Goal: Task Accomplishment & Management: Use online tool/utility

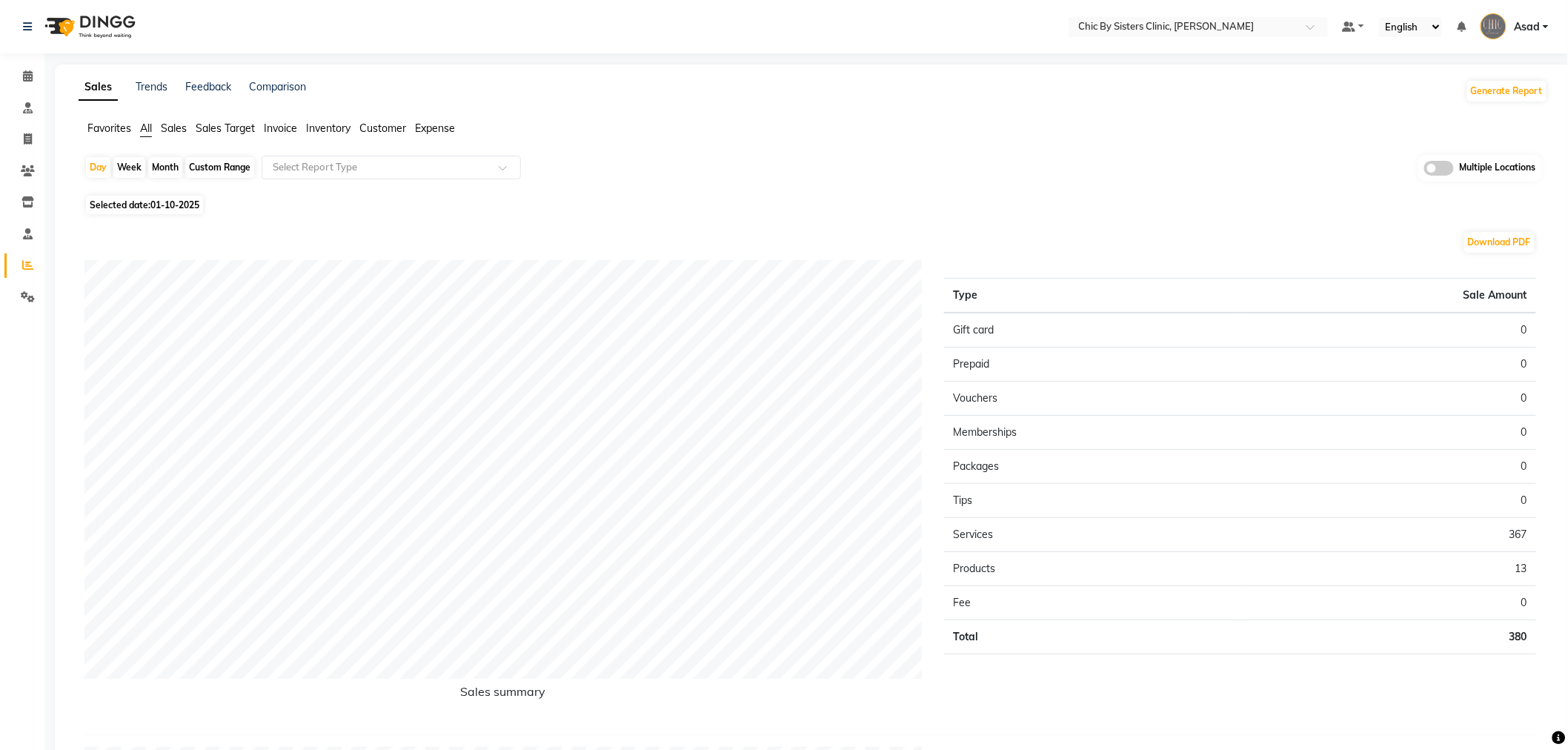
click at [179, 128] on span "Sales" at bounding box center [173, 128] width 26 height 13
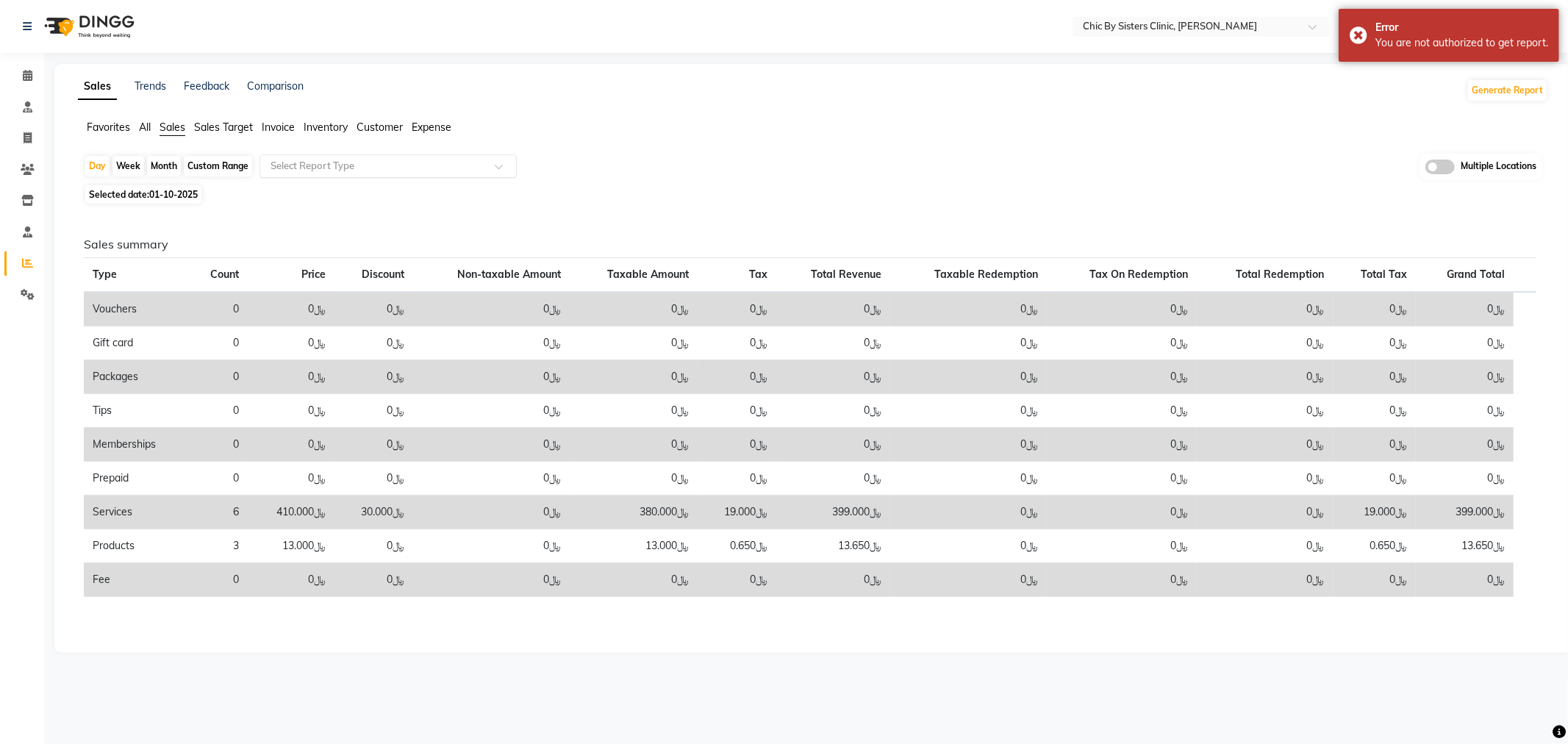
click at [322, 171] on input "text" at bounding box center [374, 166] width 212 height 15
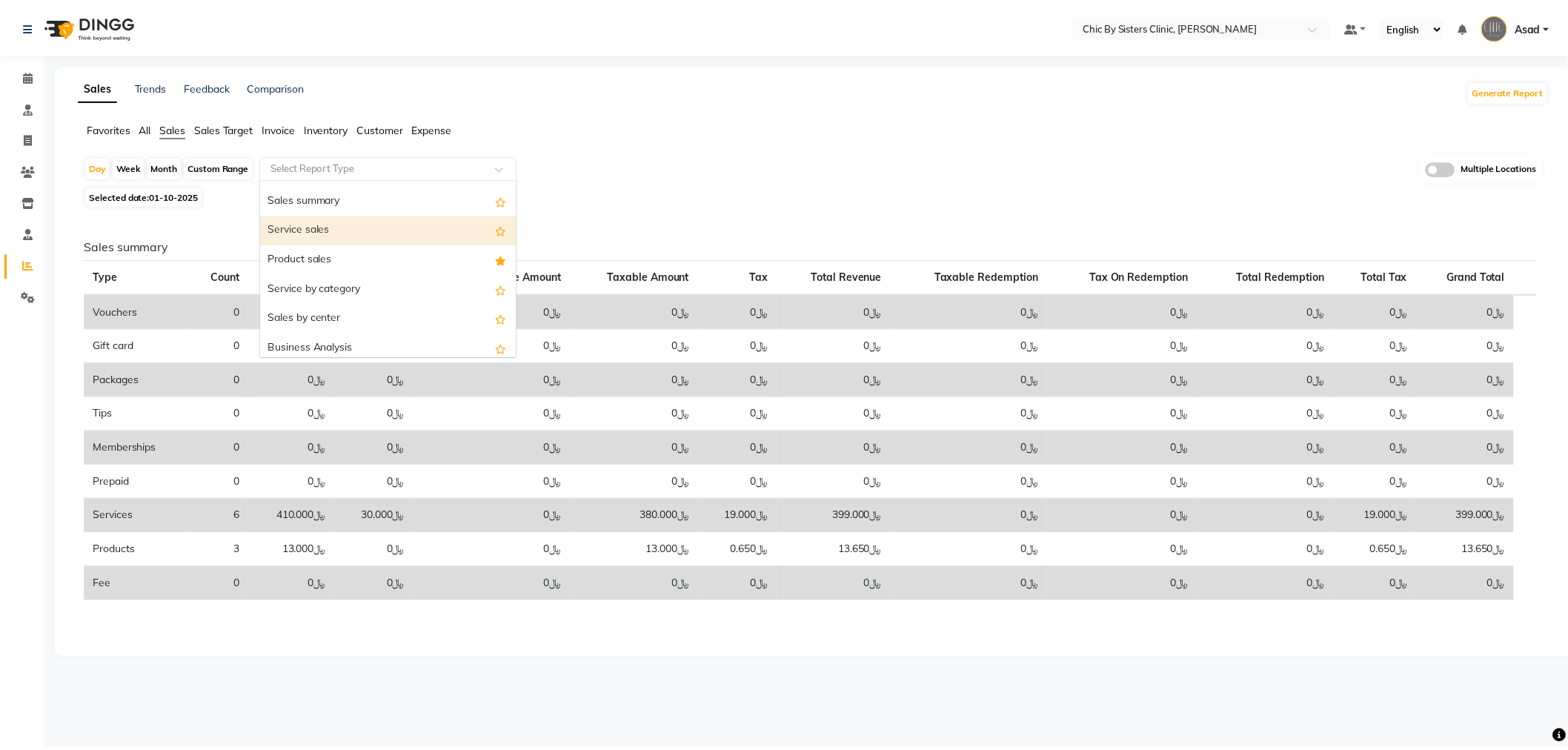
scroll to position [82, 0]
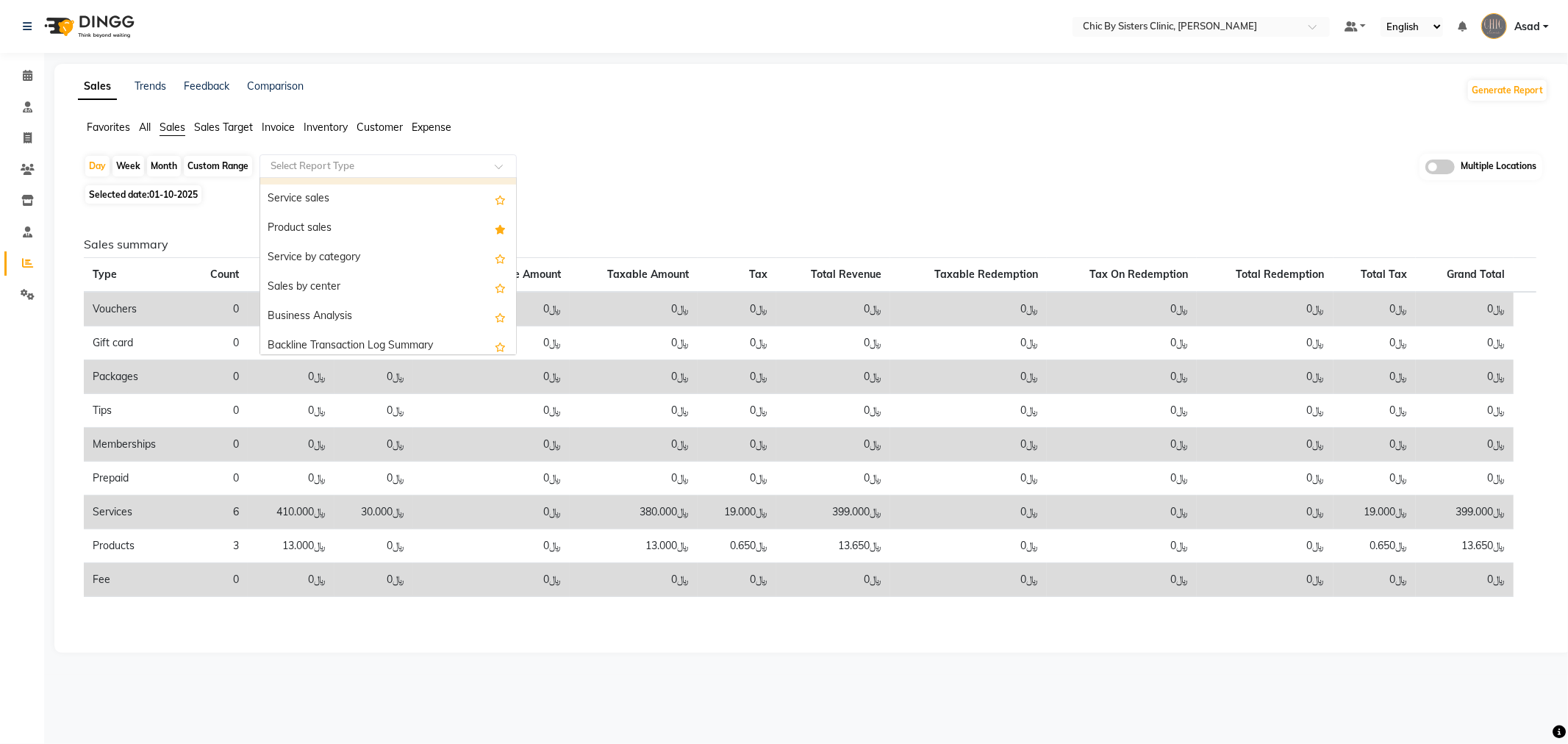
click at [145, 123] on span "All" at bounding box center [144, 127] width 12 height 13
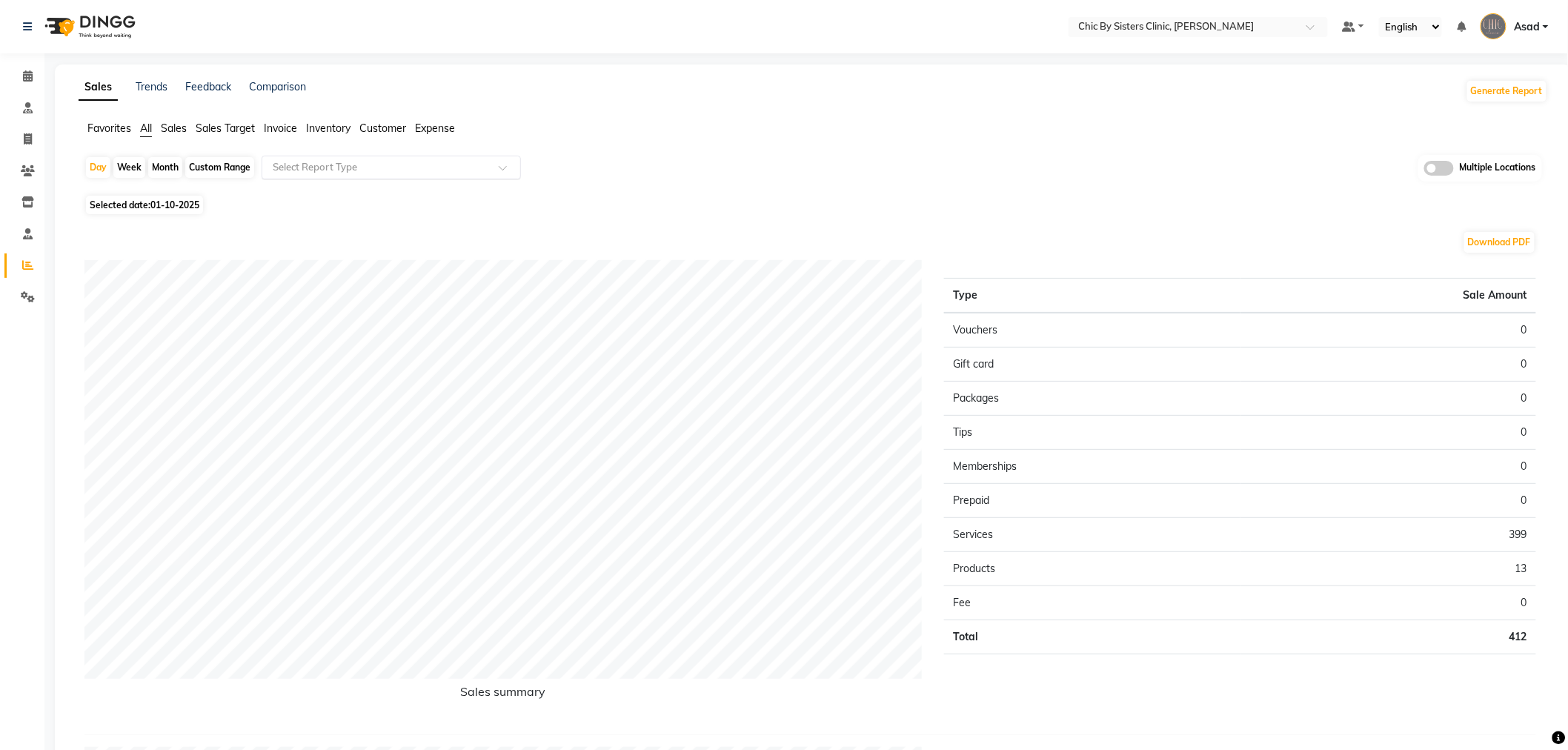
click at [324, 164] on input "text" at bounding box center [377, 168] width 214 height 15
type input "staf"
click at [164, 169] on div "Month" at bounding box center [165, 168] width 34 height 21
select select "10"
select select "2025"
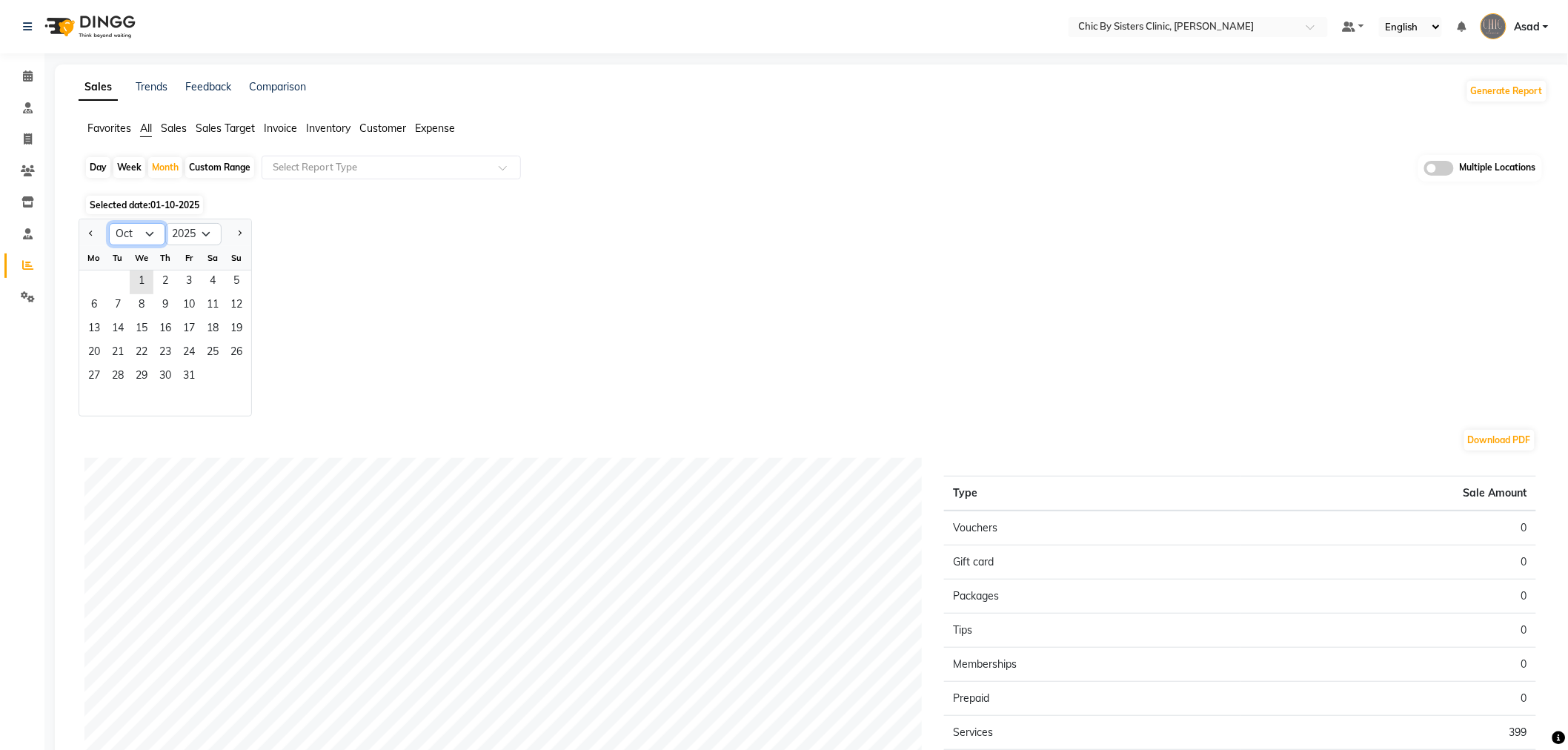
click at [146, 235] on select "Jan Feb Mar Apr May Jun Jul Aug Sep Oct Nov Dec" at bounding box center [137, 234] width 56 height 22
select select "9"
click at [109, 223] on select "Jan Feb Mar Apr May Jun Jul Aug Sep Oct Nov Dec" at bounding box center [137, 234] width 56 height 22
click at [100, 278] on span "1" at bounding box center [94, 283] width 23 height 23
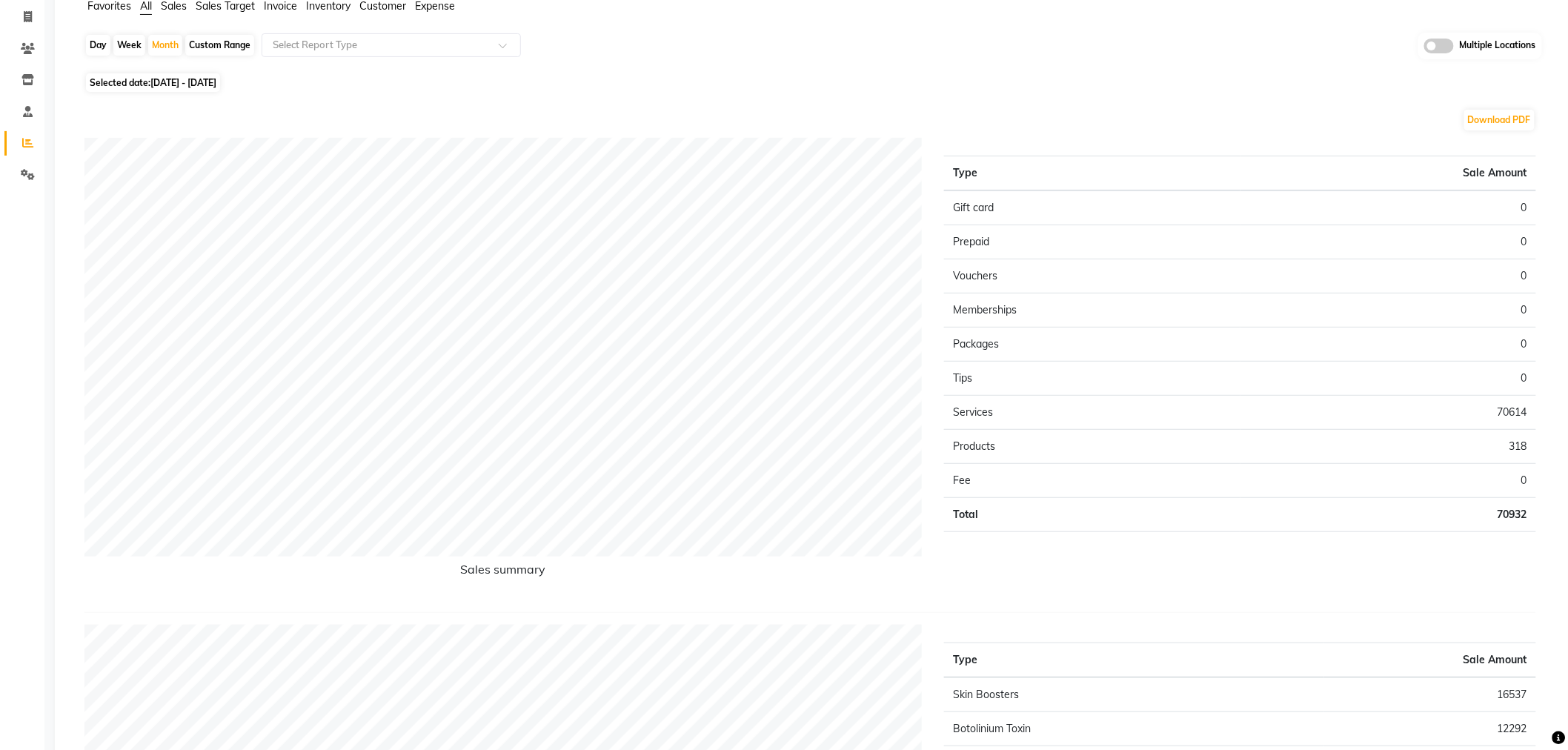
scroll to position [0, 0]
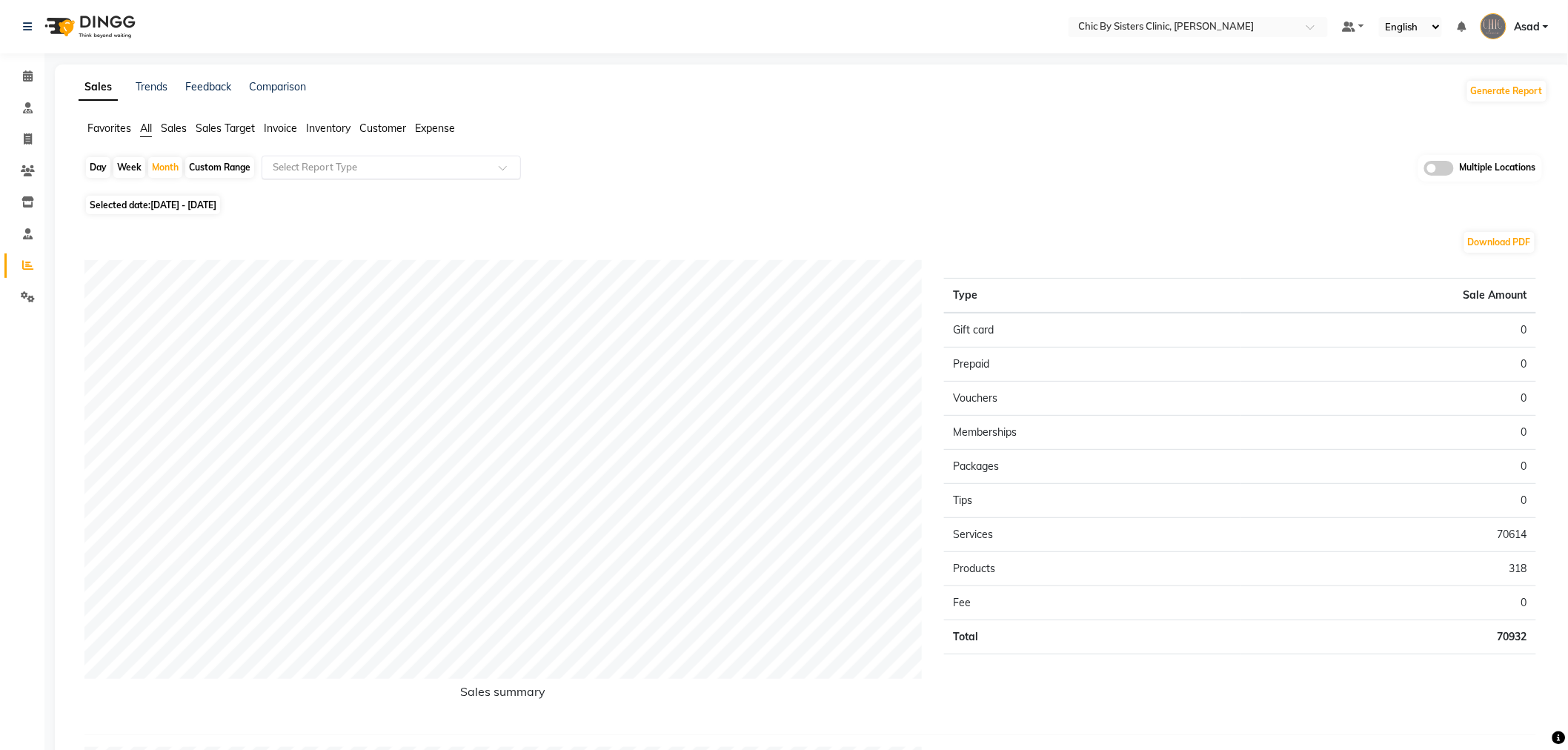
click at [377, 166] on input "text" at bounding box center [377, 168] width 214 height 15
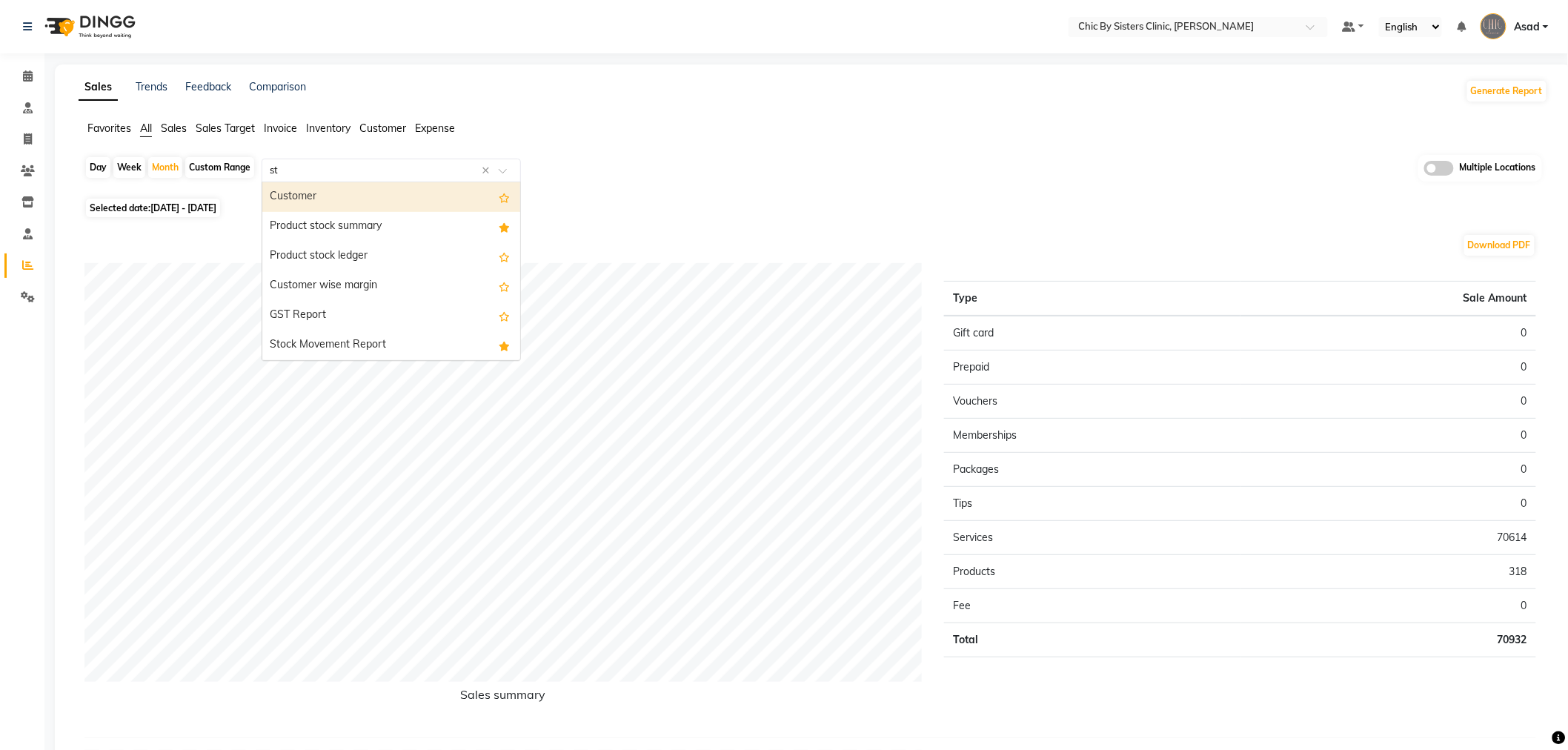
type input "s"
type input "t"
type input "em"
click at [369, 167] on input "em" at bounding box center [377, 170] width 214 height 15
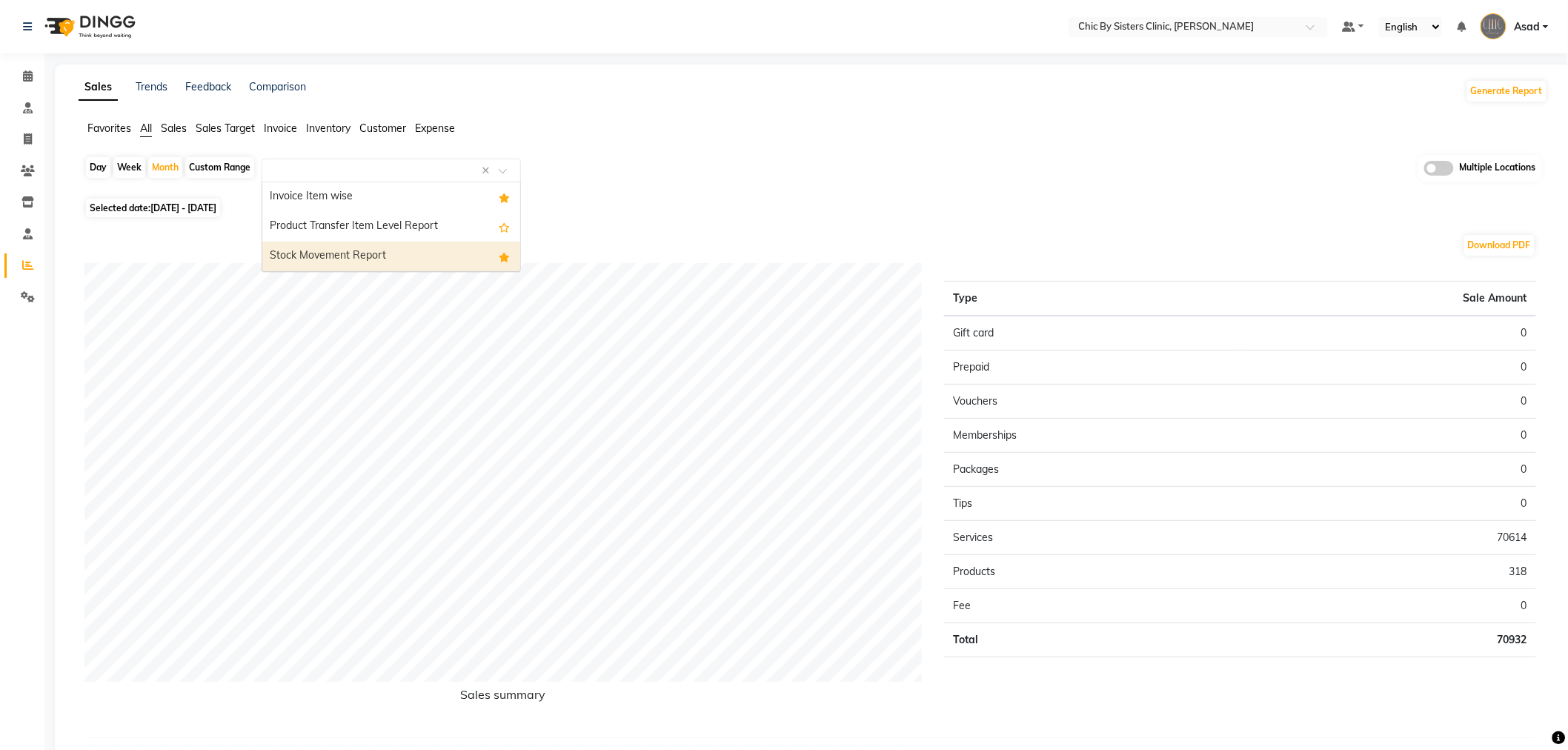
click at [123, 121] on span "Favorites" at bounding box center [110, 128] width 44 height 13
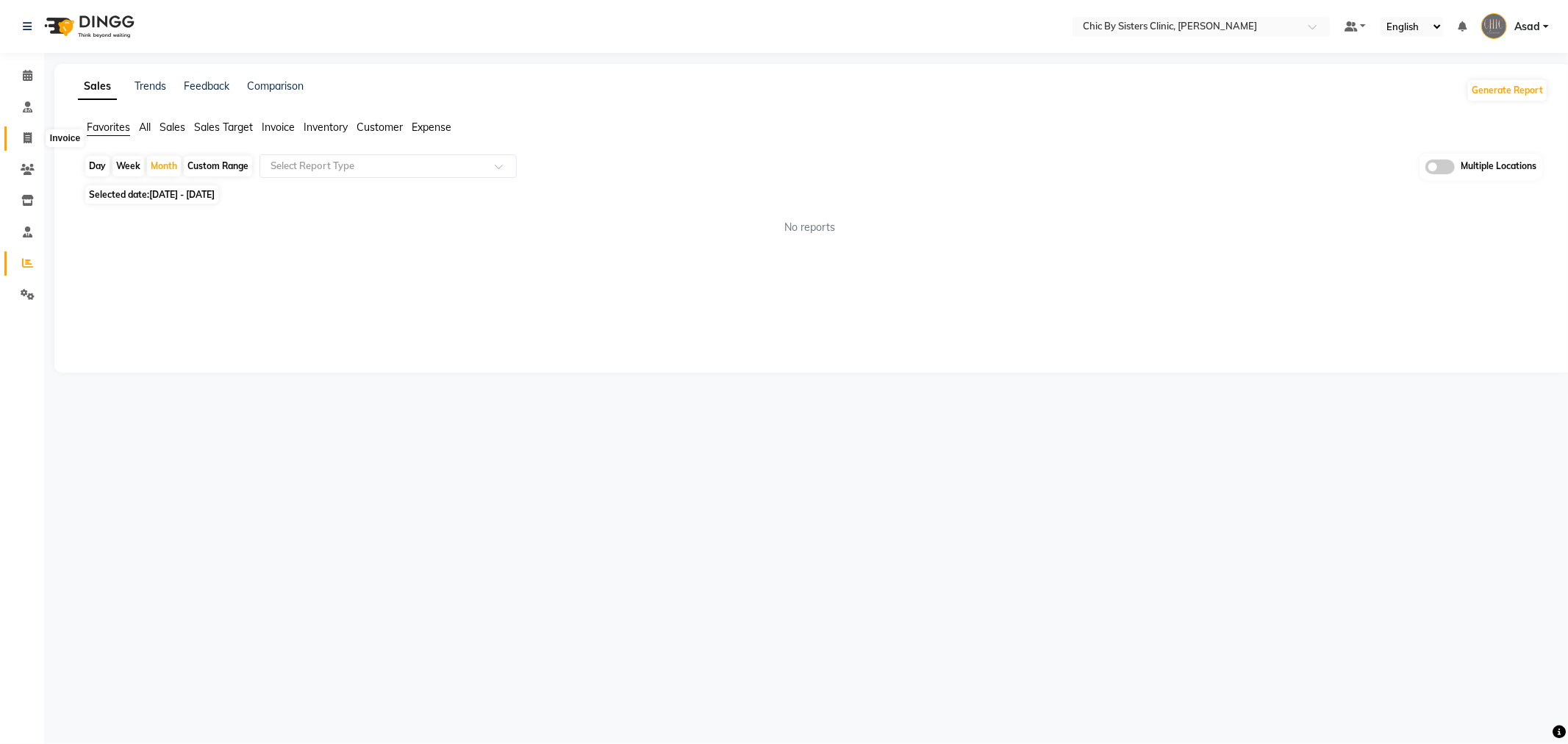
click at [23, 137] on icon at bounding box center [27, 137] width 8 height 11
select select "service"
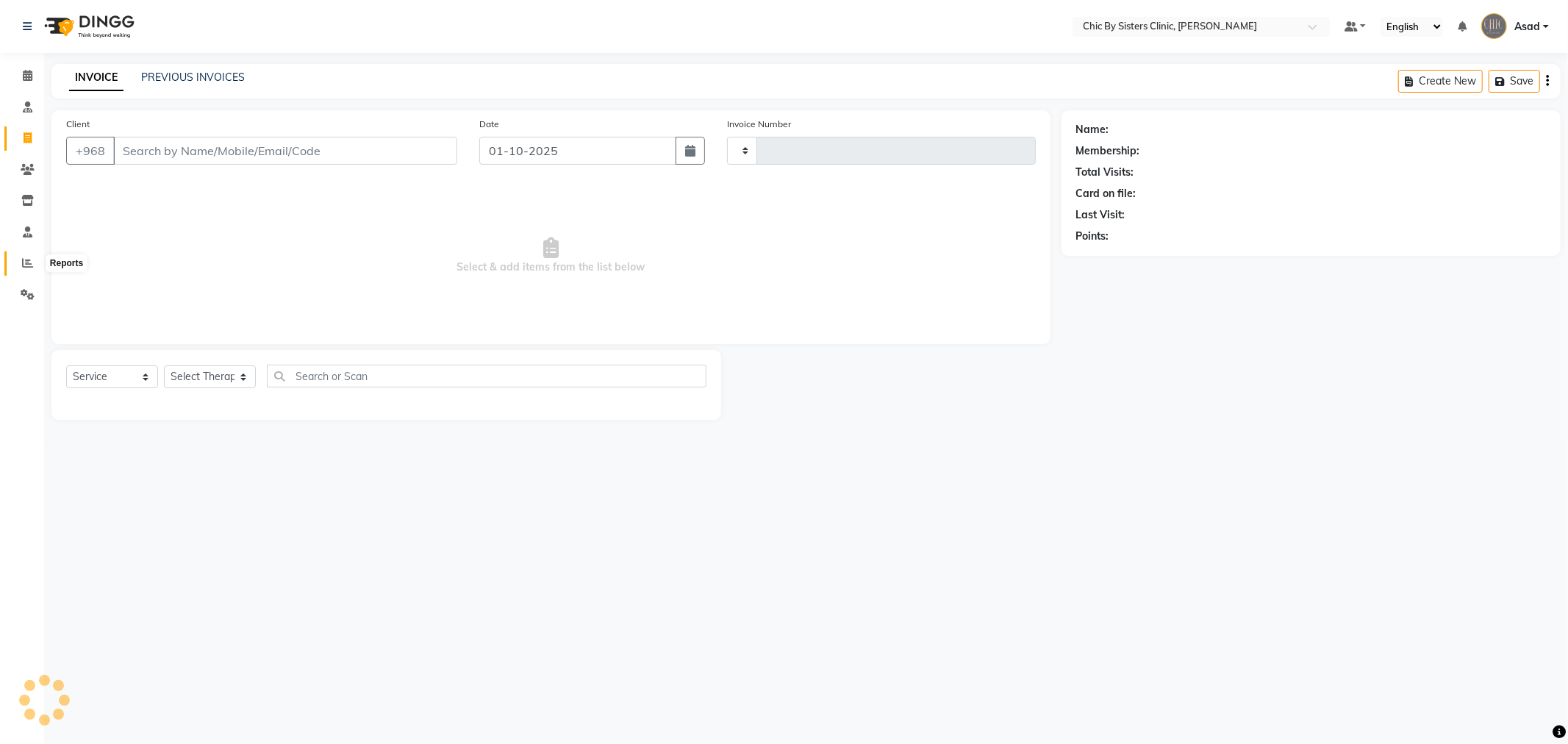
type input "2442"
select select "6348"
click at [30, 259] on icon at bounding box center [27, 262] width 11 height 11
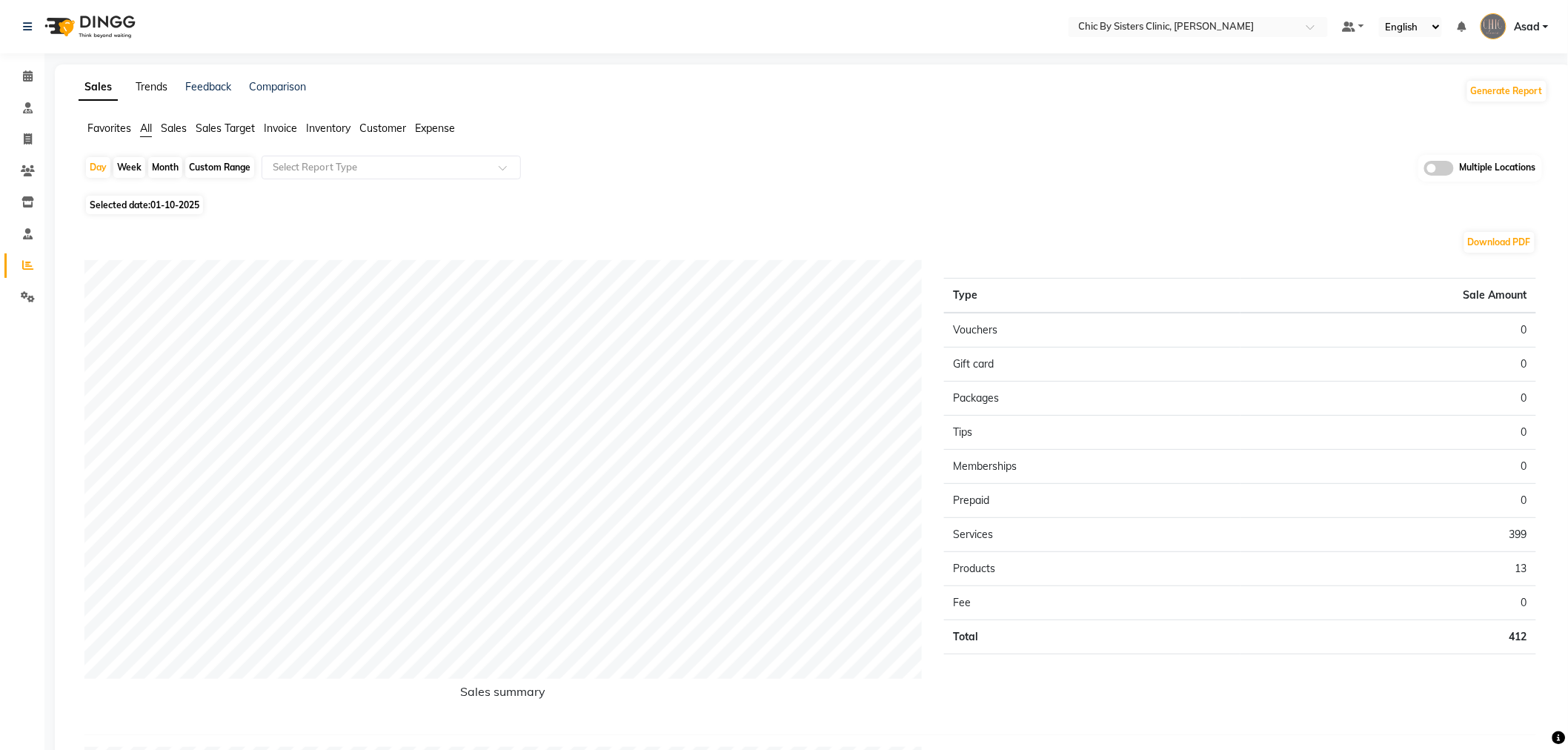
click at [156, 90] on link "Trends" at bounding box center [151, 86] width 32 height 13
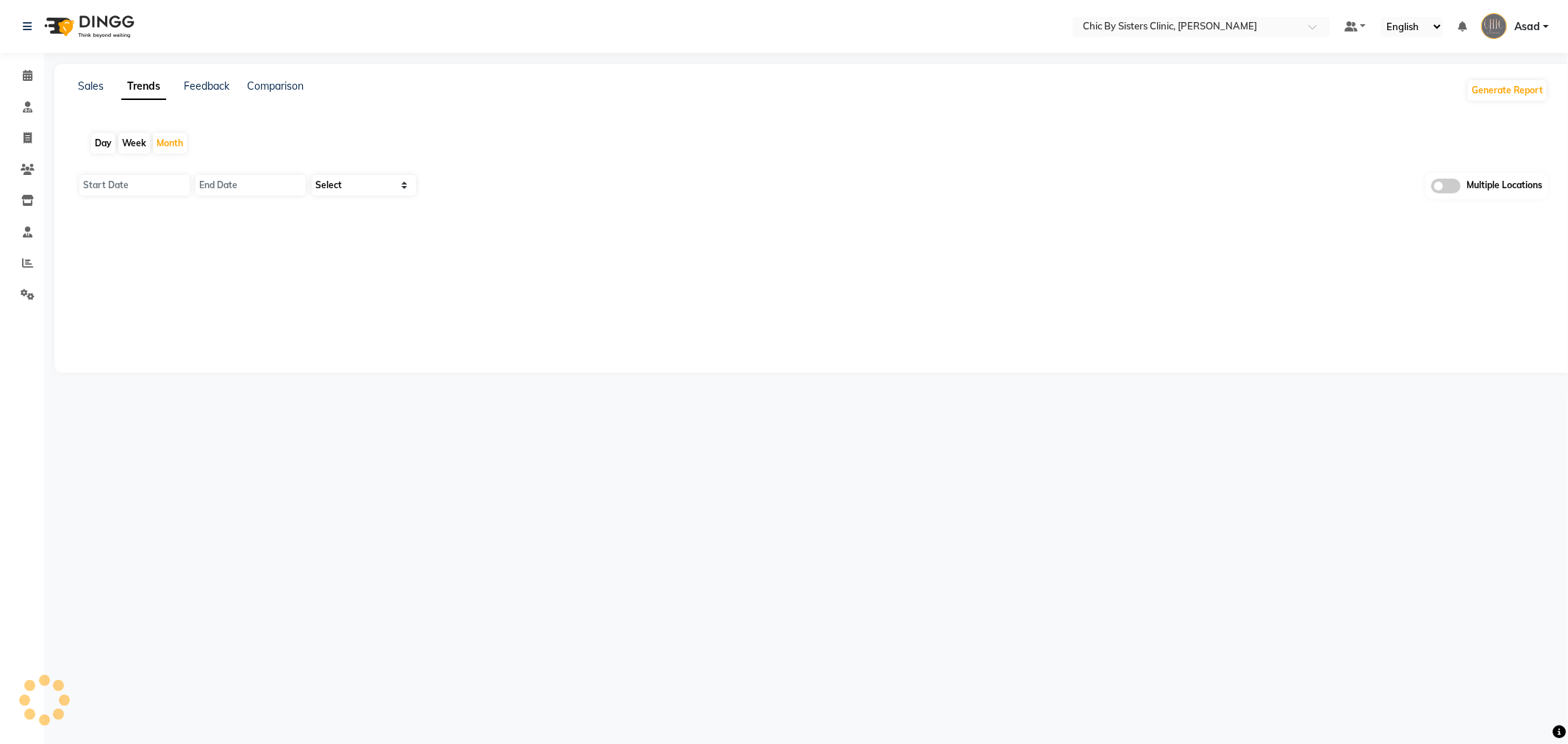
type input "01-10-2025"
type input "31-10-2025"
click at [193, 87] on link "Feedback" at bounding box center [207, 85] width 46 height 13
click at [318, 78] on div "Sales Trends Feedback Comparison Generate Report" at bounding box center [813, 90] width 1488 height 23
click at [98, 83] on link "Sales" at bounding box center [90, 85] width 26 height 13
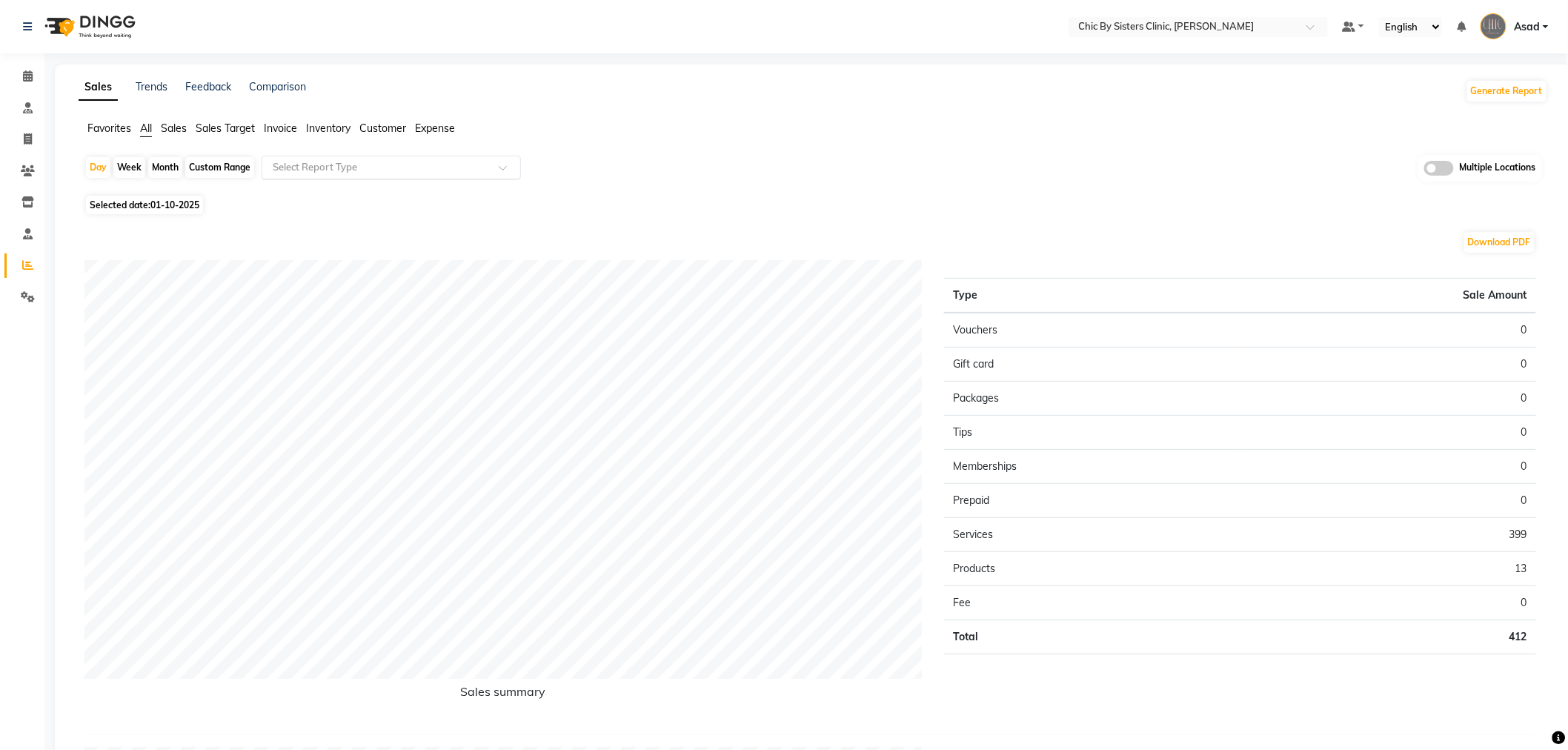
click at [373, 164] on input "text" at bounding box center [377, 168] width 214 height 15
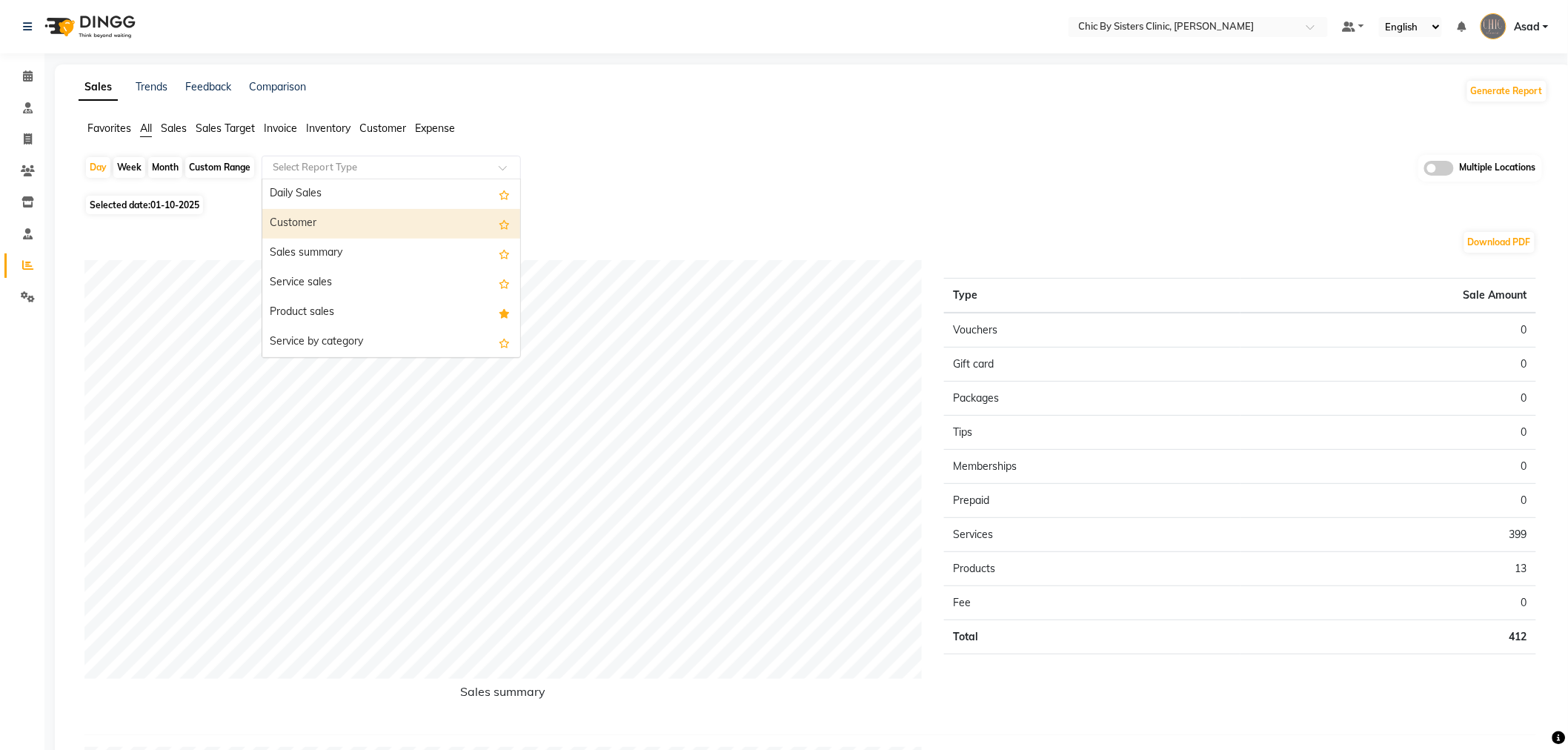
click at [345, 241] on div "Sales summary" at bounding box center [391, 254] width 258 height 30
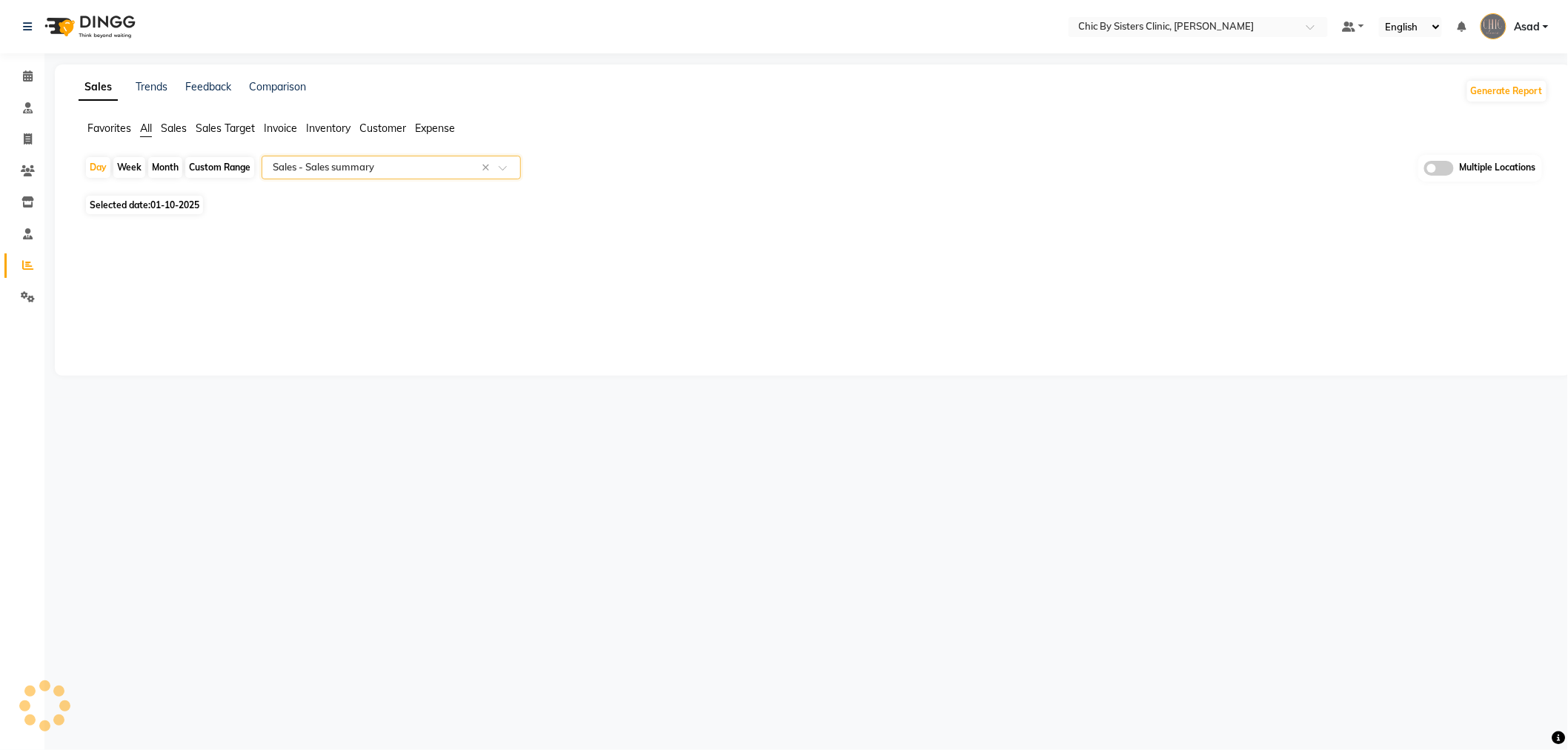
select select "full_report"
select select "csv"
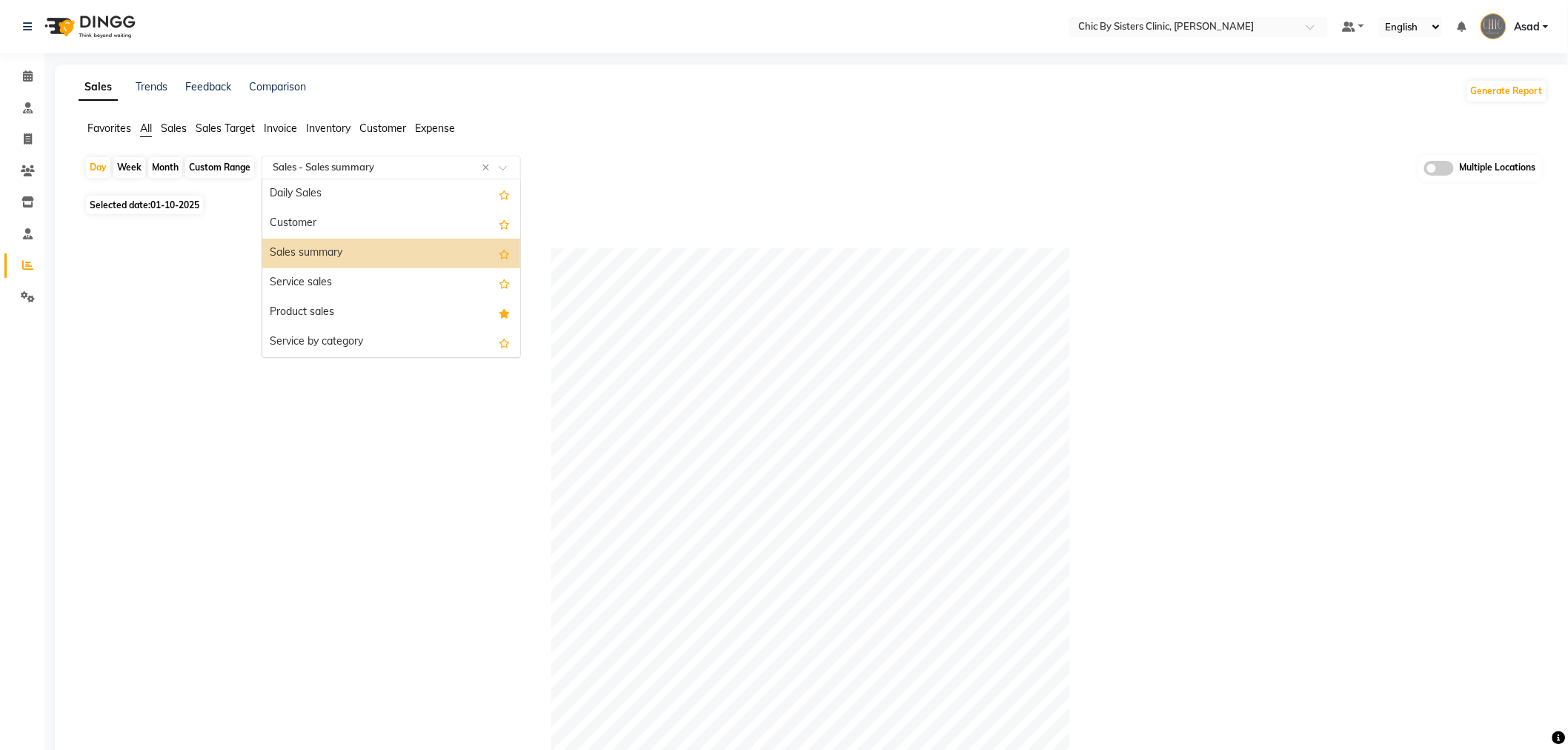
click at [388, 168] on input "text" at bounding box center [377, 168] width 214 height 15
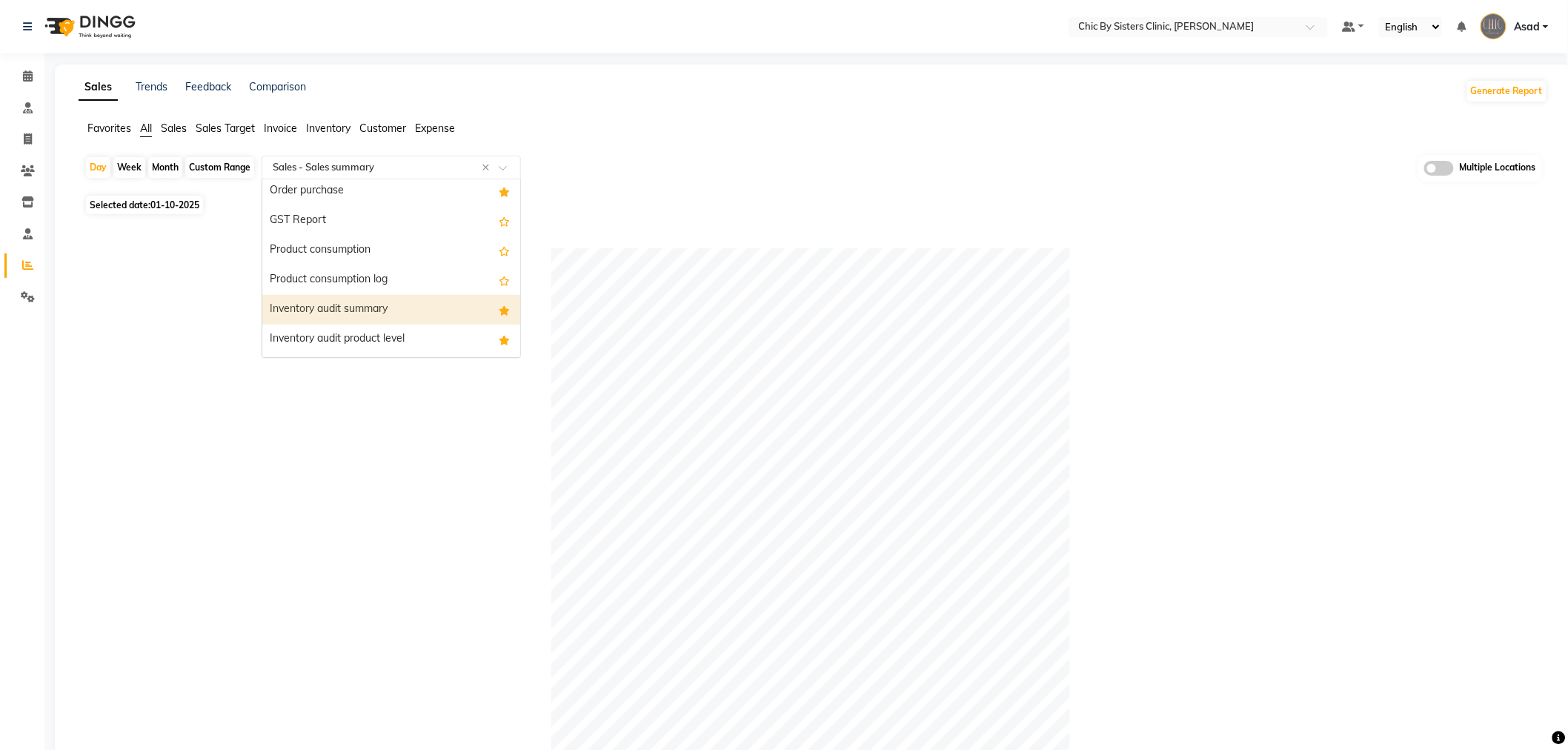
scroll to position [1152, 0]
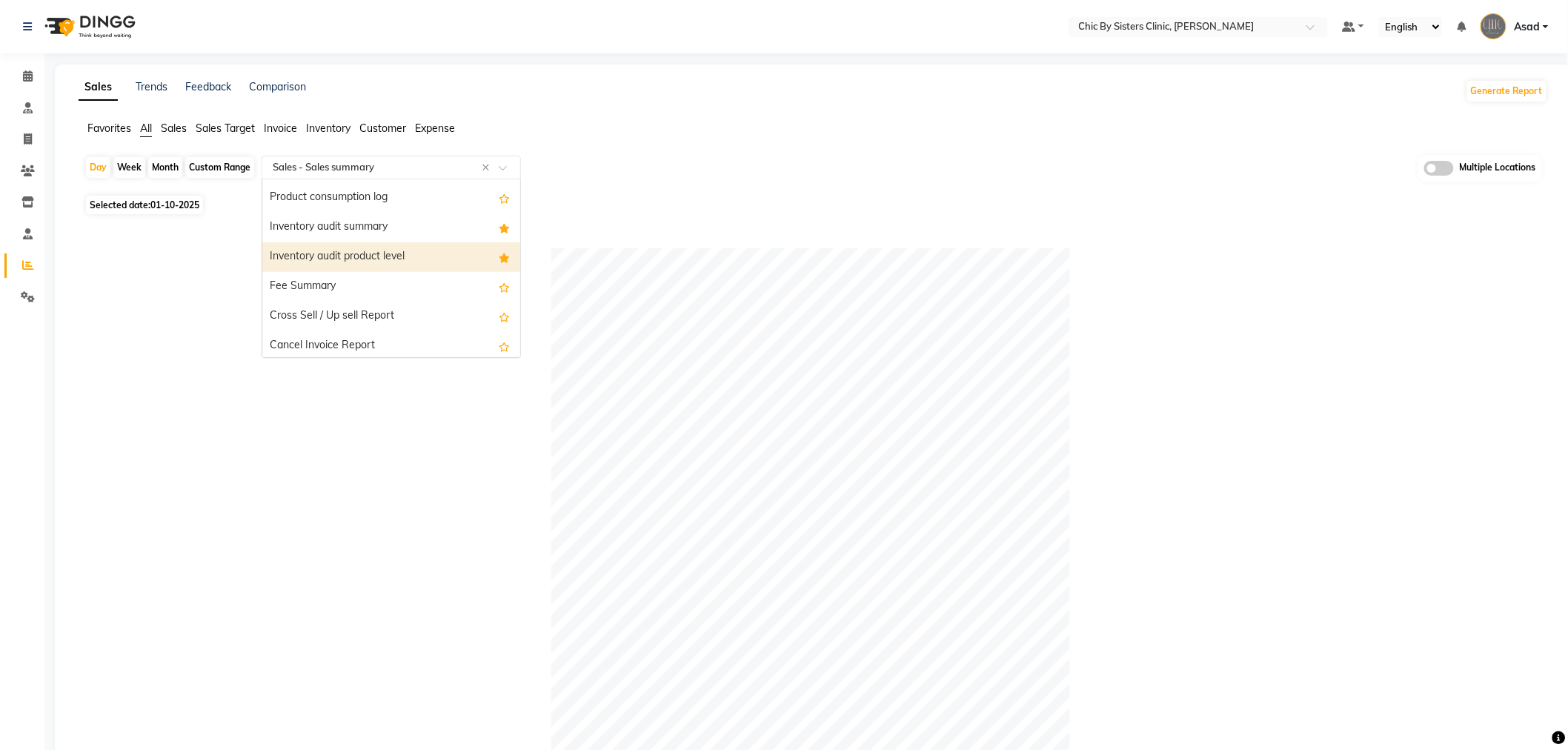
click at [652, 163] on div "Day Week Month Custom Range Select Report Type × Sales - Sales summary × Daily …" at bounding box center [813, 173] width 1458 height 36
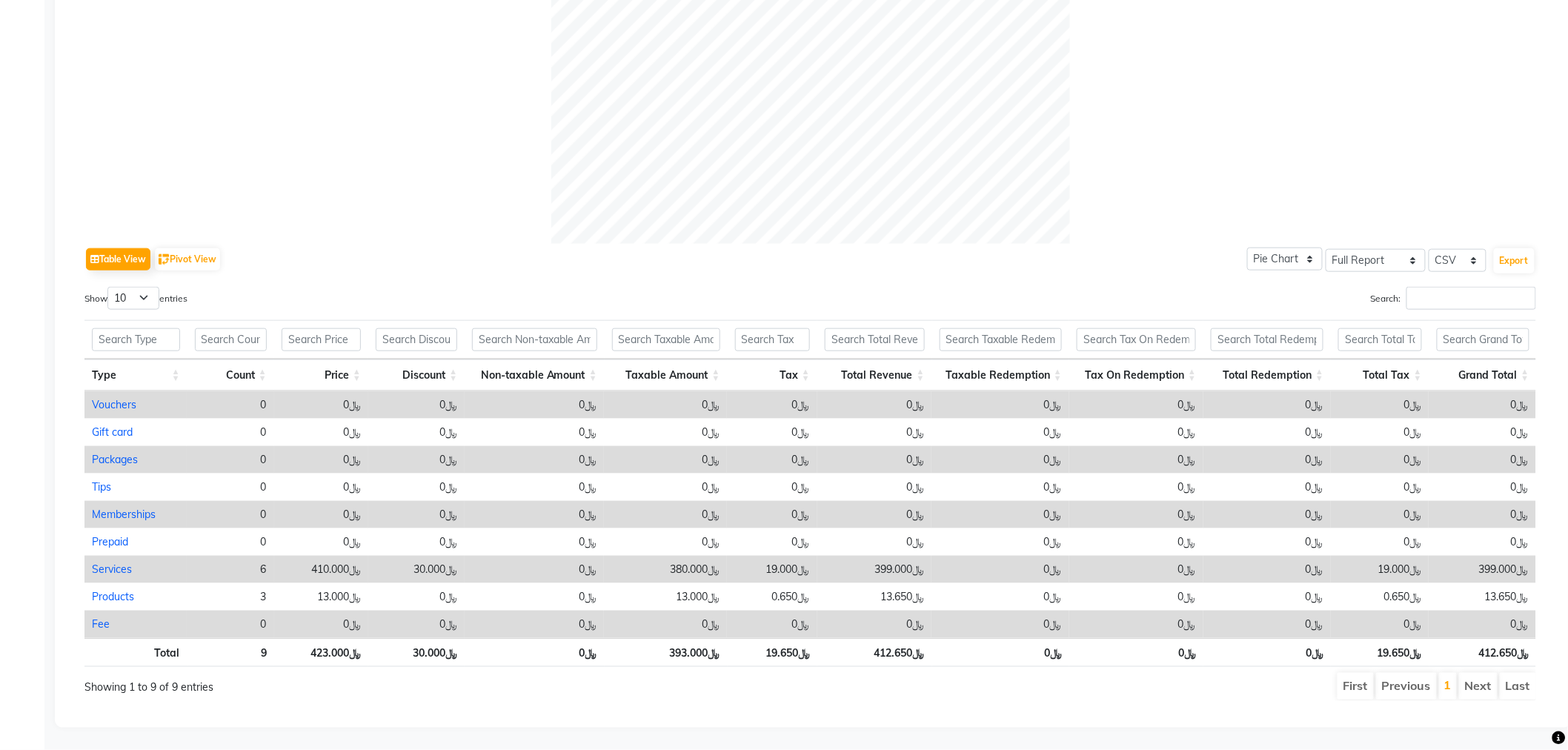
scroll to position [0, 10]
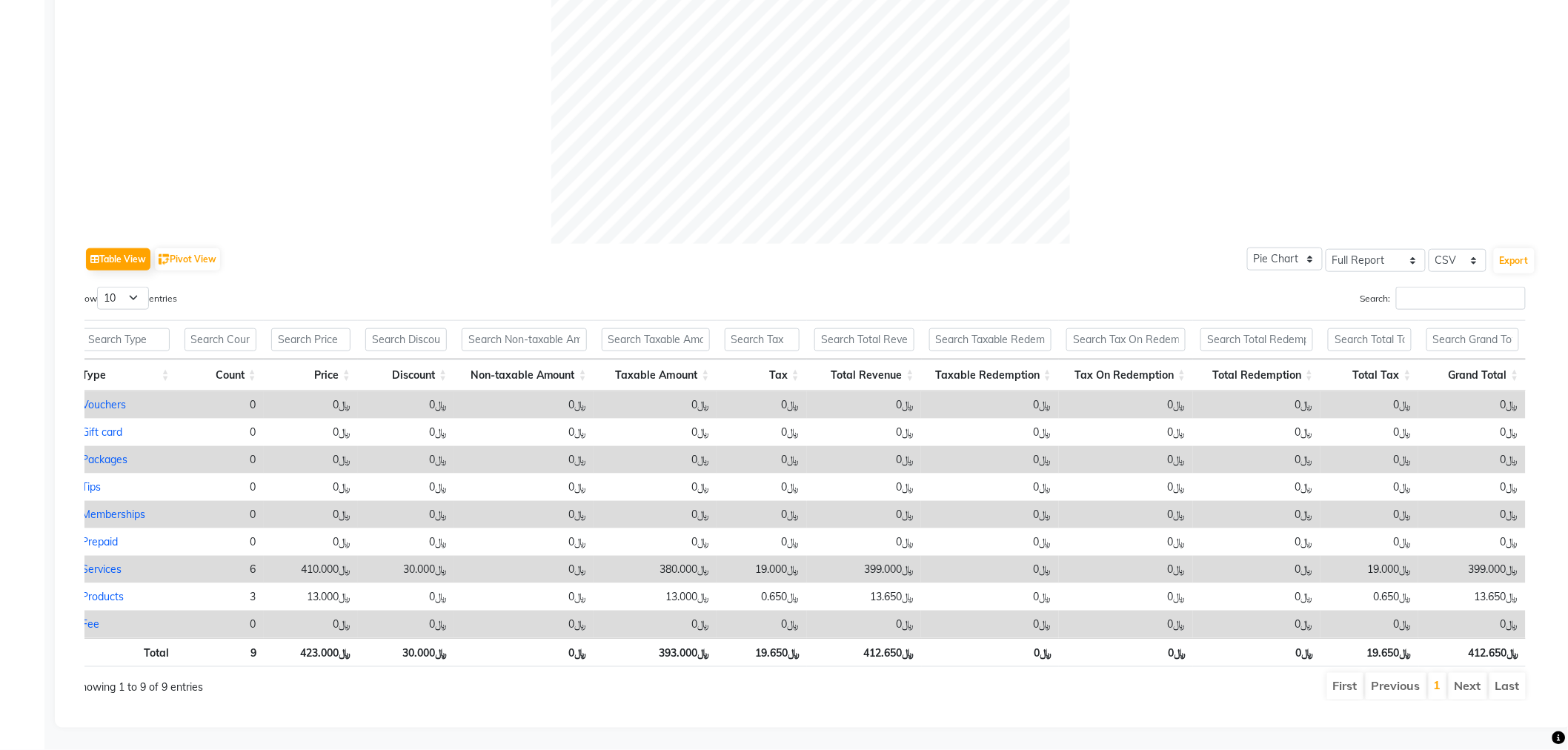
drag, startPoint x: 672, startPoint y: 688, endPoint x: 1098, endPoint y: 683, distance: 426.0
click at [1098, 683] on div "Showing 1 to 9 of 9 entries First Previous 1 Next Last" at bounding box center [799, 687] width 1474 height 30
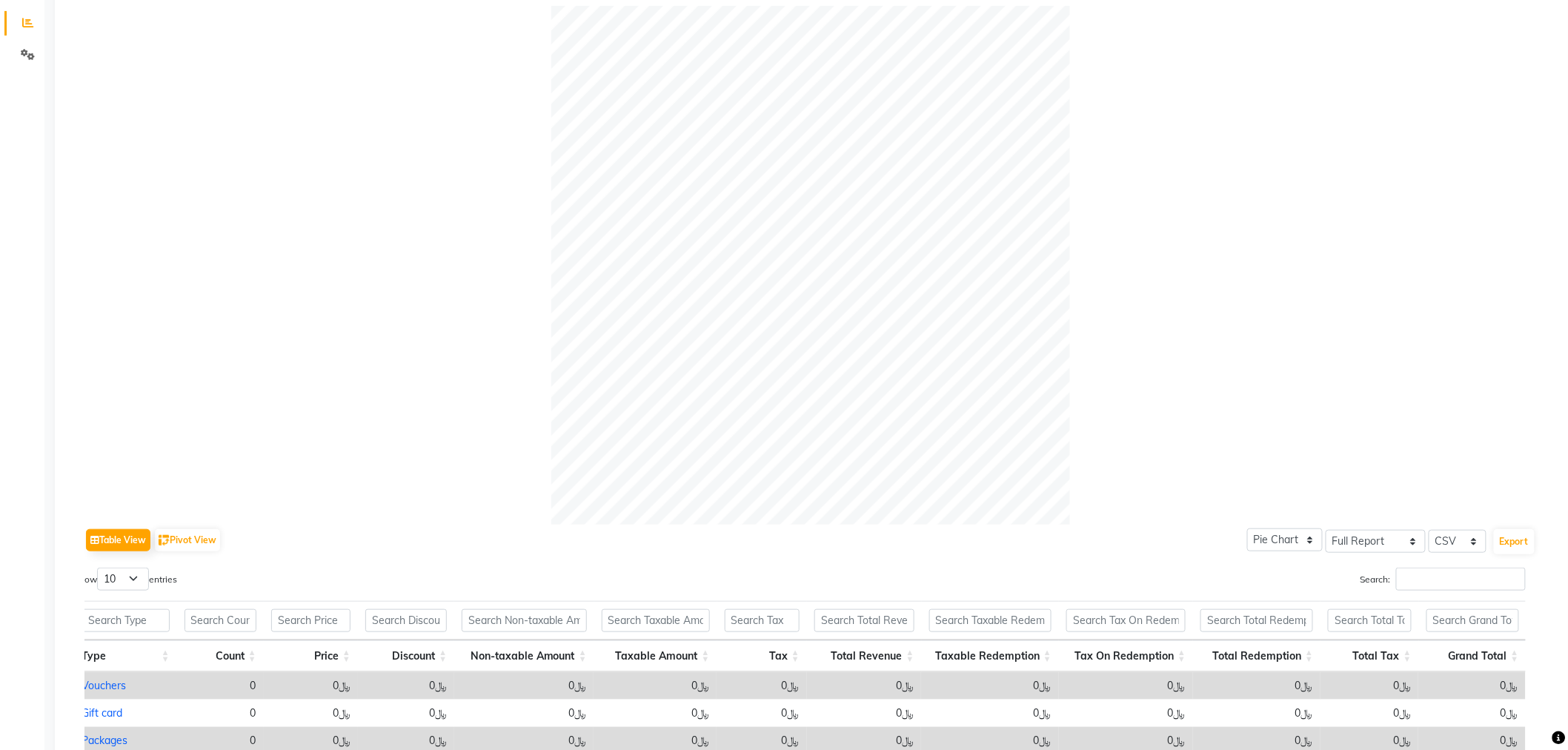
scroll to position [0, 0]
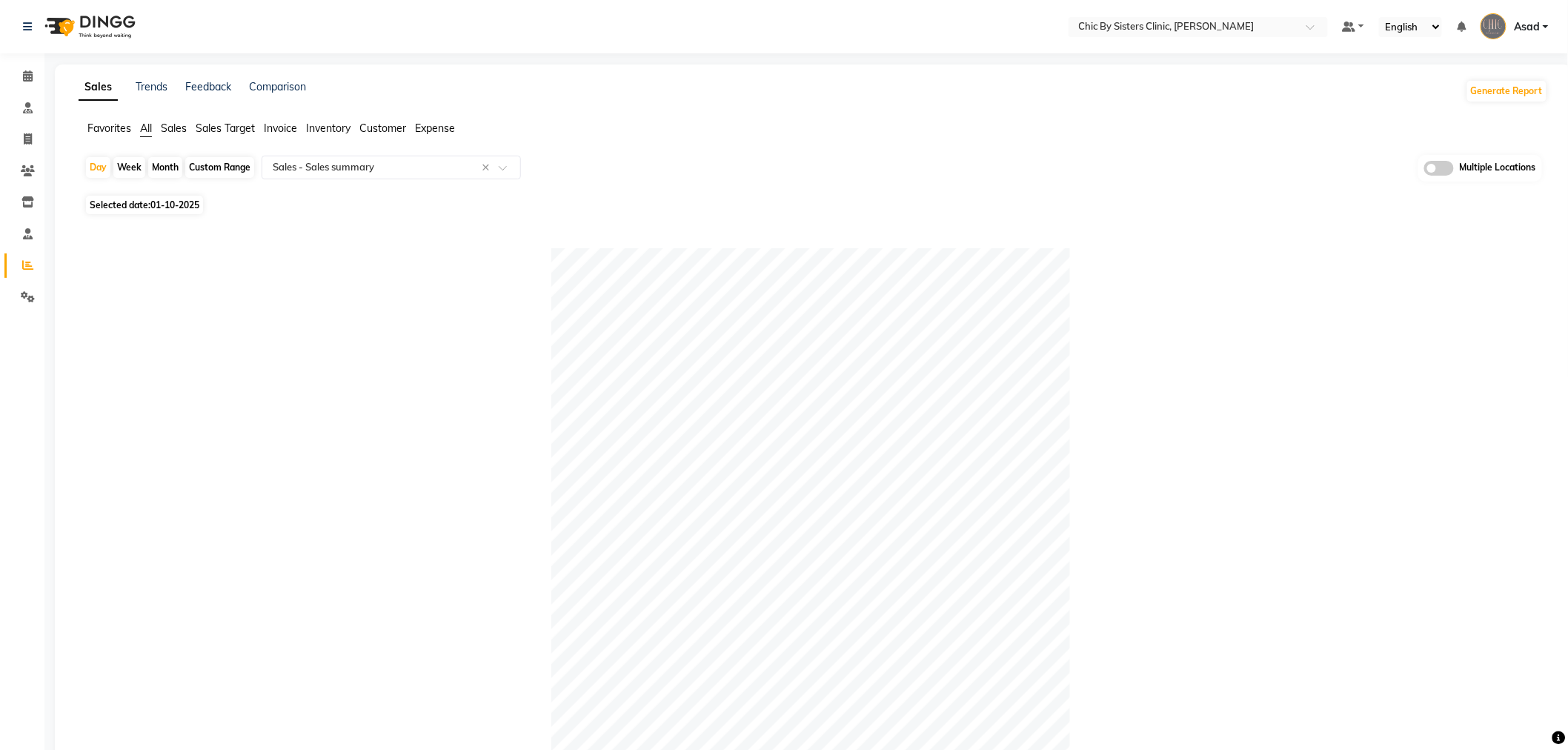
click at [174, 164] on div "Month" at bounding box center [165, 168] width 34 height 21
select select "10"
select select "2025"
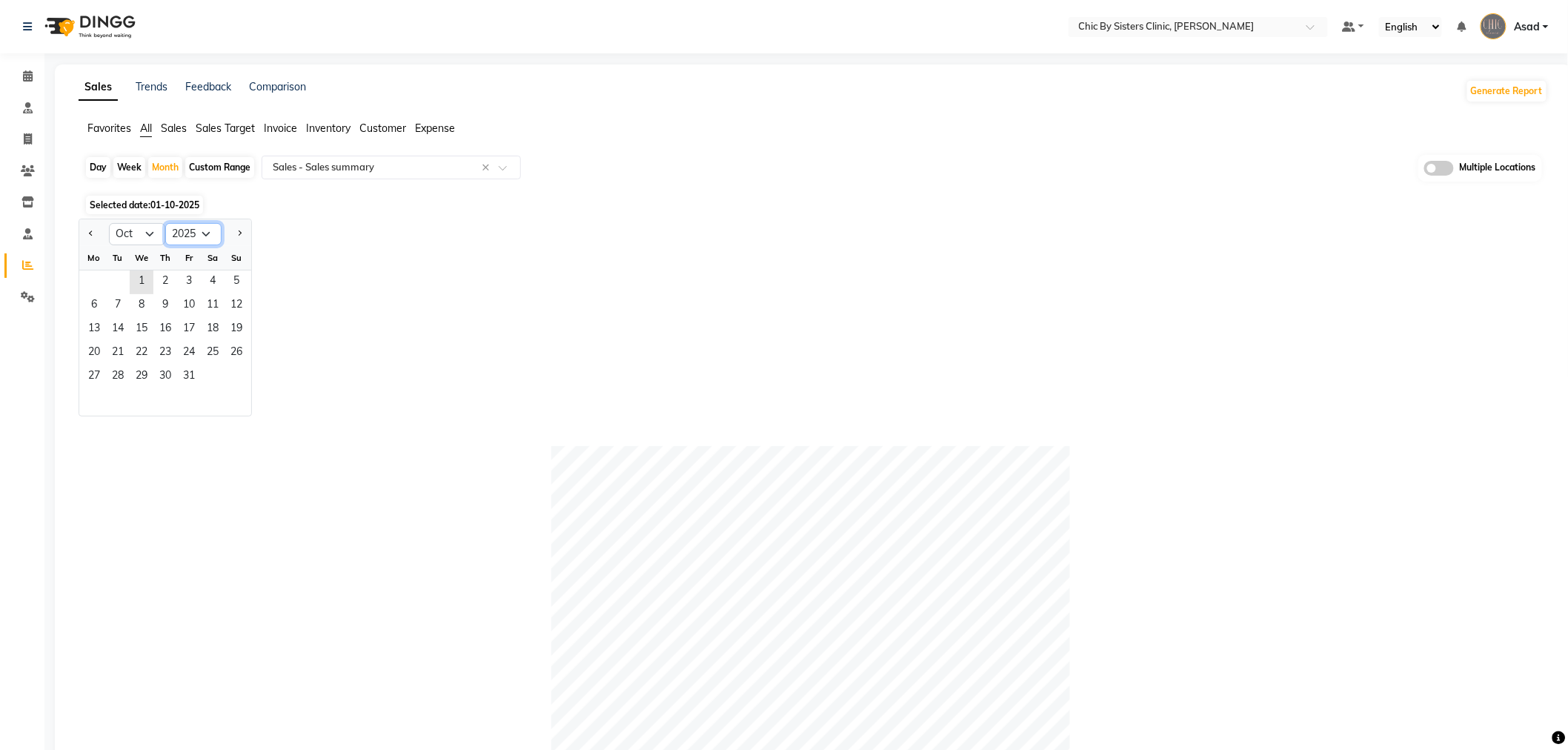
drag, startPoint x: 174, startPoint y: 236, endPoint x: 132, endPoint y: 236, distance: 42.0
click at [174, 236] on select "2015 2016 2017 2018 2019 2020 2021 2022 2023 2024 2025 2026 2027 2028 2029 2030…" at bounding box center [193, 234] width 56 height 22
click at [141, 231] on select "Jan Feb Mar Apr May Jun Jul Aug Sep Oct Nov Dec" at bounding box center [137, 234] width 56 height 22
select select "9"
click at [109, 223] on select "Jan Feb Mar Apr May Jun Jul Aug Sep Oct Nov Dec" at bounding box center [137, 234] width 56 height 22
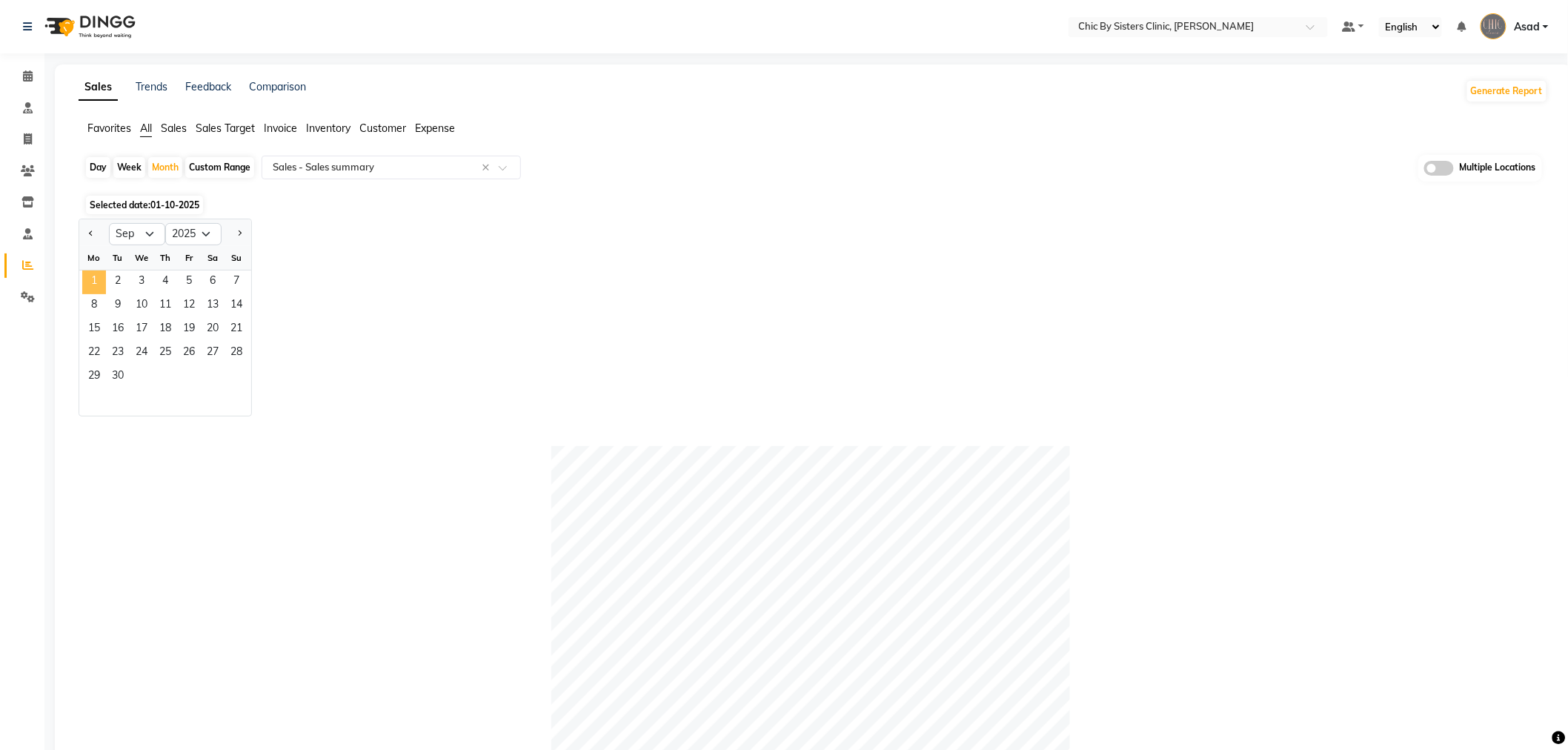
click at [95, 280] on span "1" at bounding box center [94, 283] width 23 height 23
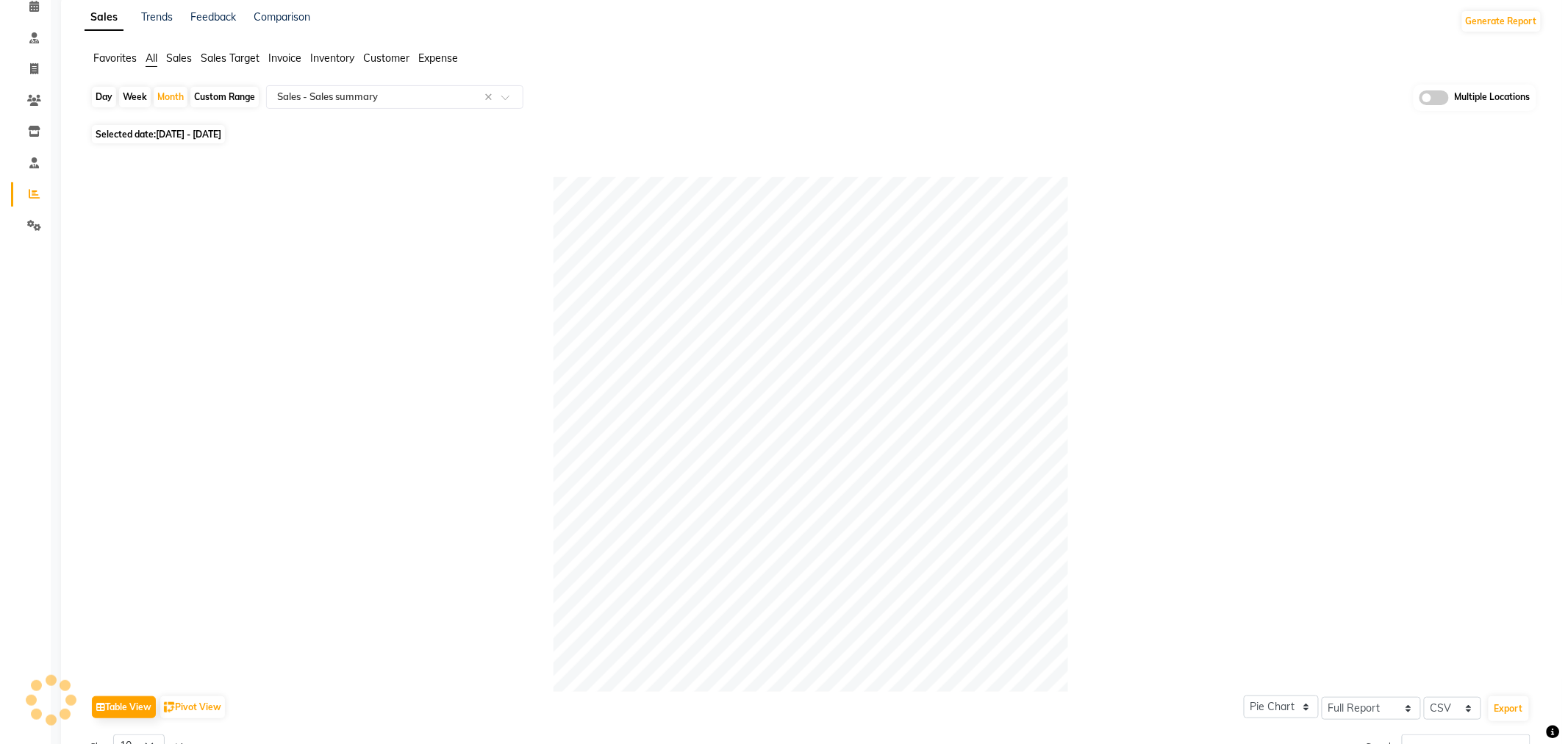
scroll to position [532, 0]
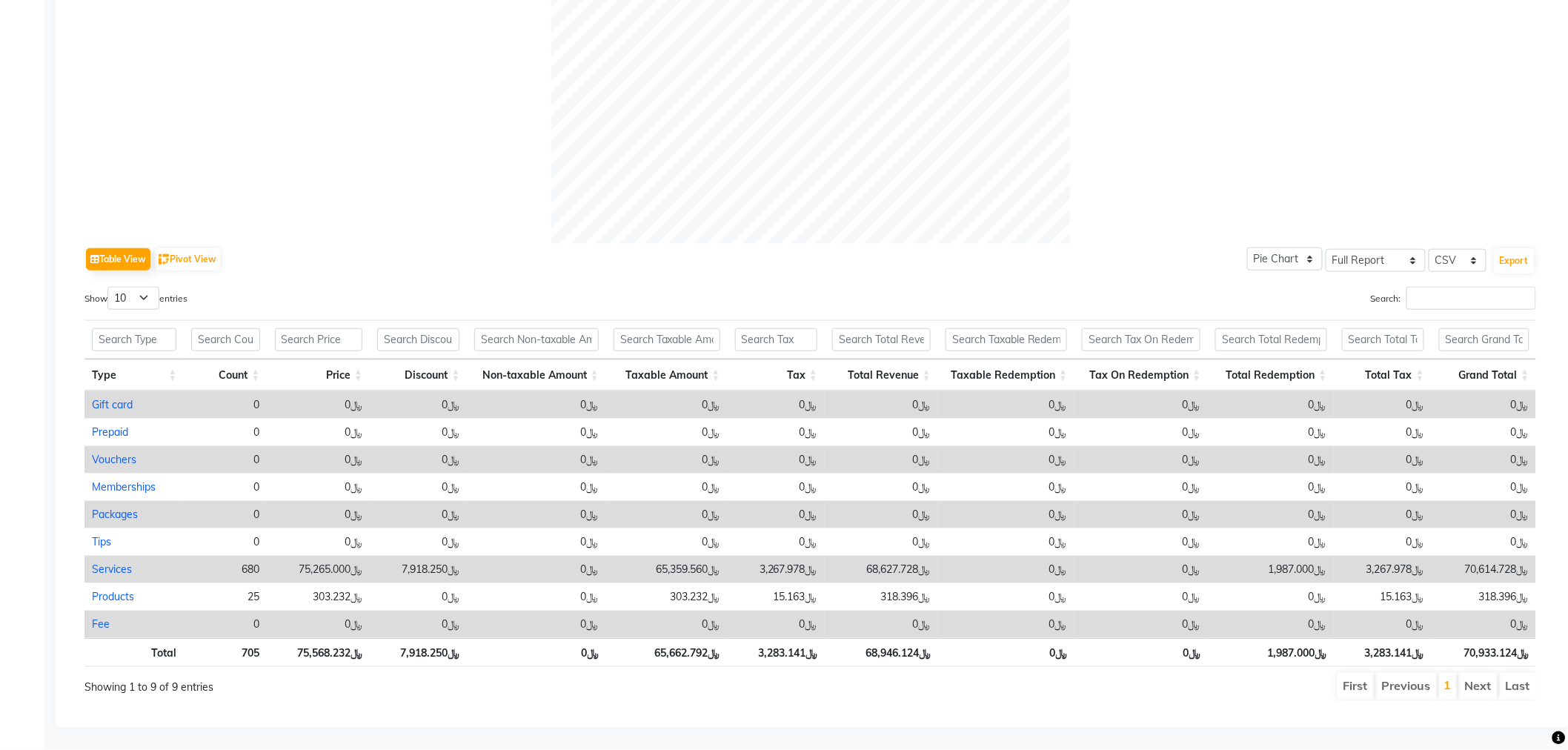
click at [111, 563] on link "Services" at bounding box center [111, 569] width 40 height 13
select select "full_report"
select select "csv"
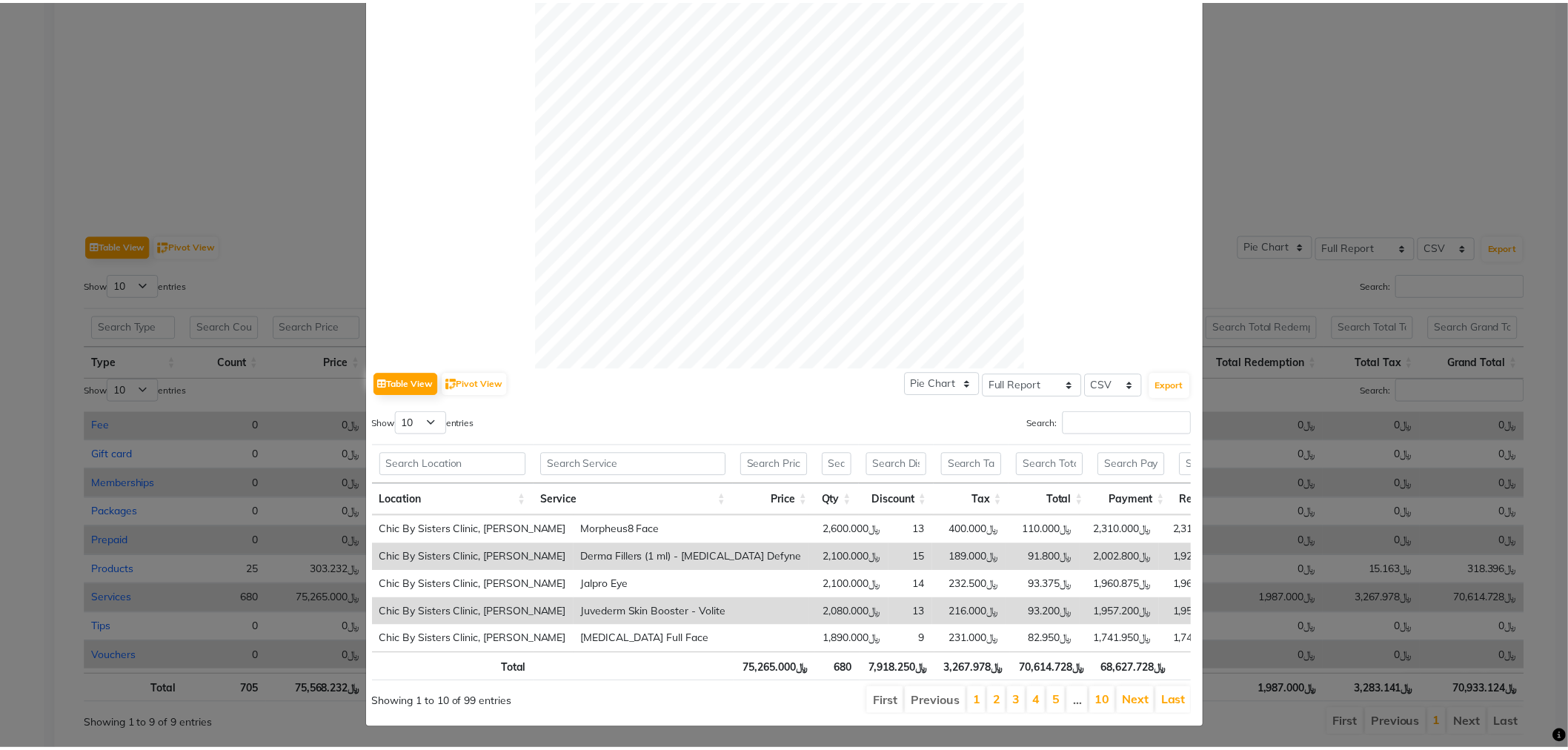
scroll to position [0, 0]
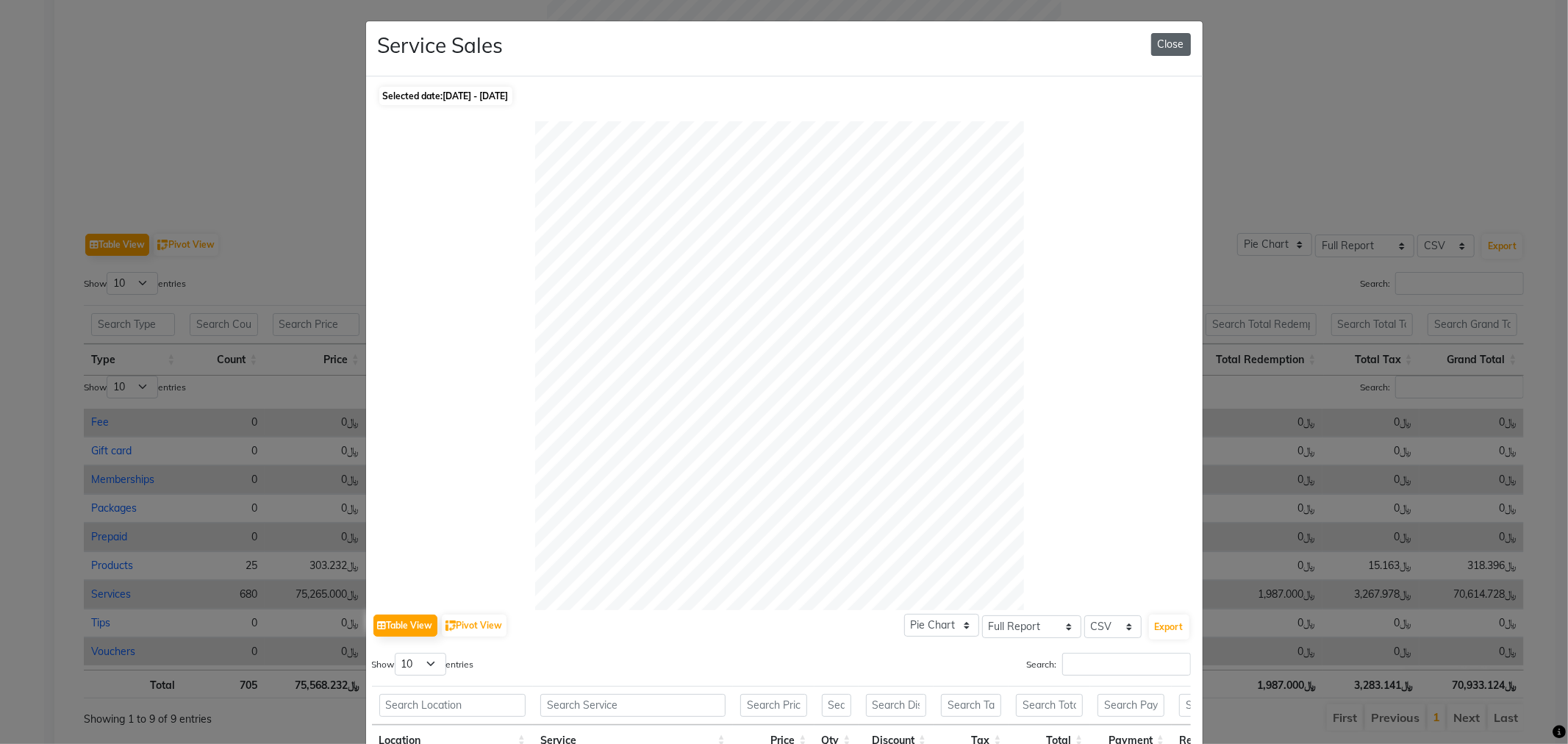
click at [1177, 46] on button "Close" at bounding box center [1171, 44] width 40 height 23
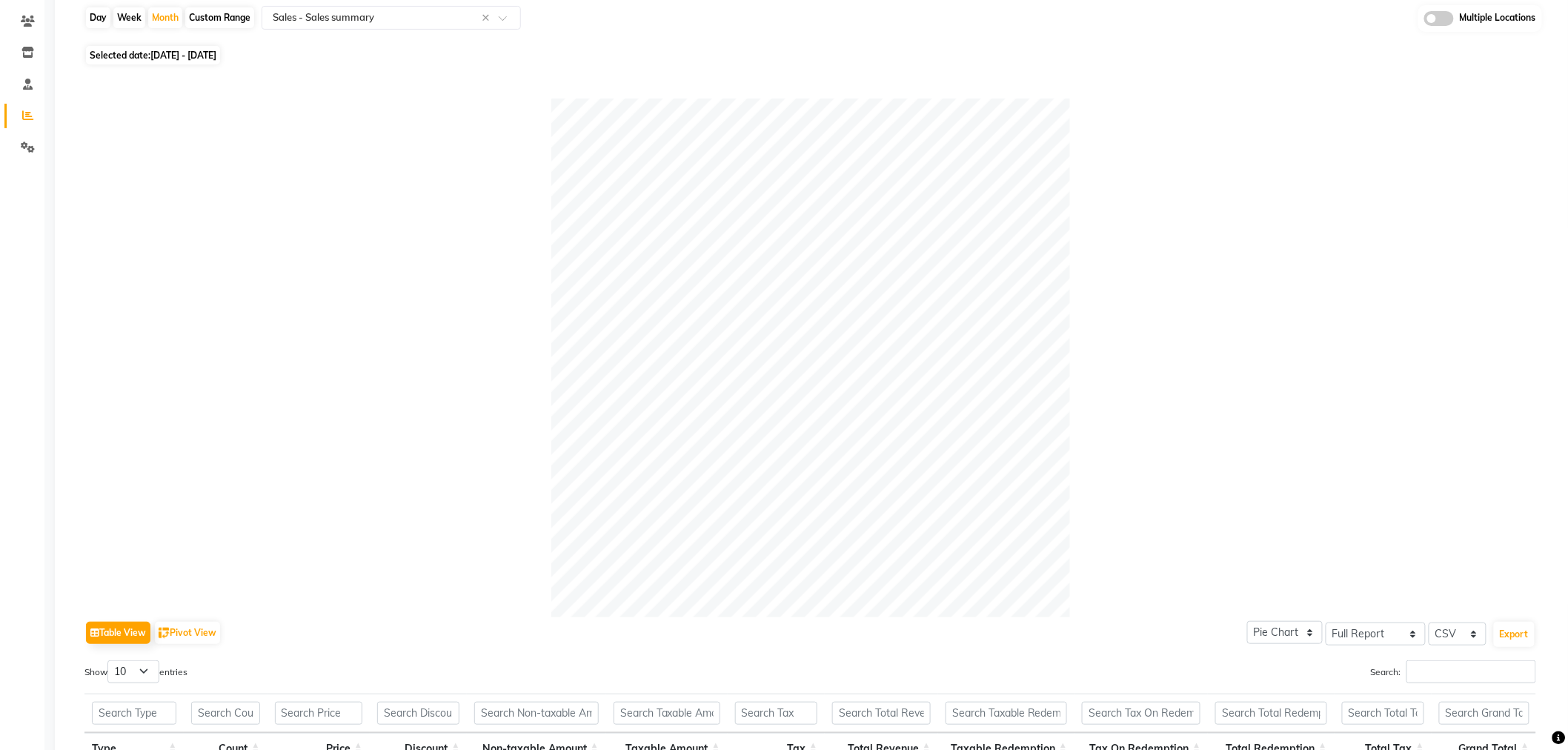
scroll to position [124, 0]
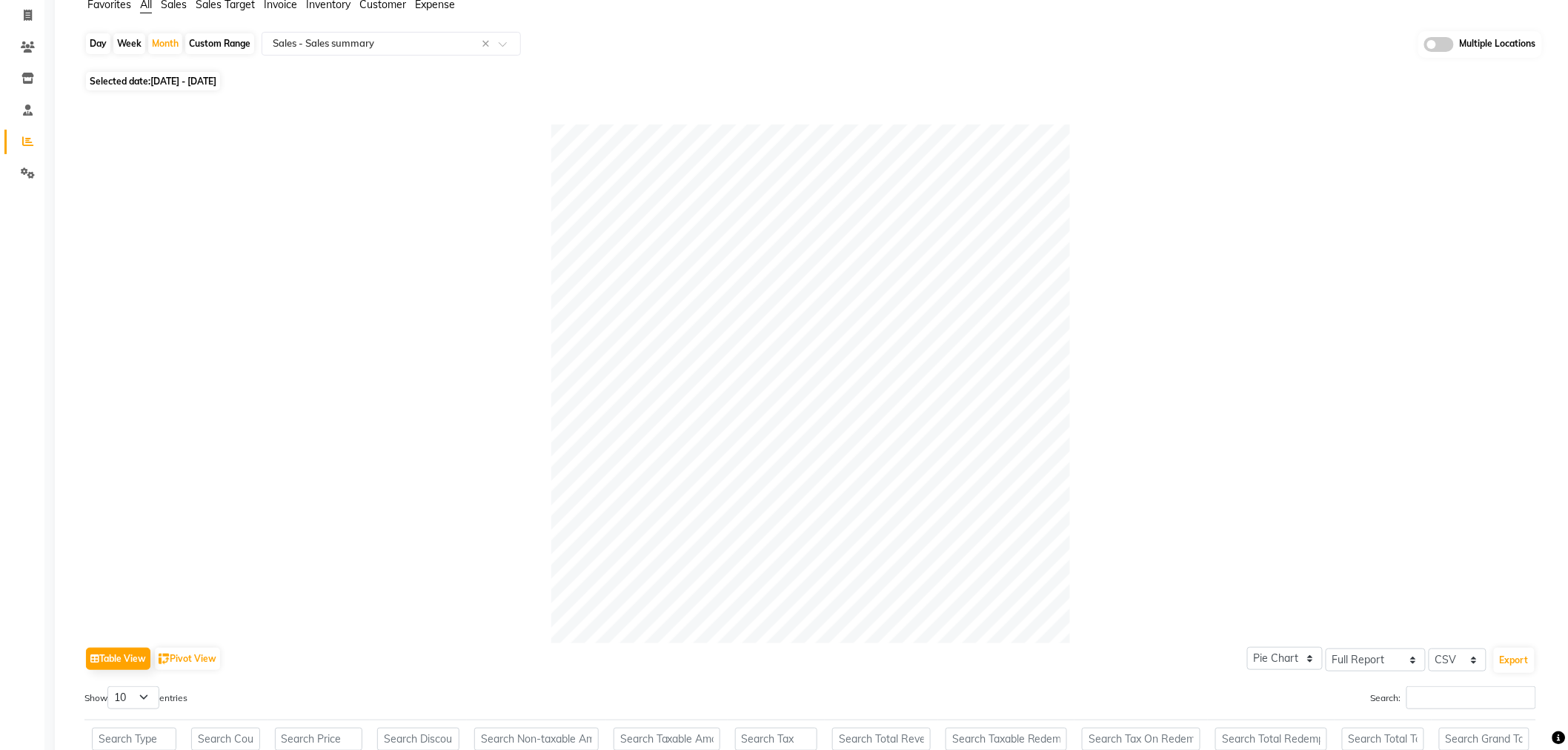
click at [222, 46] on div "Custom Range" at bounding box center [220, 44] width 69 height 21
select select "9"
select select "2025"
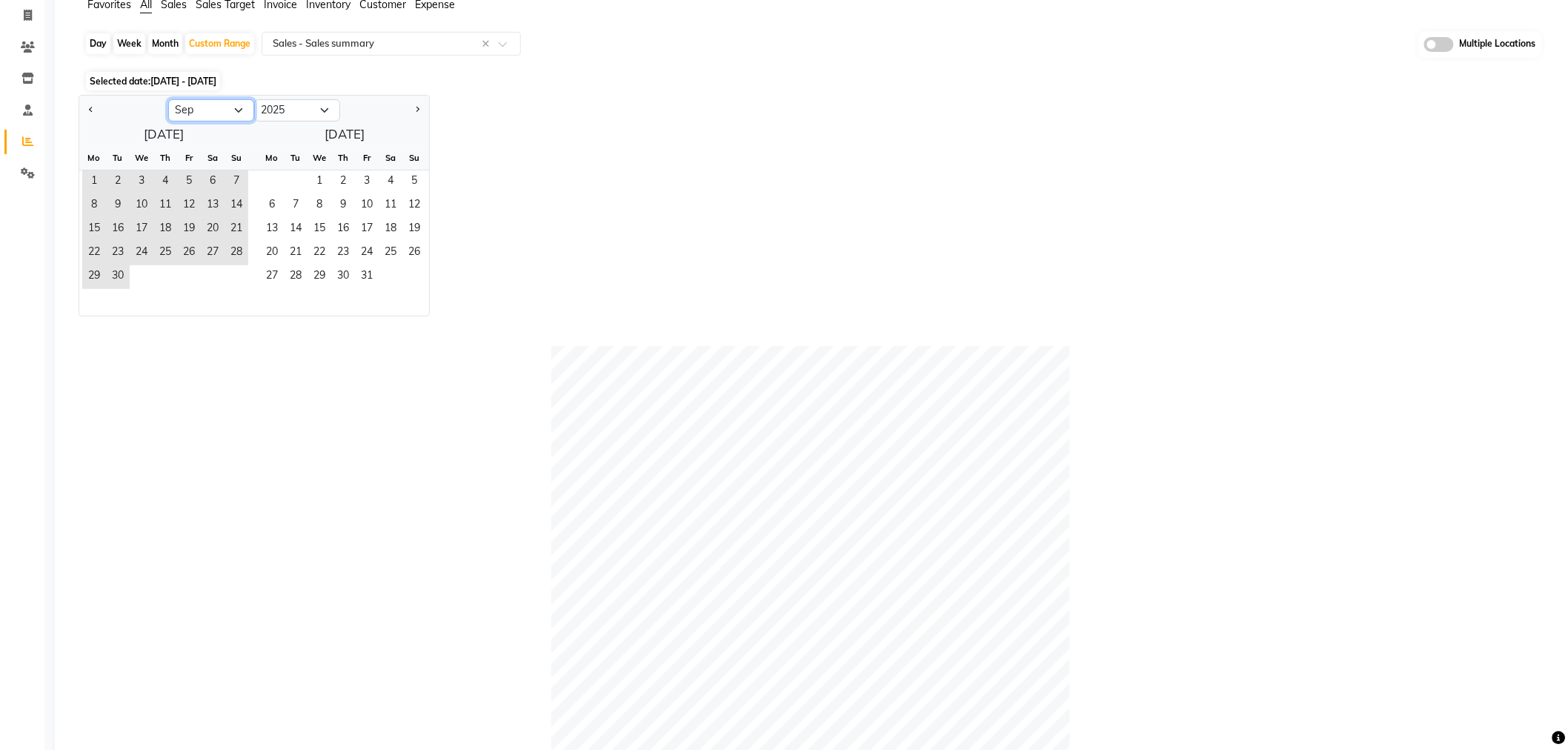
click at [241, 113] on select "Jan Feb Mar Apr May Jun Jul Aug Sep Oct Nov Dec" at bounding box center [211, 110] width 86 height 22
click at [168, 99] on select "Jan Feb Mar Apr May Jun Jul Aug Sep Oct Nov Dec" at bounding box center [211, 110] width 86 height 22
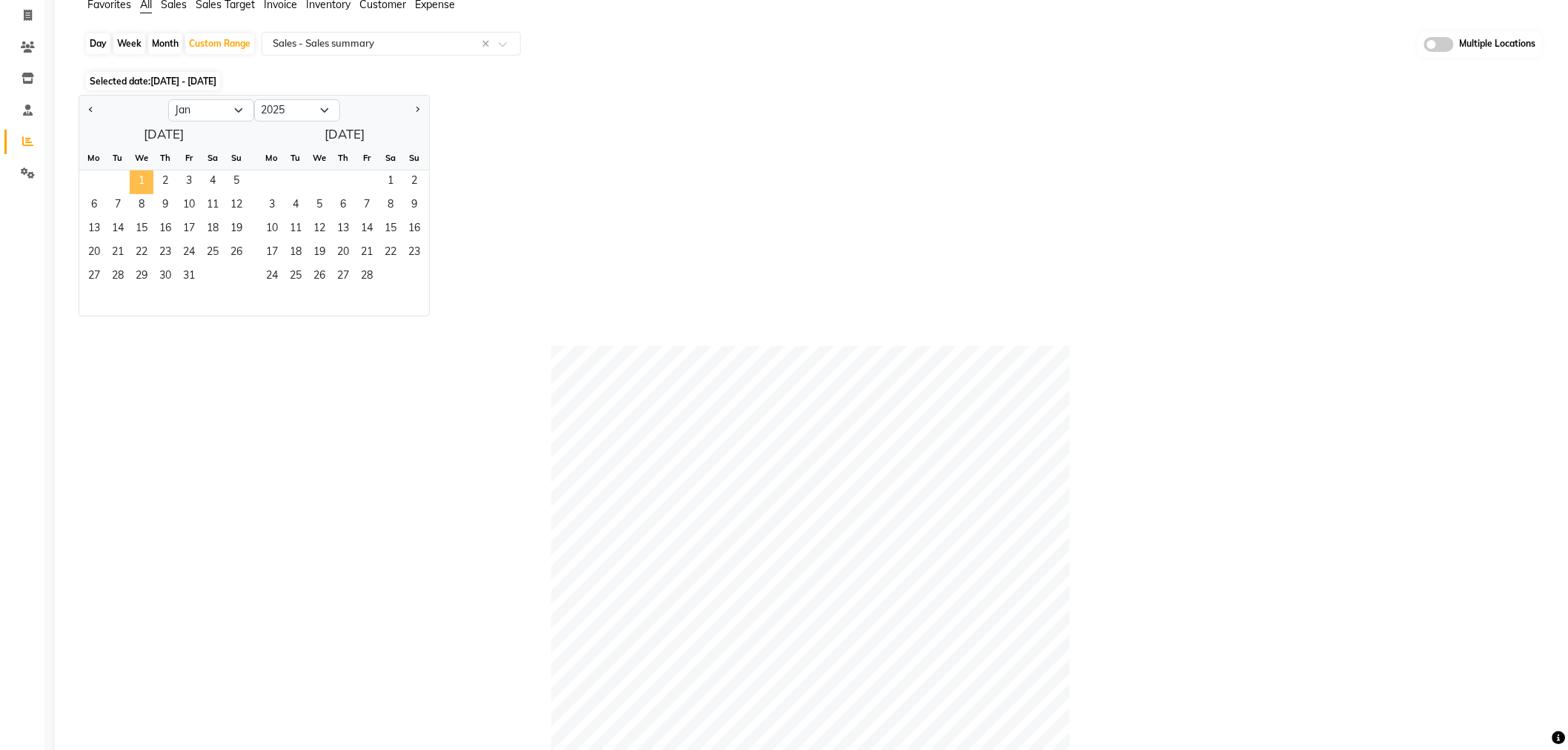
click at [138, 174] on span "1" at bounding box center [142, 182] width 23 height 23
click at [240, 106] on select "Jan Feb Mar Apr May Jun Jul Aug Sep Oct Nov Dec" at bounding box center [211, 110] width 86 height 22
select select "9"
click at [168, 99] on select "Jan Feb Mar Apr May Jun Jul Aug Sep Oct Nov Dec" at bounding box center [211, 110] width 86 height 22
click at [114, 283] on span "30" at bounding box center [117, 277] width 23 height 23
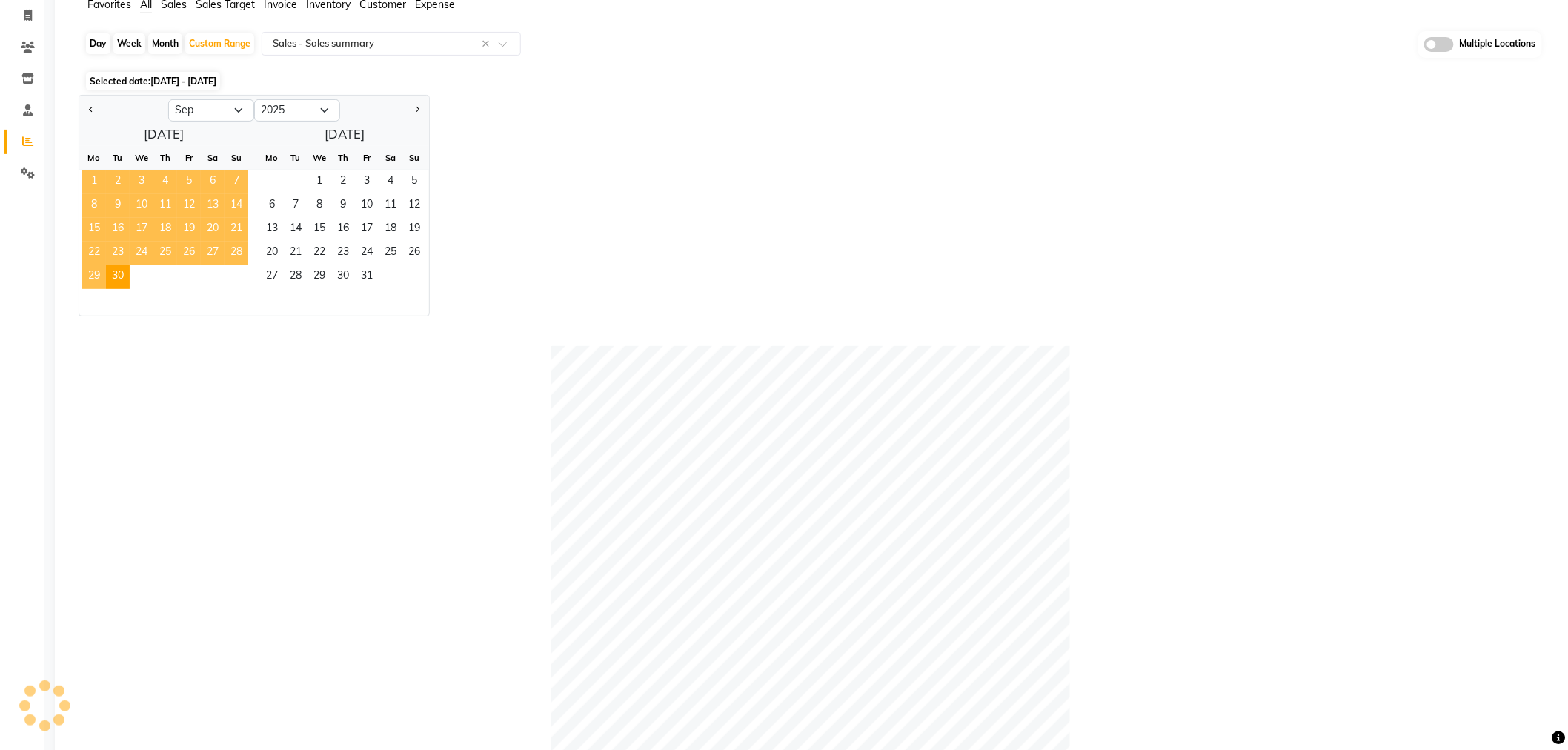
click at [662, 219] on div "Jan Feb Mar Apr May Jun Jul Aug Sep Oct Nov Dec 2015 2016 2017 2018 2019 2020 2…" at bounding box center [813, 205] width 1469 height 222
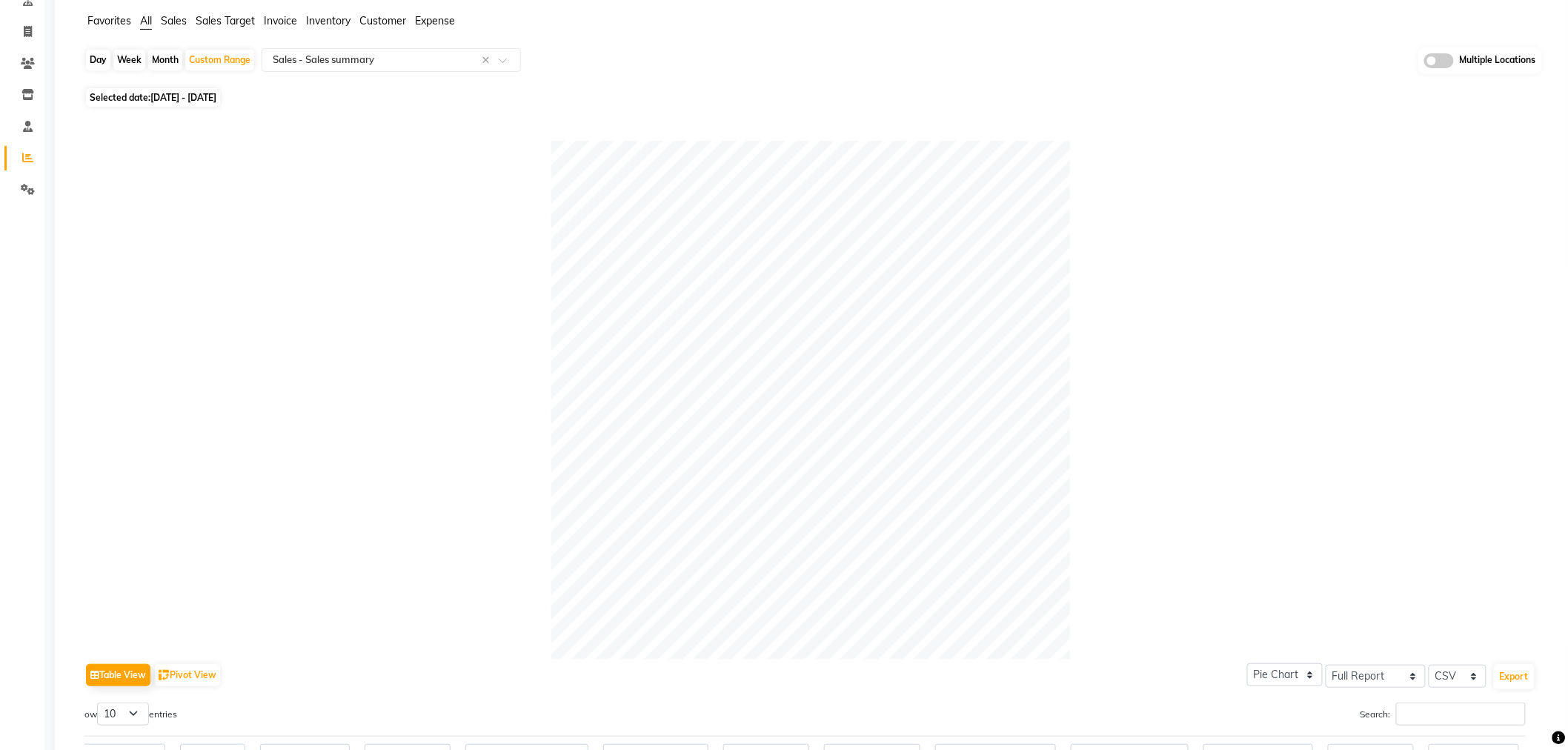
scroll to position [0, 0]
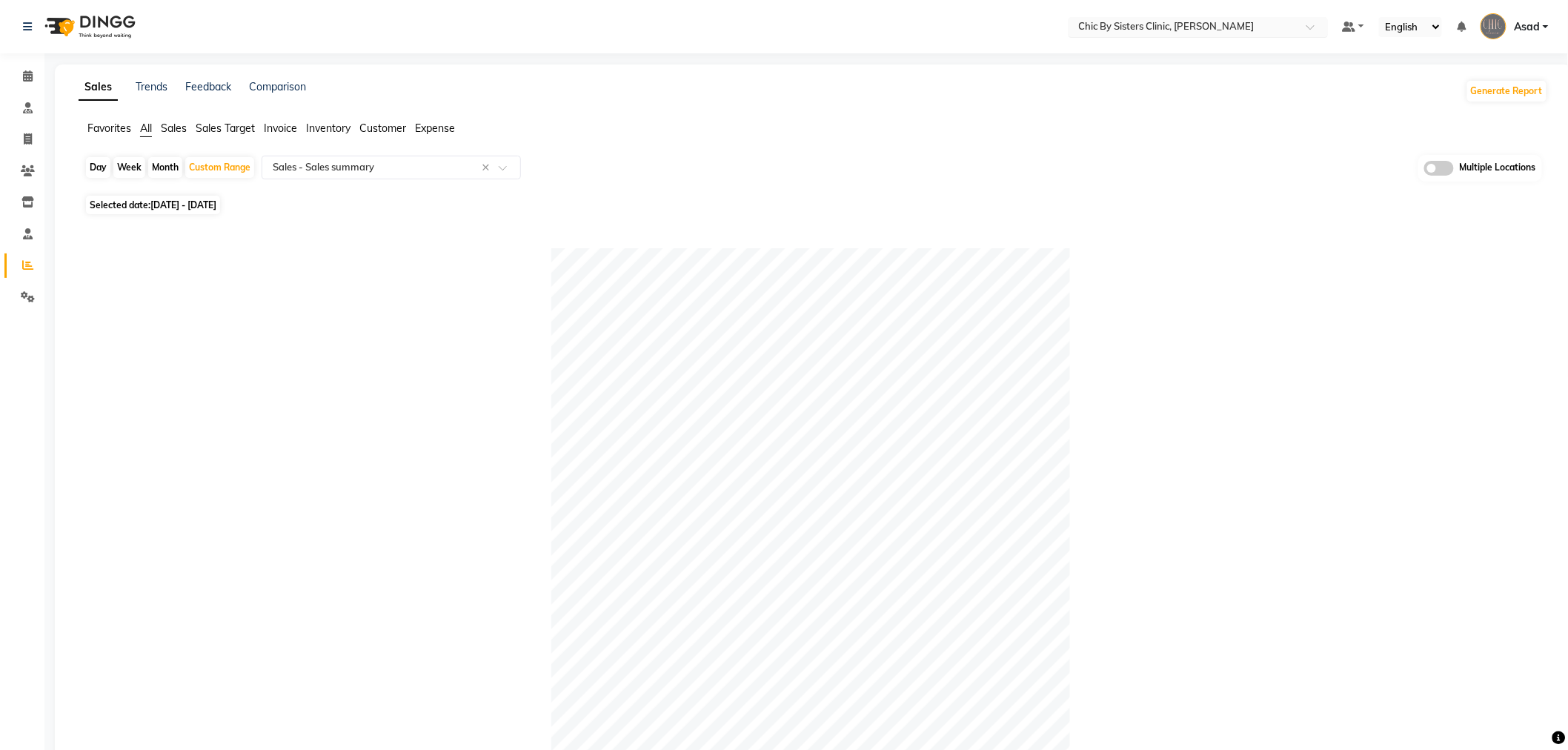
click at [1149, 23] on input "text" at bounding box center [1184, 28] width 215 height 15
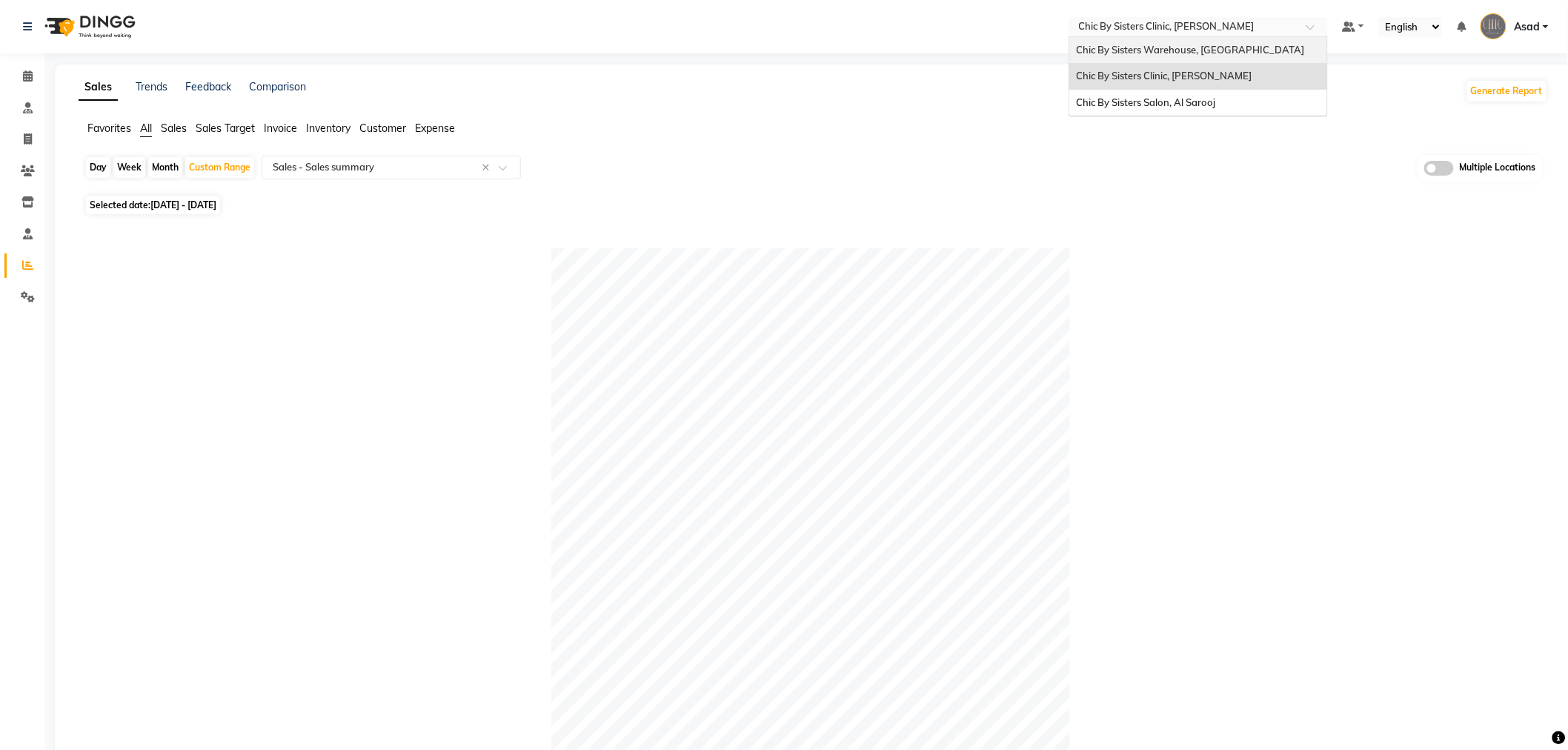
click at [1149, 54] on span "Chic By Sisters Warehouse, [GEOGRAPHIC_DATA]" at bounding box center [1191, 49] width 229 height 12
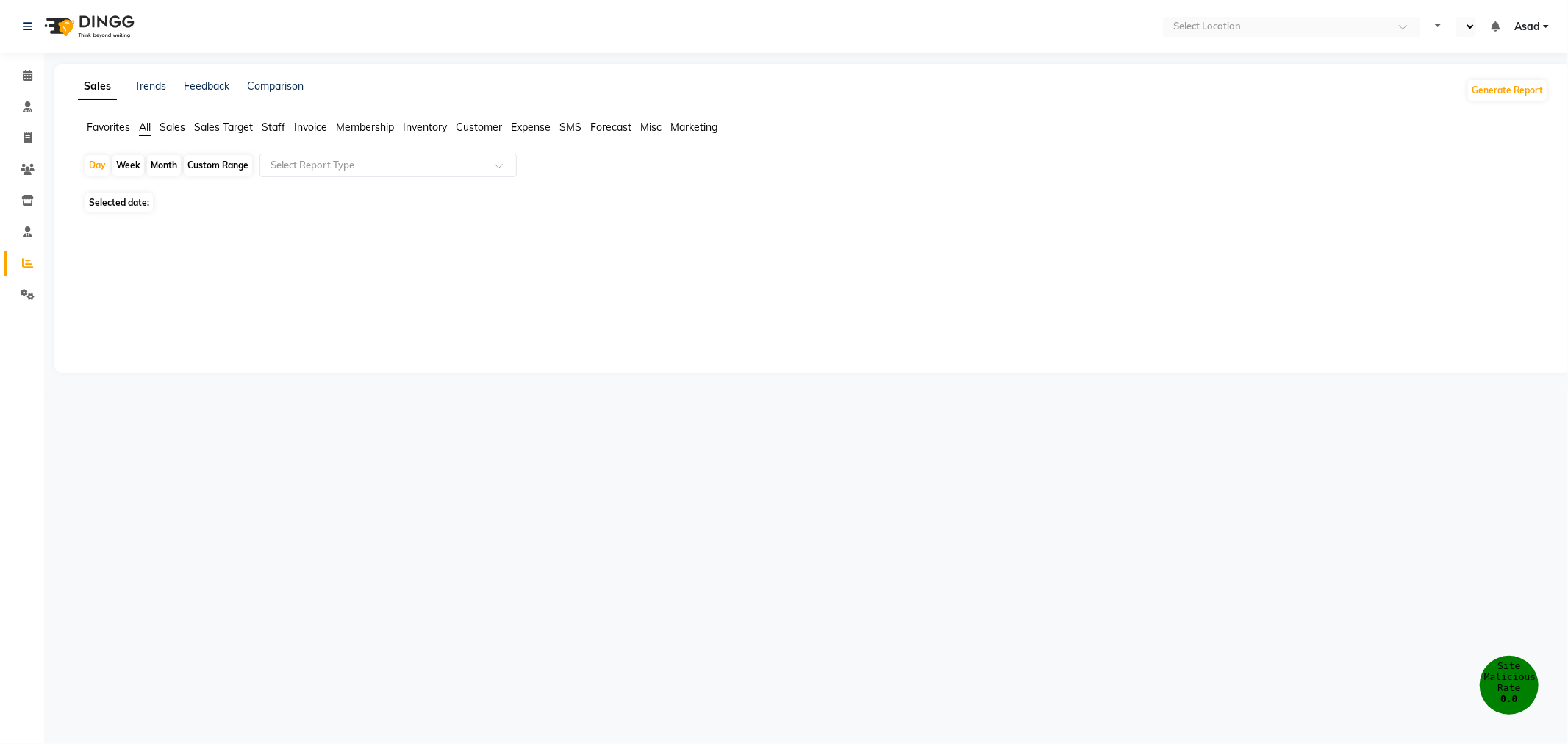
select select "en"
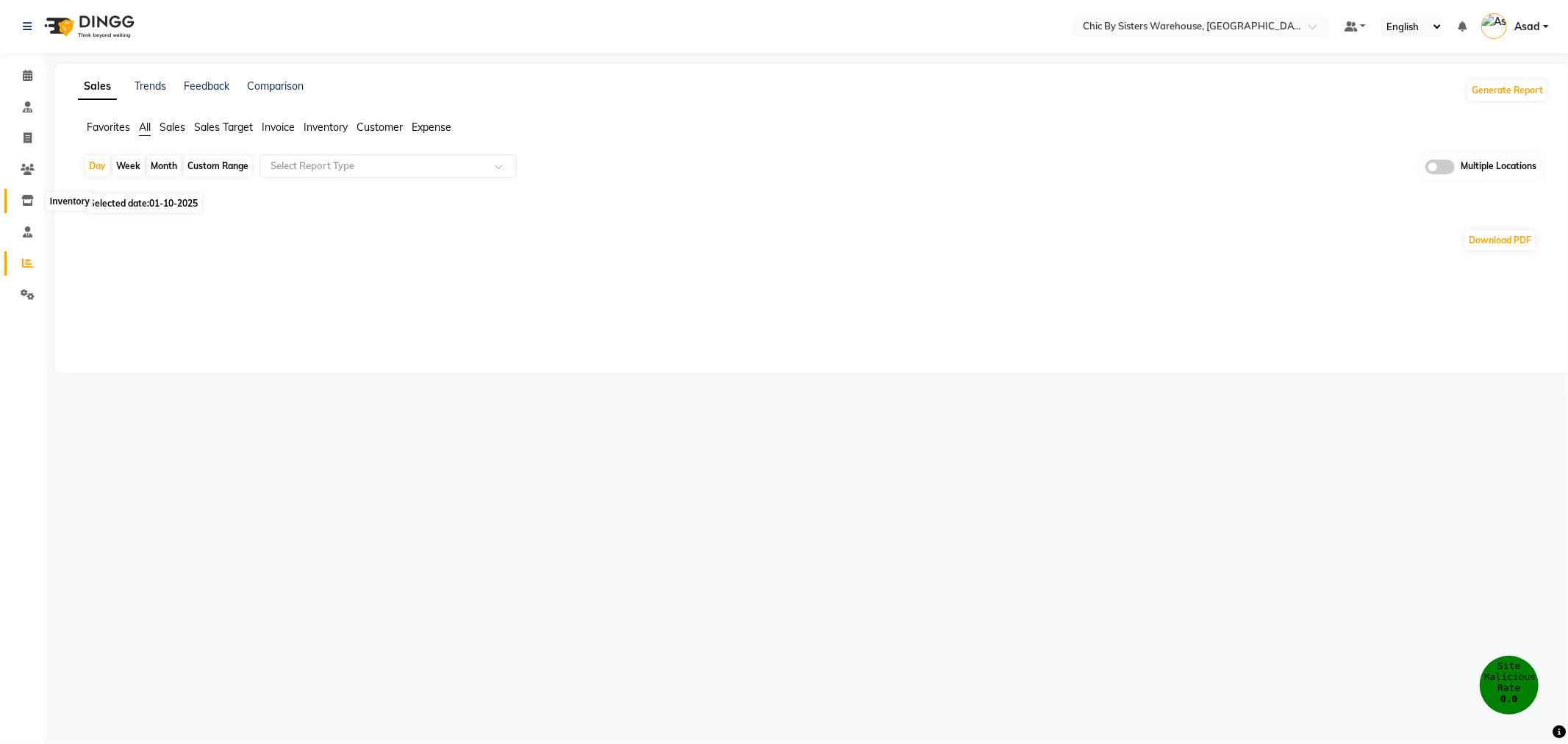
click at [37, 201] on span at bounding box center [27, 201] width 26 height 17
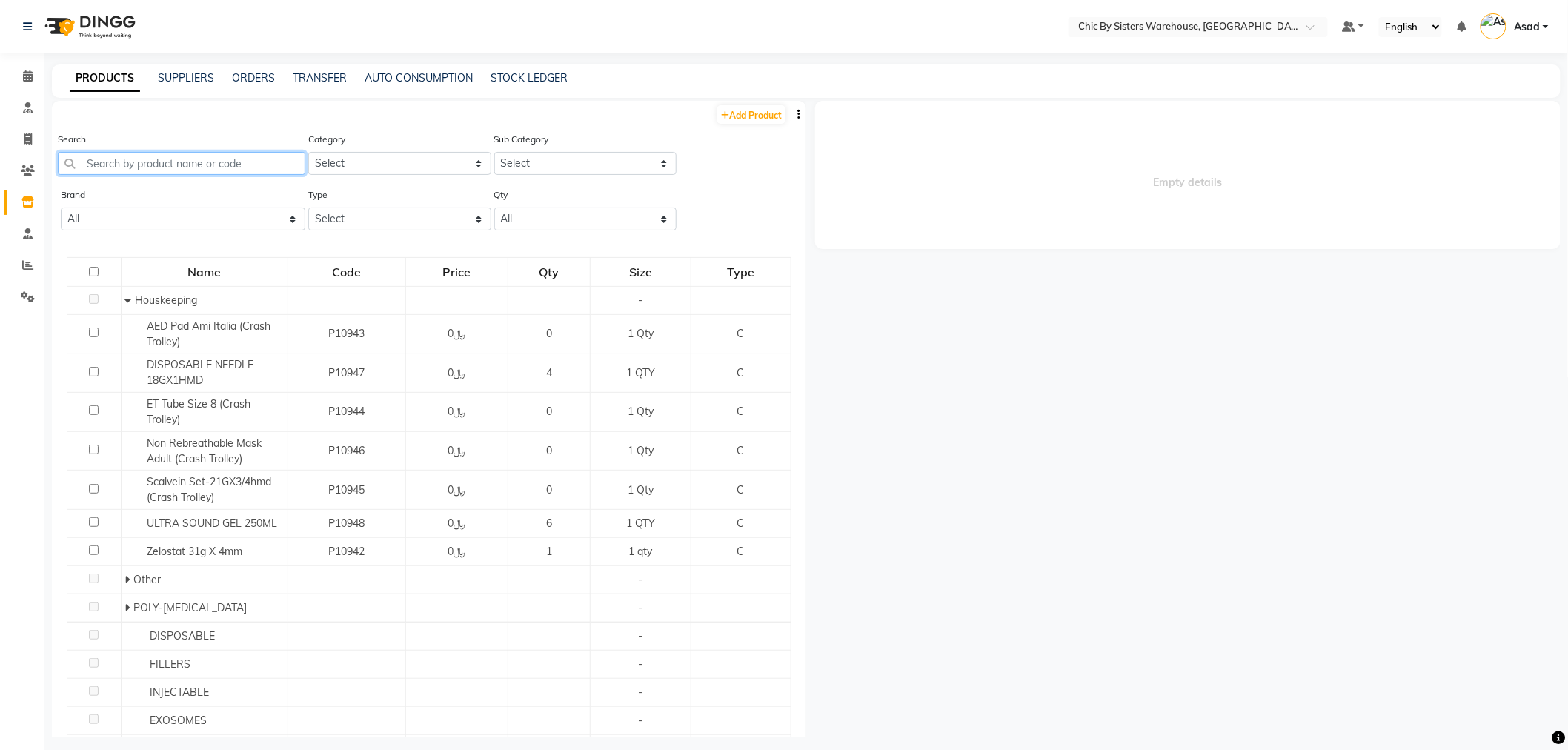
click at [239, 164] on input "text" at bounding box center [182, 163] width 247 height 23
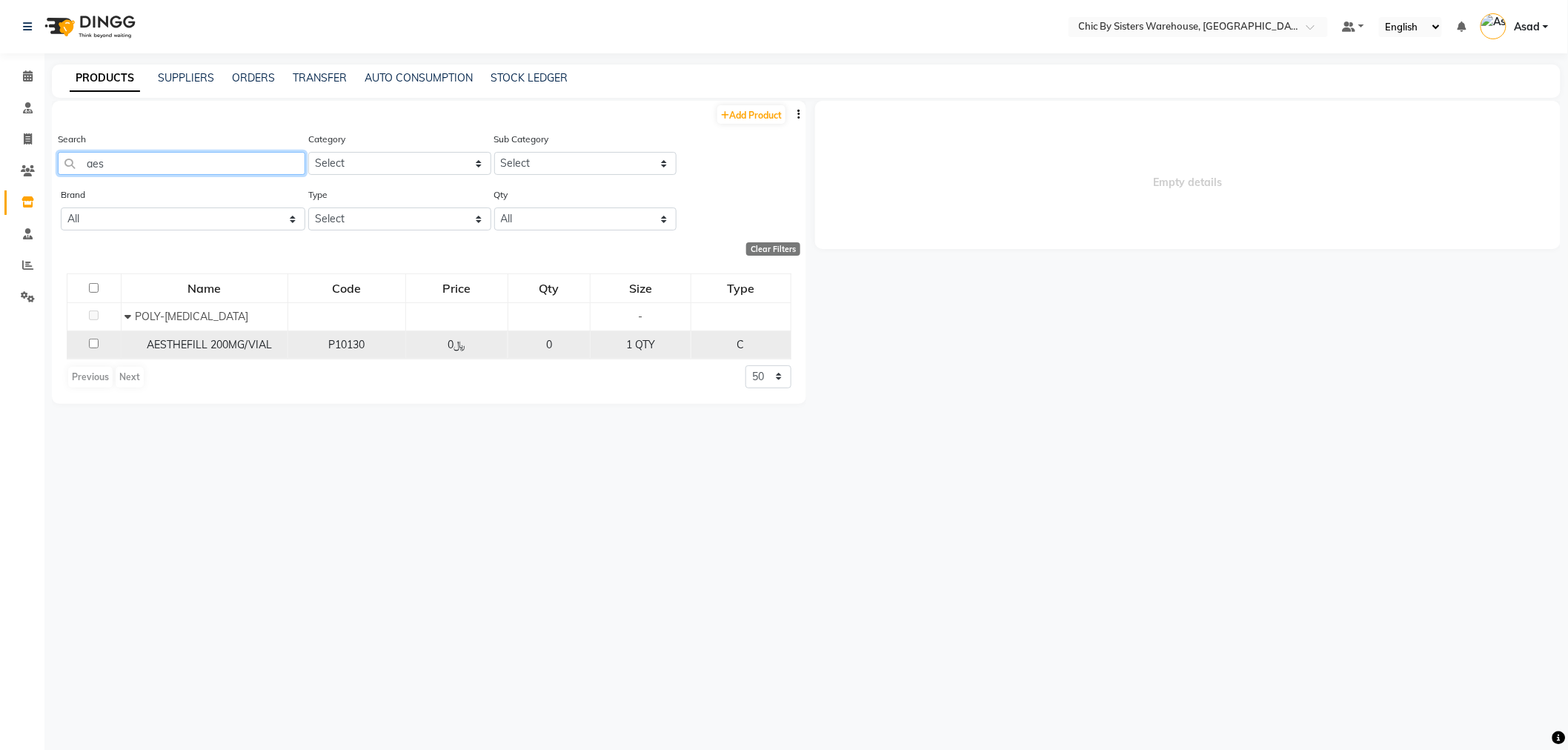
type input "aes"
click at [237, 355] on td "AESTHEFILL 200MG/VIAL" at bounding box center [204, 344] width 167 height 28
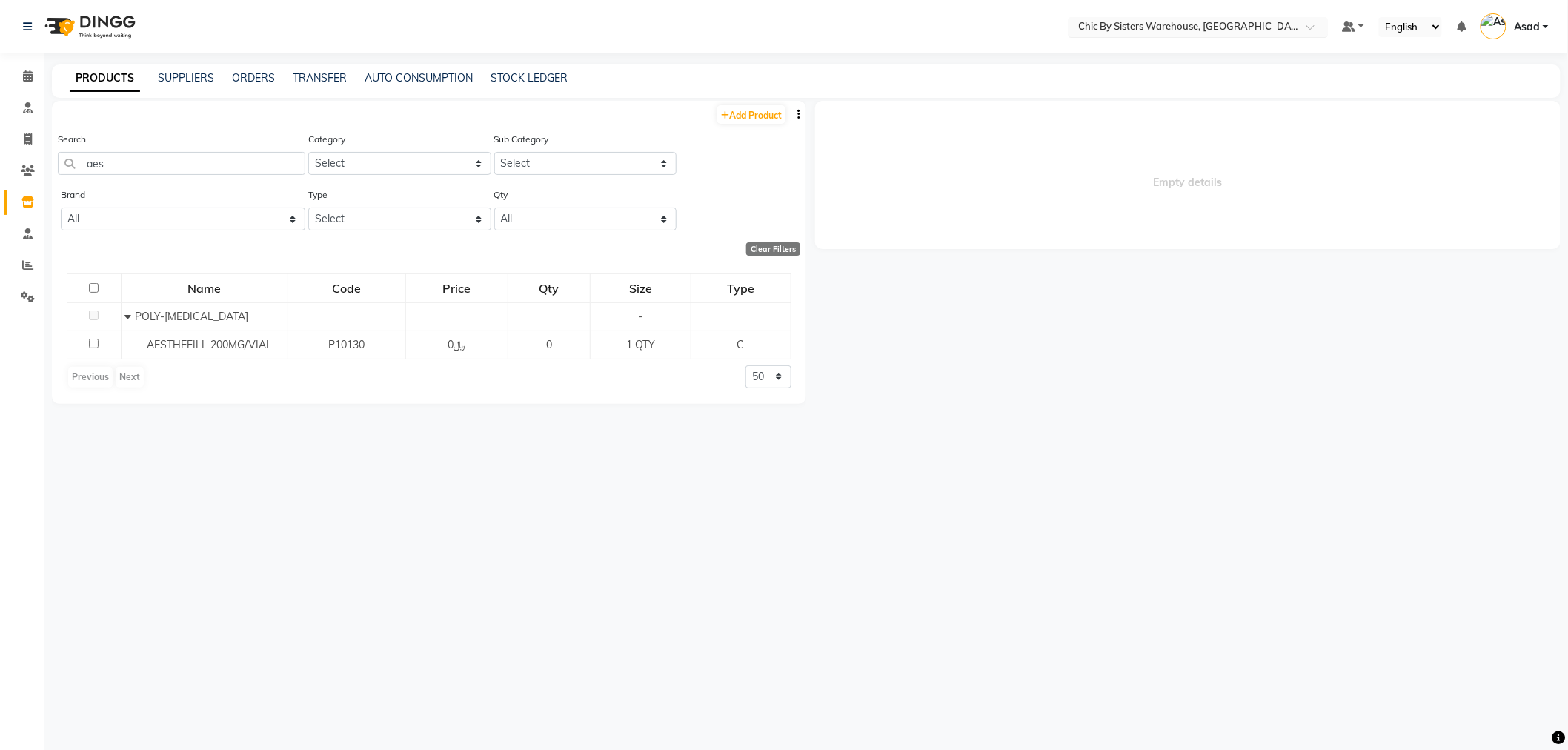
click at [1189, 28] on input "text" at bounding box center [1184, 28] width 215 height 15
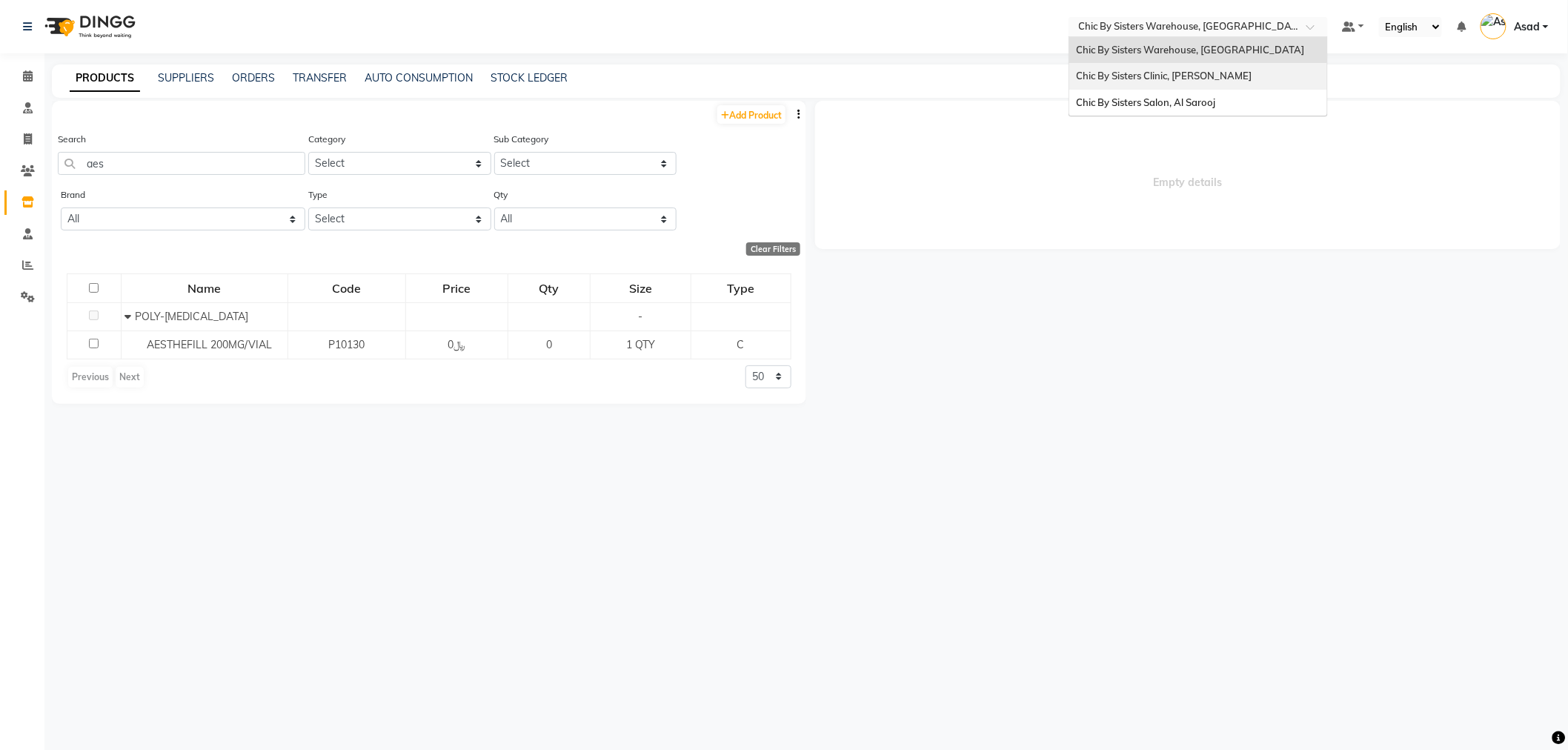
click at [1195, 82] on div "Chic By Sisters Clinic, [PERSON_NAME]" at bounding box center [1198, 76] width 258 height 27
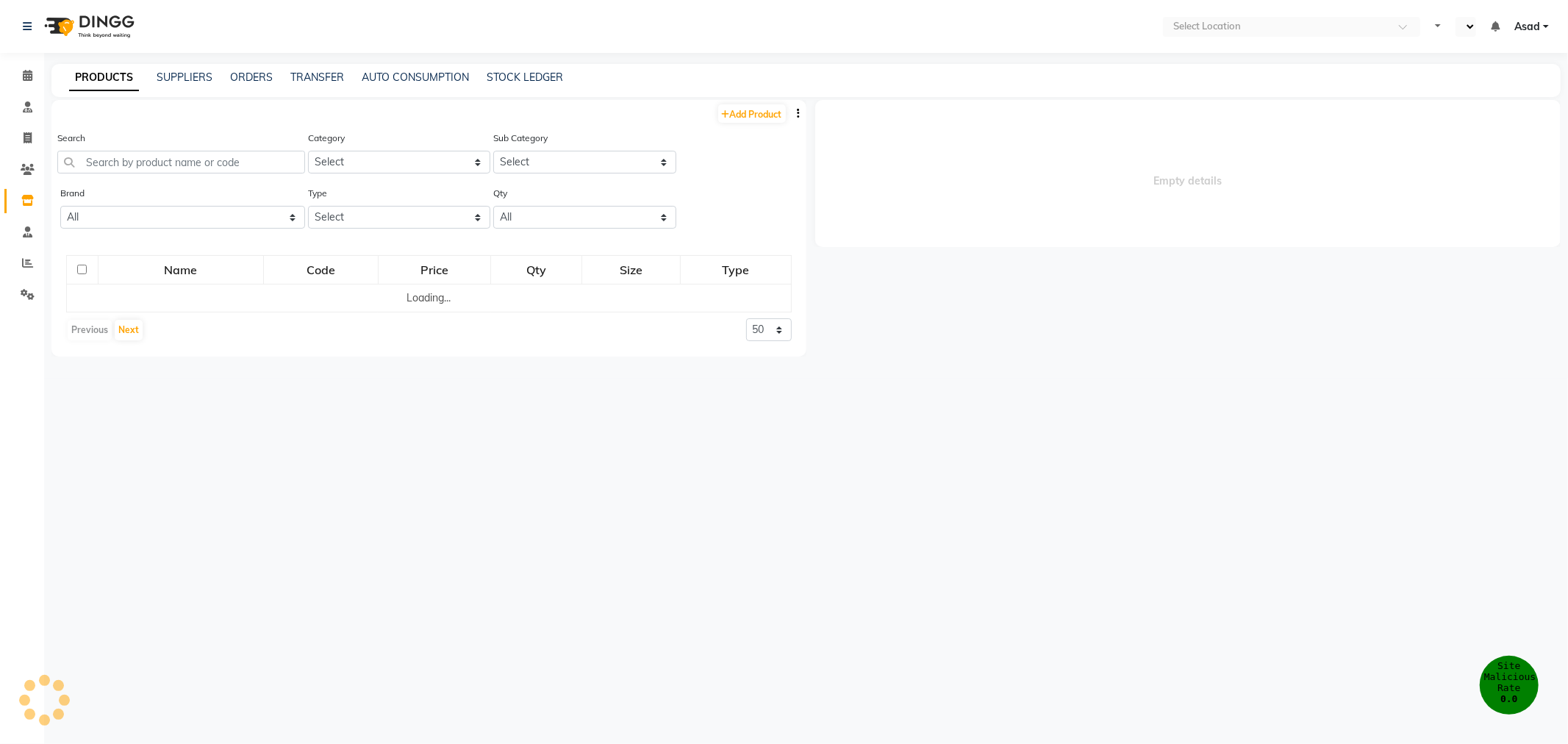
select select "en"
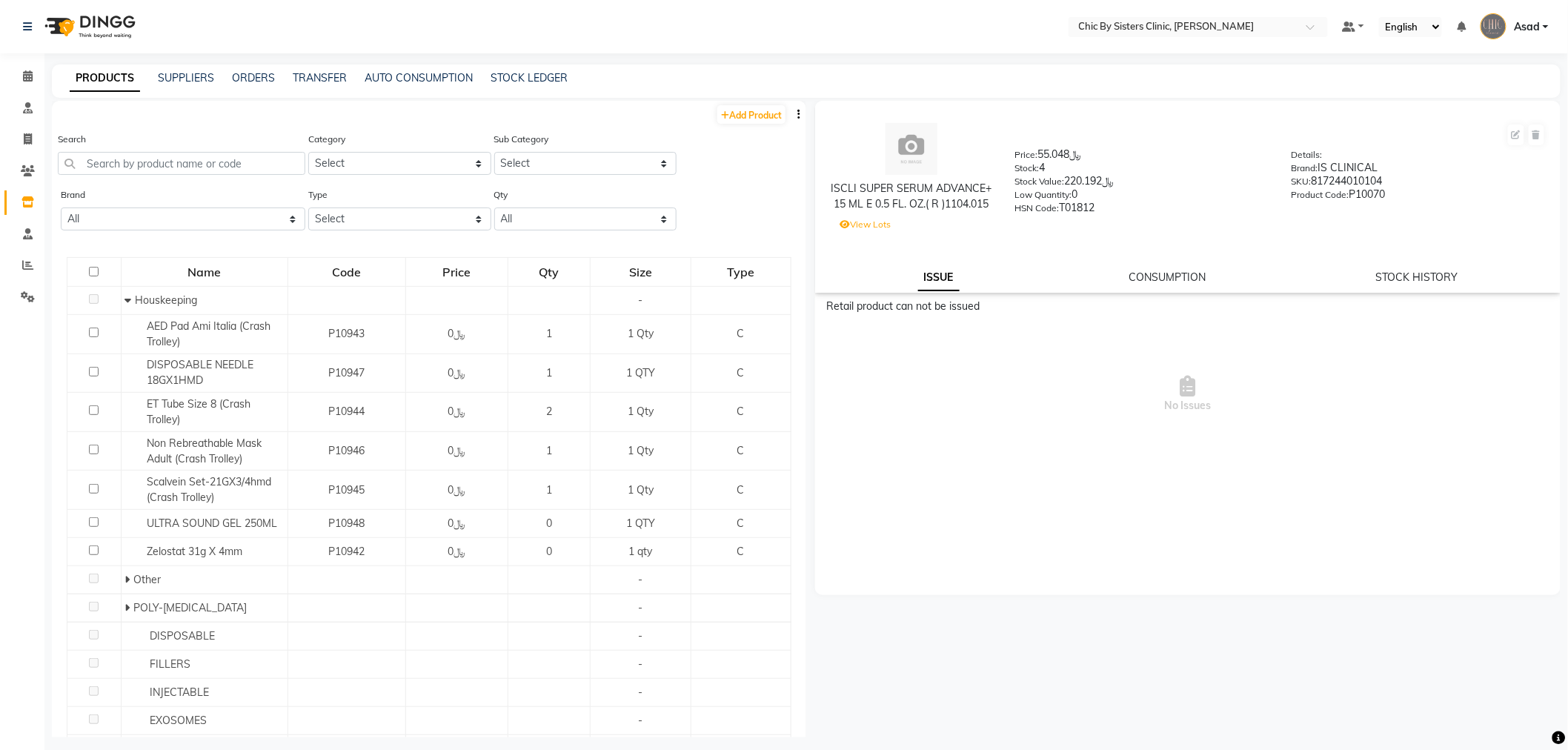
click at [1410, 286] on div "ISCLI SUPER SERUM ADVANCE+ 15 ML E 0.5 FL. OZ.( R )1104.015 Price: ﷼55.048 Stoc…" at bounding box center [1188, 197] width 745 height 192
click at [243, 164] on input "text" at bounding box center [182, 163] width 247 height 23
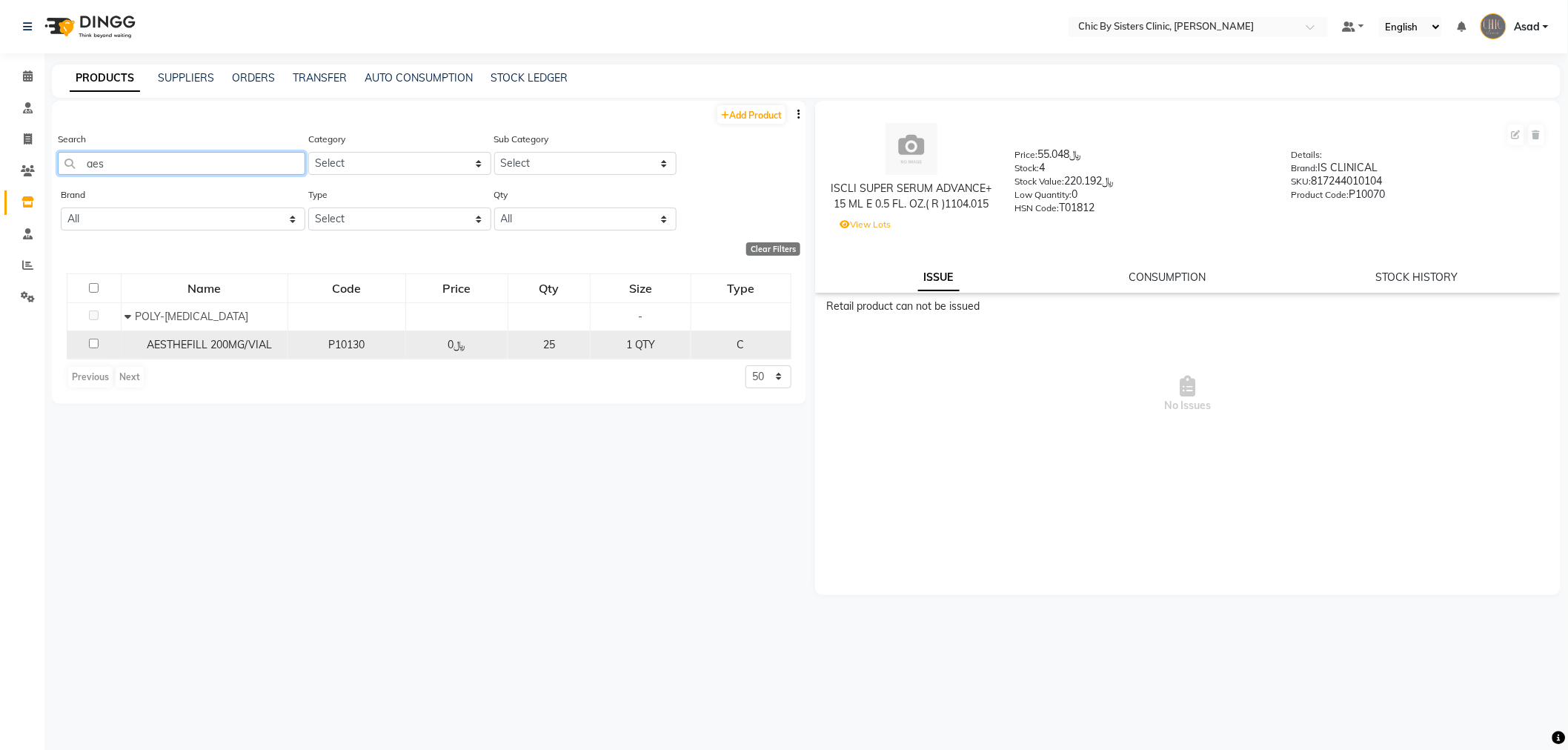
type input "aes"
click at [202, 354] on td "AESTHEFILL 200MG/VIAL" at bounding box center [204, 344] width 167 height 28
click at [258, 352] on div "AESTHEFILL 200MG/VIAL" at bounding box center [204, 345] width 159 height 16
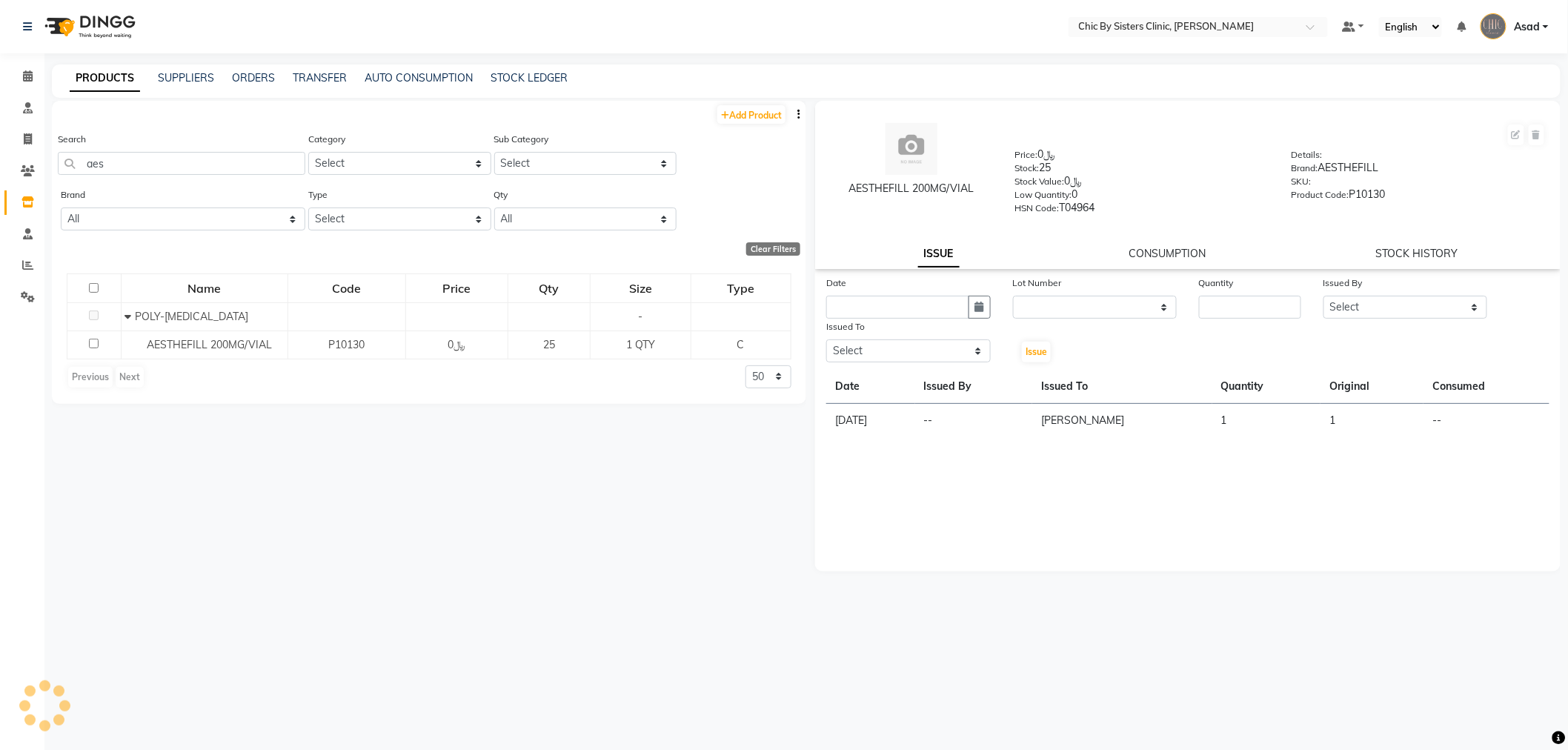
select select
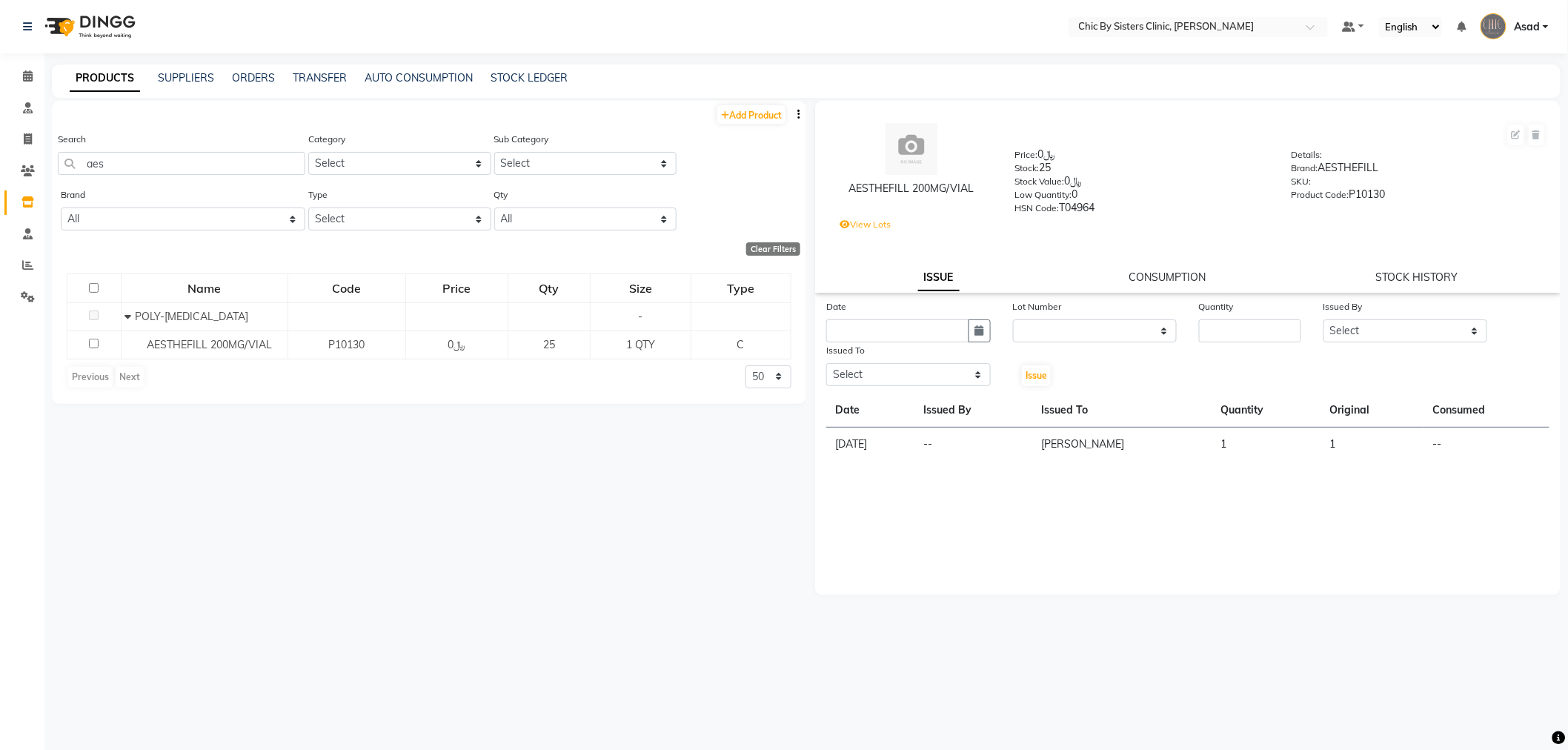
click at [1462, 425] on th "Consumed" at bounding box center [1487, 411] width 126 height 34
click at [1416, 270] on div "STOCK HISTORY" at bounding box center [1417, 278] width 82 height 16
click at [1417, 283] on link "STOCK HISTORY" at bounding box center [1417, 277] width 82 height 13
select select "all"
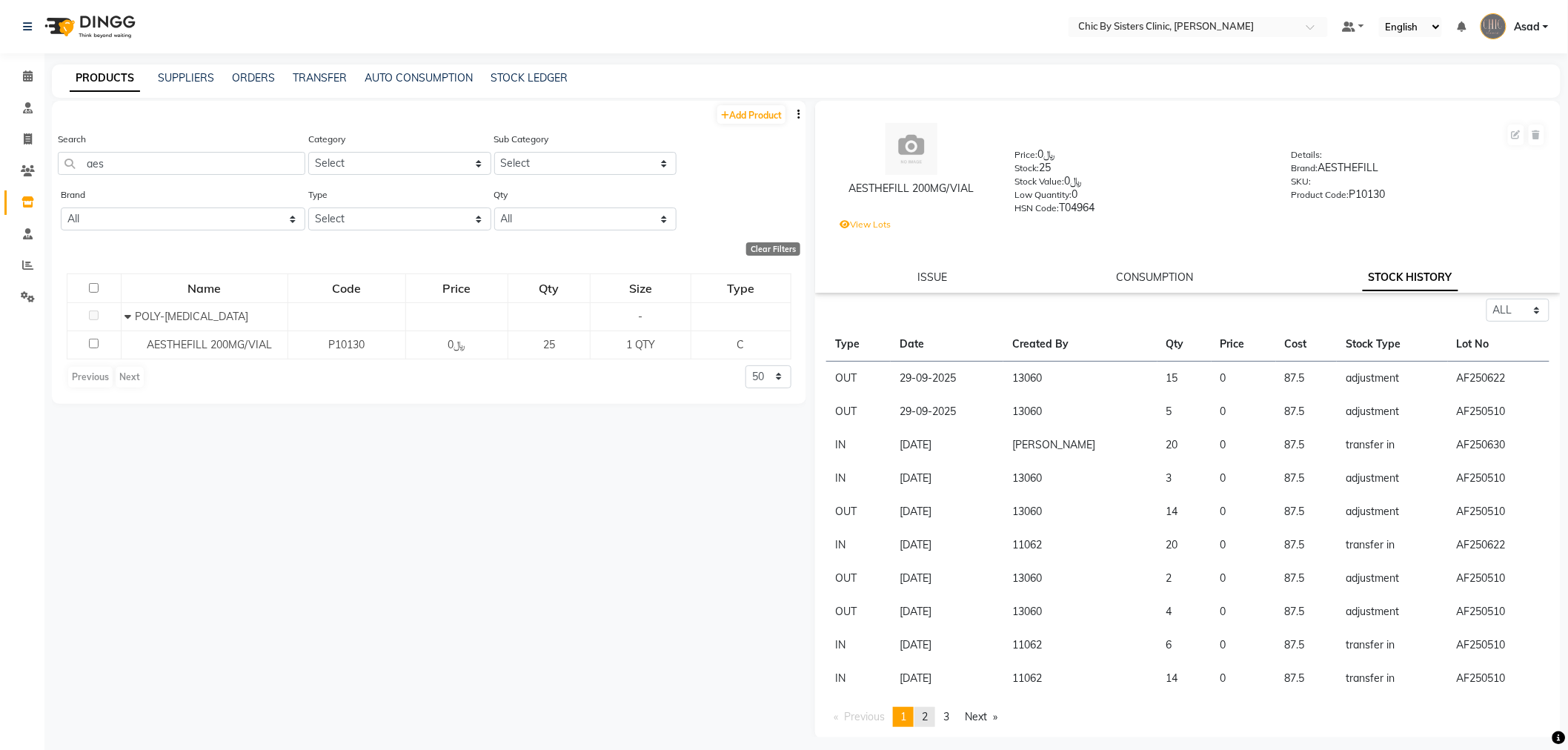
click at [928, 721] on span "2" at bounding box center [925, 716] width 6 height 13
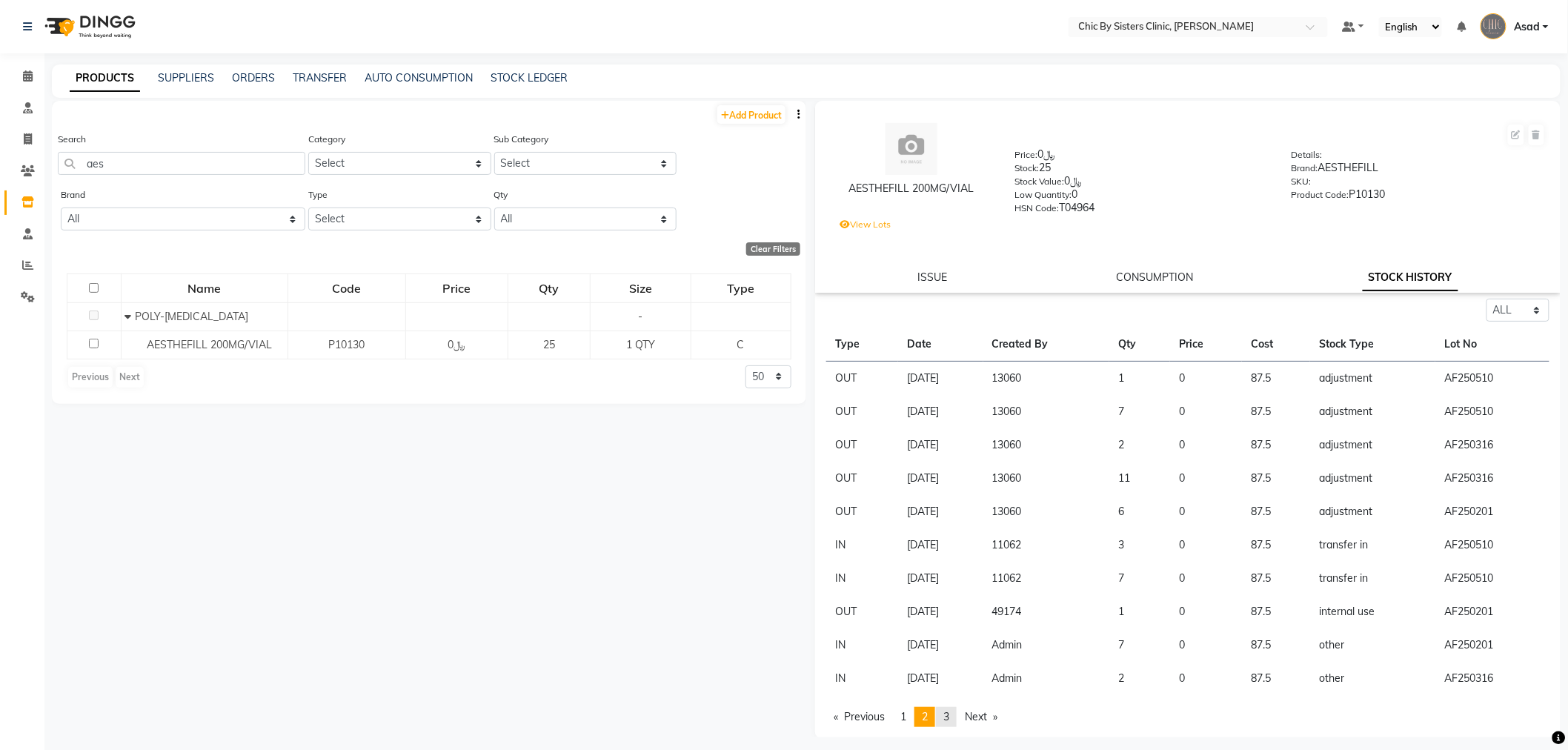
click at [953, 719] on link "page 3" at bounding box center [946, 717] width 21 height 20
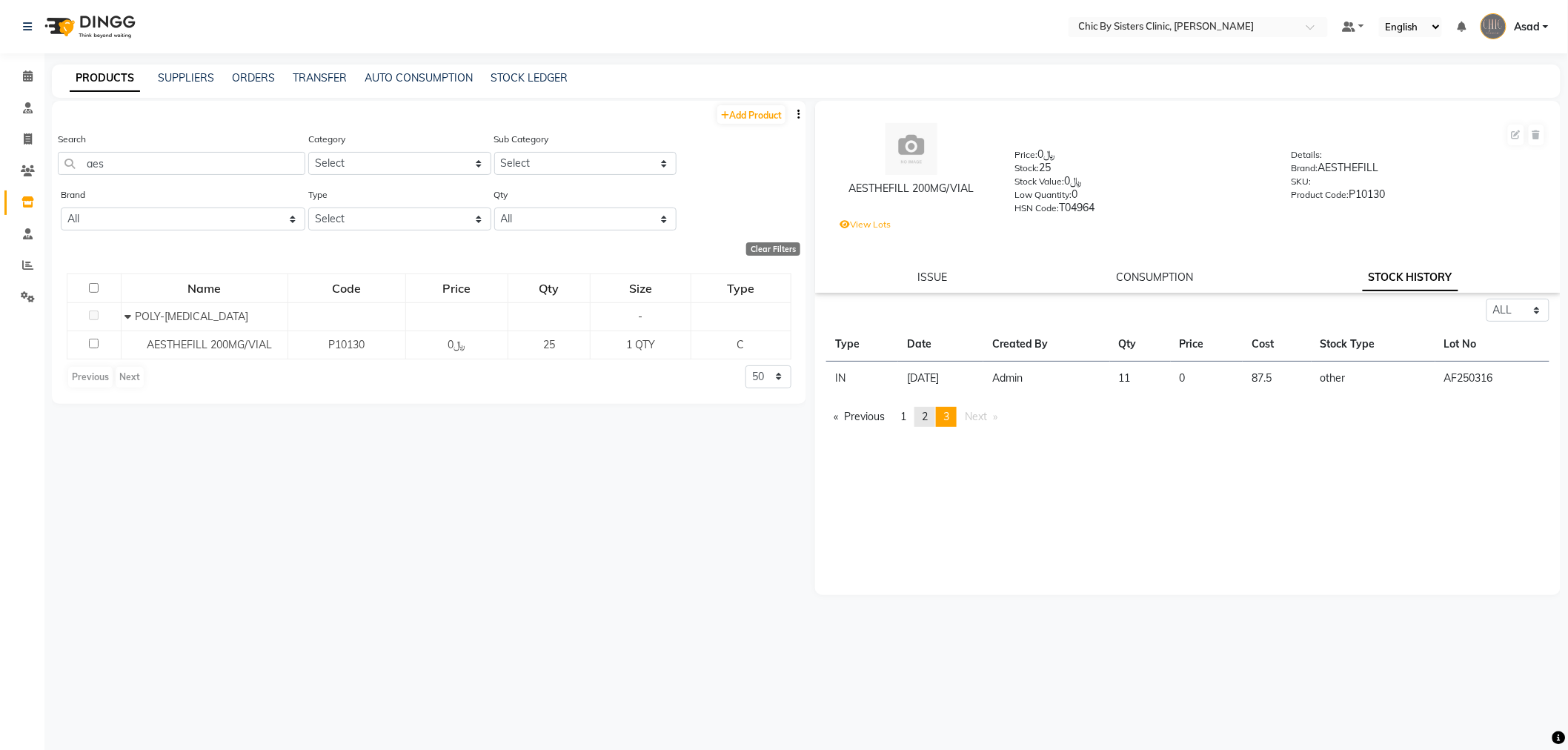
click at [927, 415] on span "2" at bounding box center [925, 416] width 6 height 13
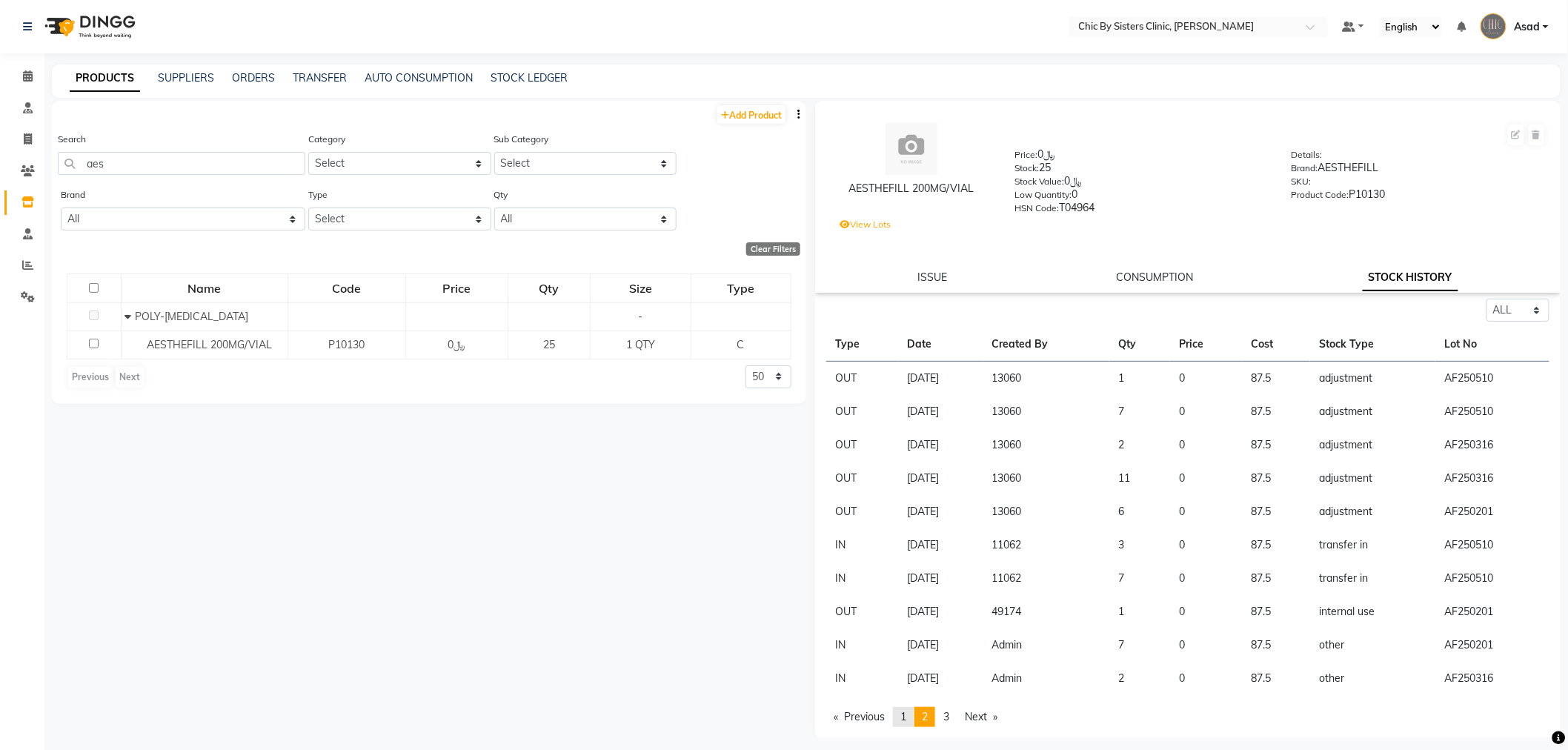
click at [910, 723] on link "page 1" at bounding box center [903, 717] width 21 height 20
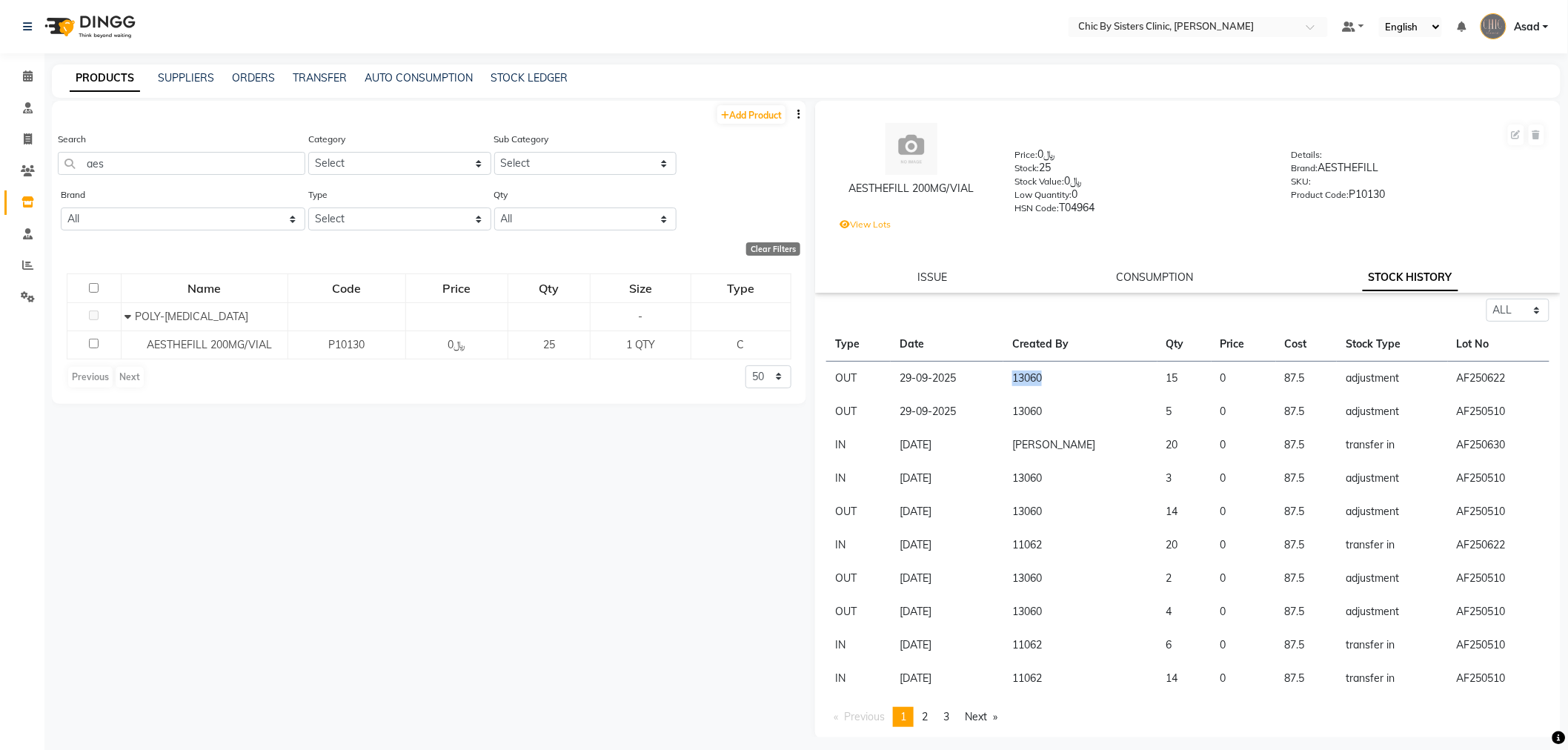
drag, startPoint x: 997, startPoint y: 379, endPoint x: 1044, endPoint y: 379, distance: 47.0
click at [1044, 379] on td "13060" at bounding box center [1080, 379] width 153 height 34
drag, startPoint x: 1003, startPoint y: 405, endPoint x: 1039, endPoint y: 406, distance: 36.0
click at [1025, 405] on td "13060" at bounding box center [1080, 412] width 153 height 34
click at [1040, 411] on td "13060" at bounding box center [1080, 412] width 153 height 34
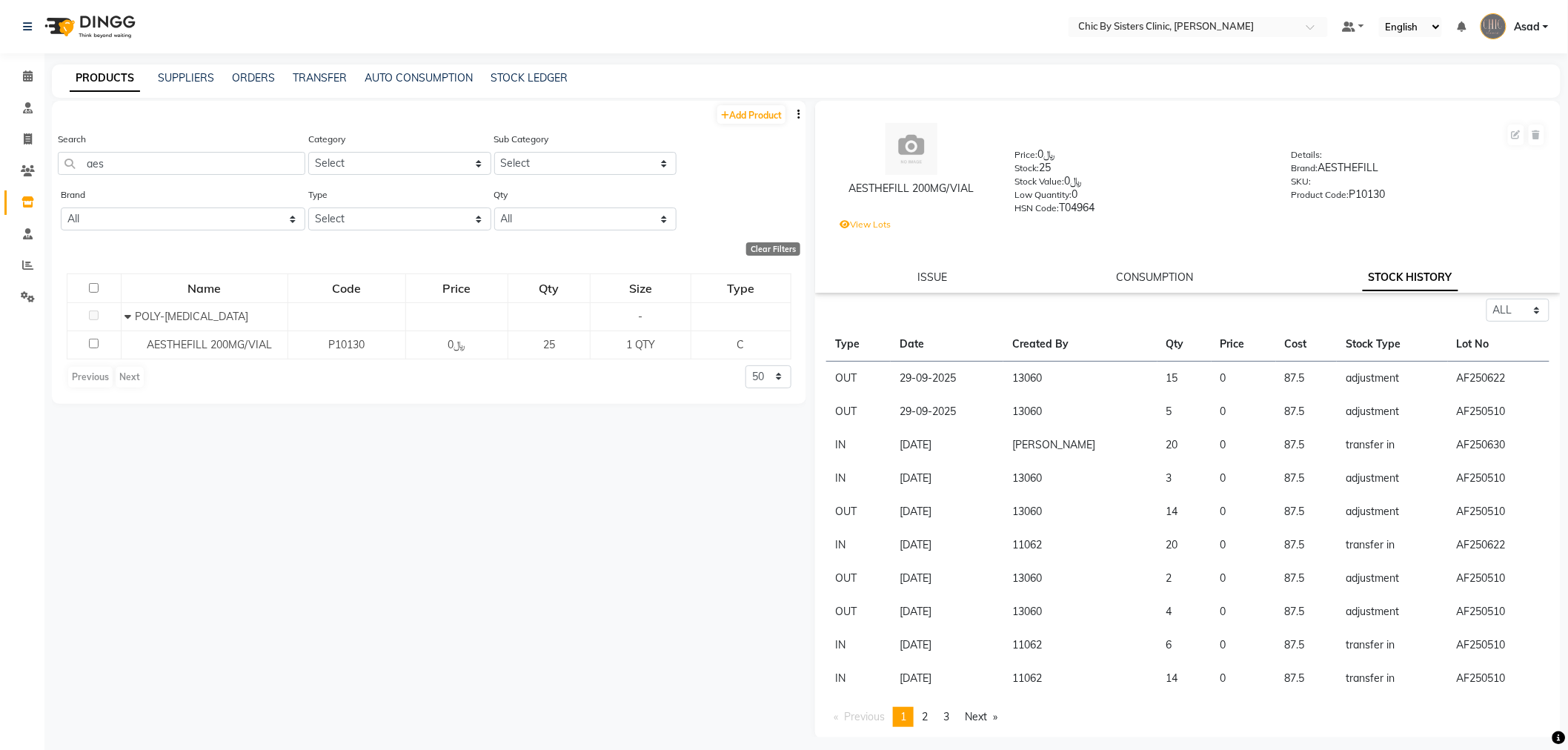
click at [1005, 409] on td "13060" at bounding box center [1080, 412] width 153 height 34
click at [195, 161] on input "aes" at bounding box center [182, 163] width 247 height 23
type input "a"
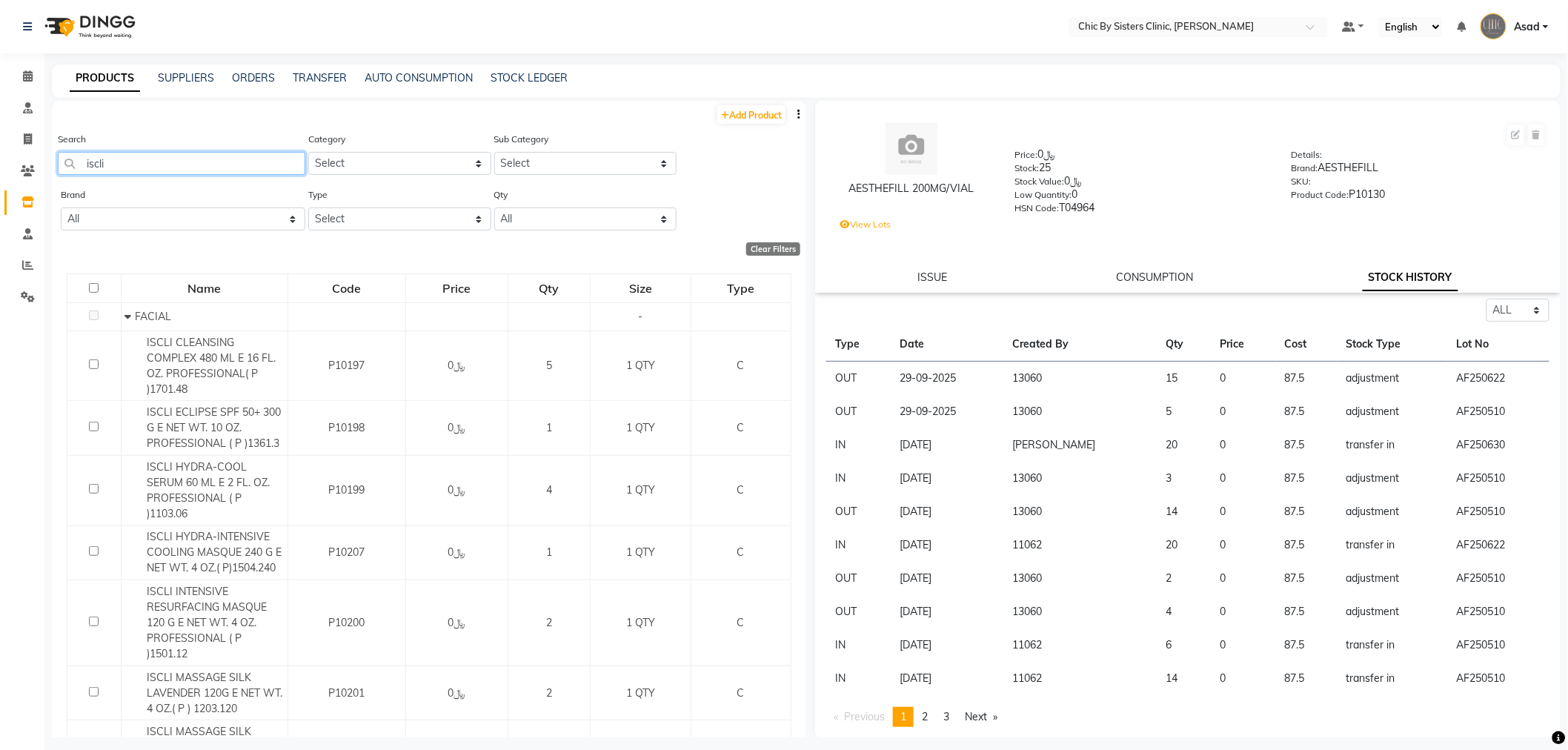
type input "iscli"
click at [1144, 27] on input "text" at bounding box center [1184, 28] width 215 height 15
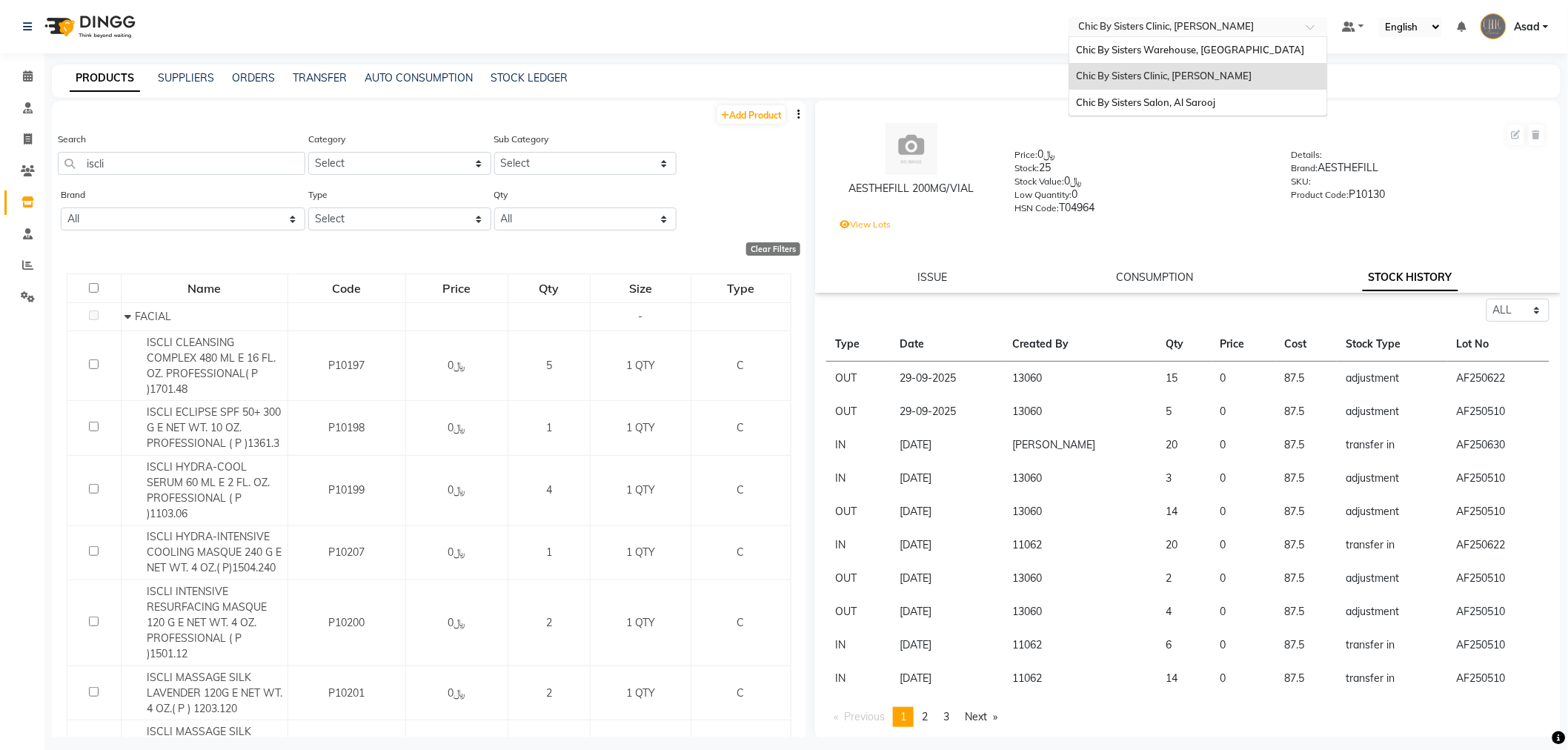
click at [512, 24] on nav "Select Location × Chic By Sisters Clinic, Al Sarooj Chic By Sisters Warehouse, …" at bounding box center [784, 27] width 1568 height 53
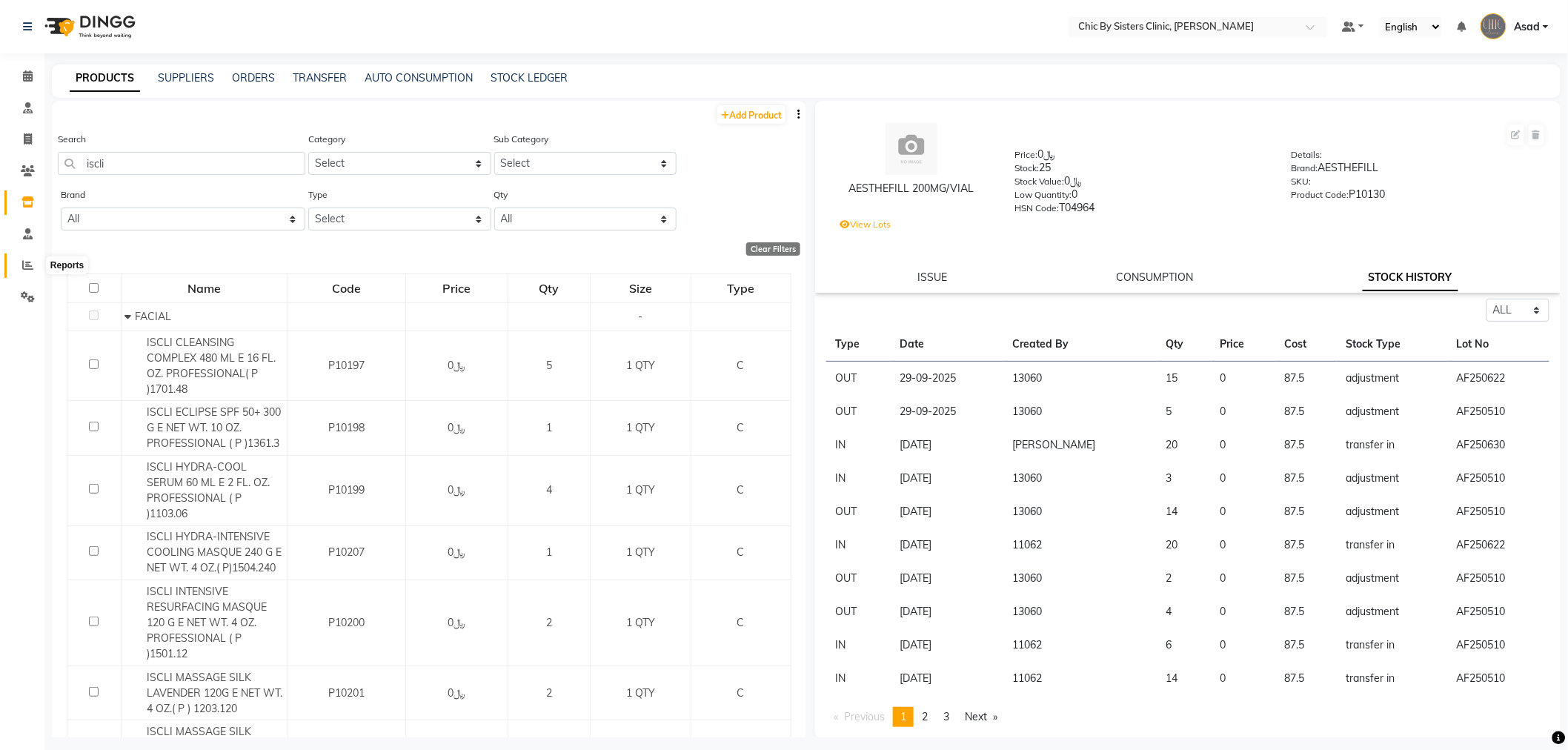
click at [22, 263] on icon at bounding box center [27, 265] width 11 height 11
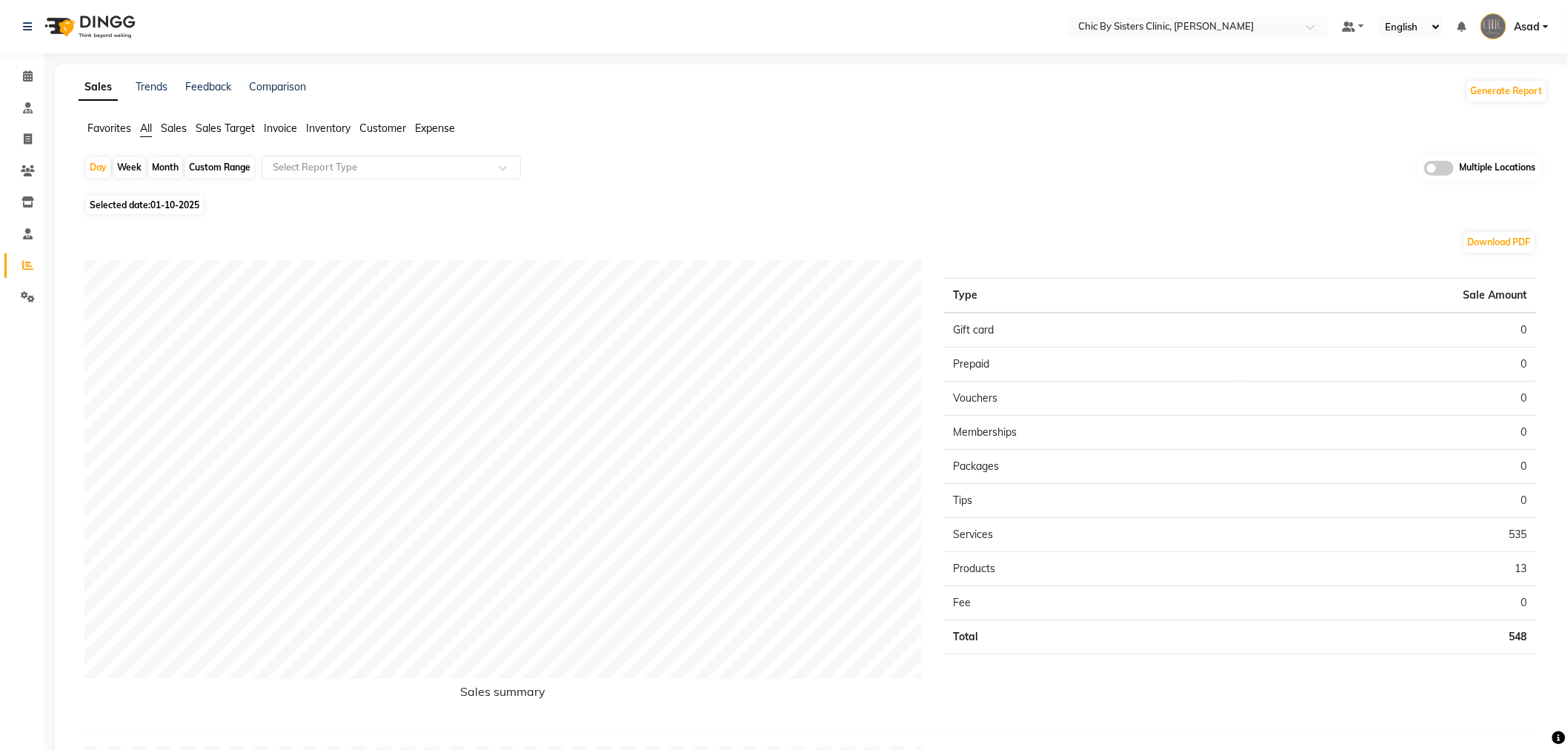
click at [166, 168] on div "Month" at bounding box center [165, 168] width 34 height 21
select select "10"
select select "2025"
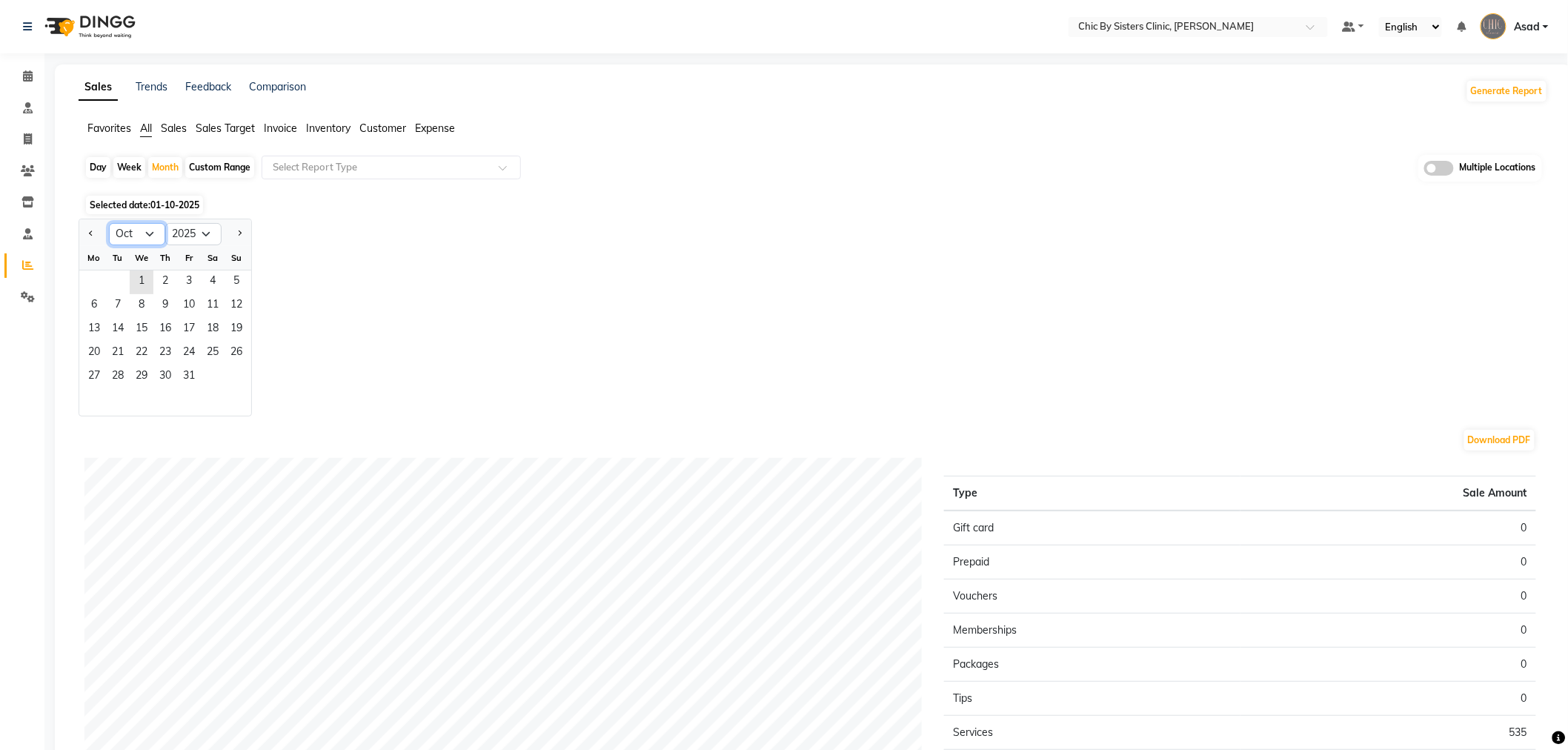
drag, startPoint x: 128, startPoint y: 231, endPoint x: 128, endPoint y: 241, distance: 10.0
click at [128, 231] on select "Jan Feb Mar Apr May Jun Jul Aug Sep Oct Nov Dec" at bounding box center [137, 234] width 56 height 22
select select "9"
click at [109, 223] on select "Jan Feb Mar Apr May Jun Jul Aug Sep Oct Nov Dec" at bounding box center [137, 234] width 56 height 22
click at [86, 283] on span "1" at bounding box center [94, 283] width 23 height 23
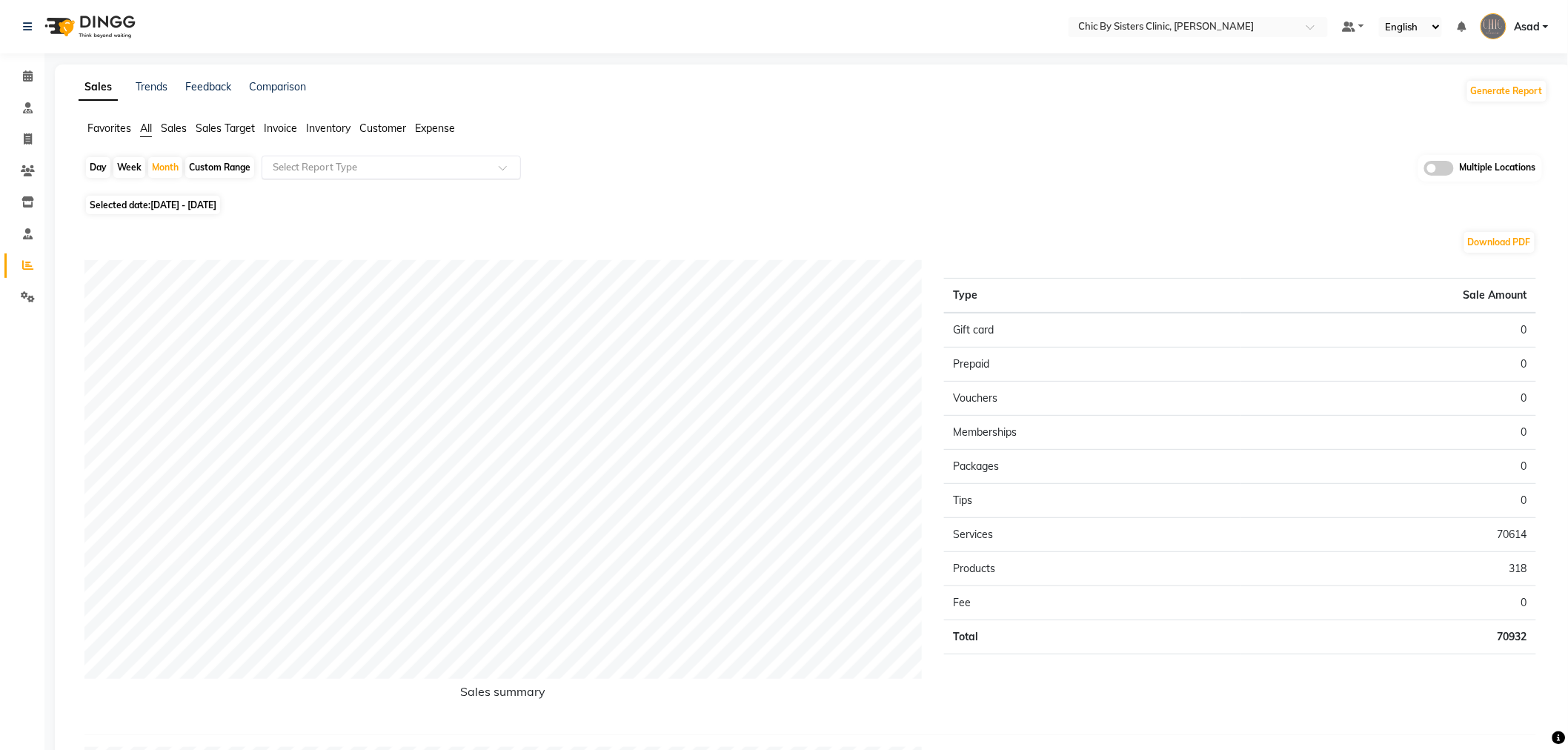
click at [351, 171] on input "text" at bounding box center [377, 168] width 214 height 15
click at [111, 127] on span "Favorites" at bounding box center [110, 128] width 44 height 13
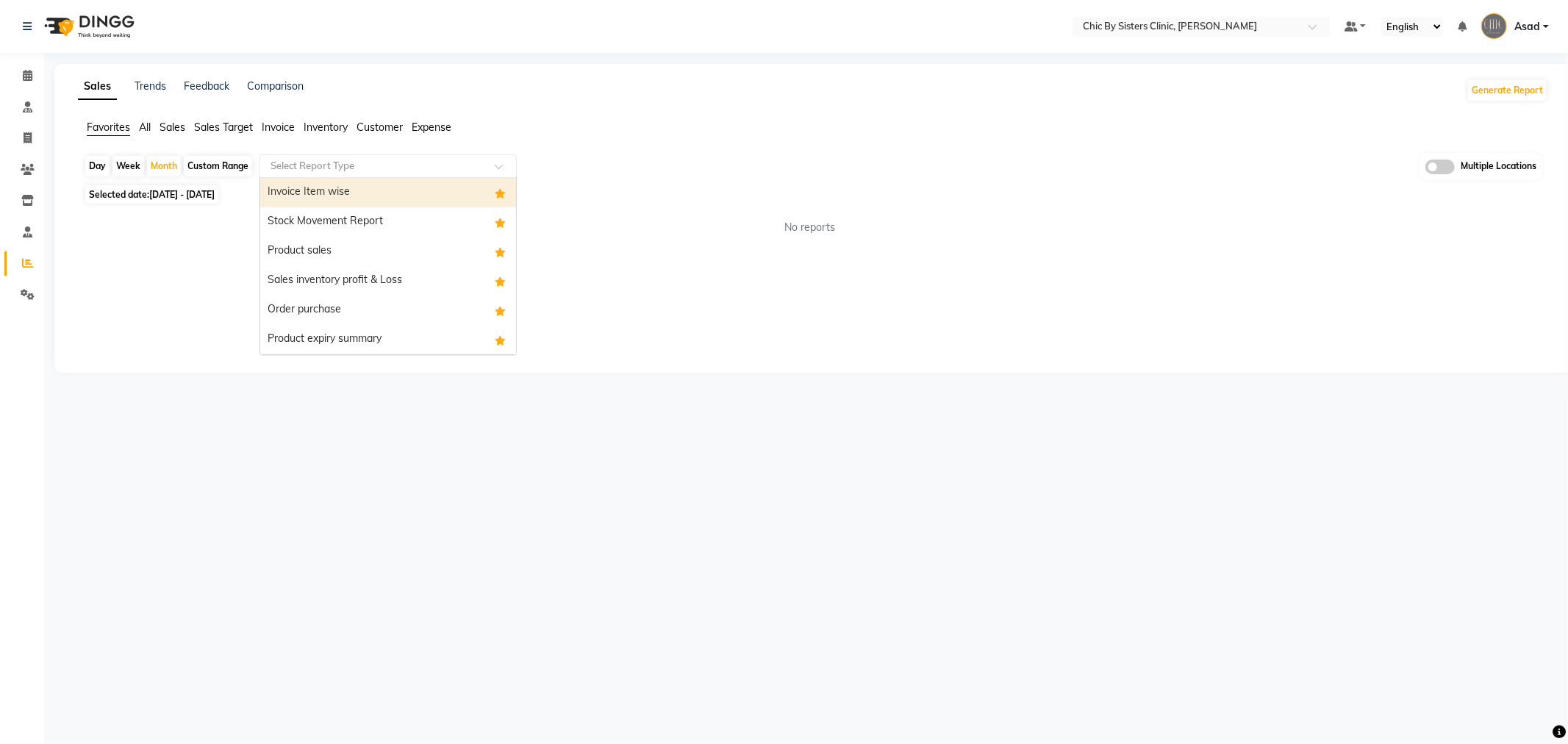
click at [332, 165] on input "text" at bounding box center [374, 166] width 212 height 15
click at [342, 218] on div "Stock Movement Report" at bounding box center [388, 222] width 256 height 30
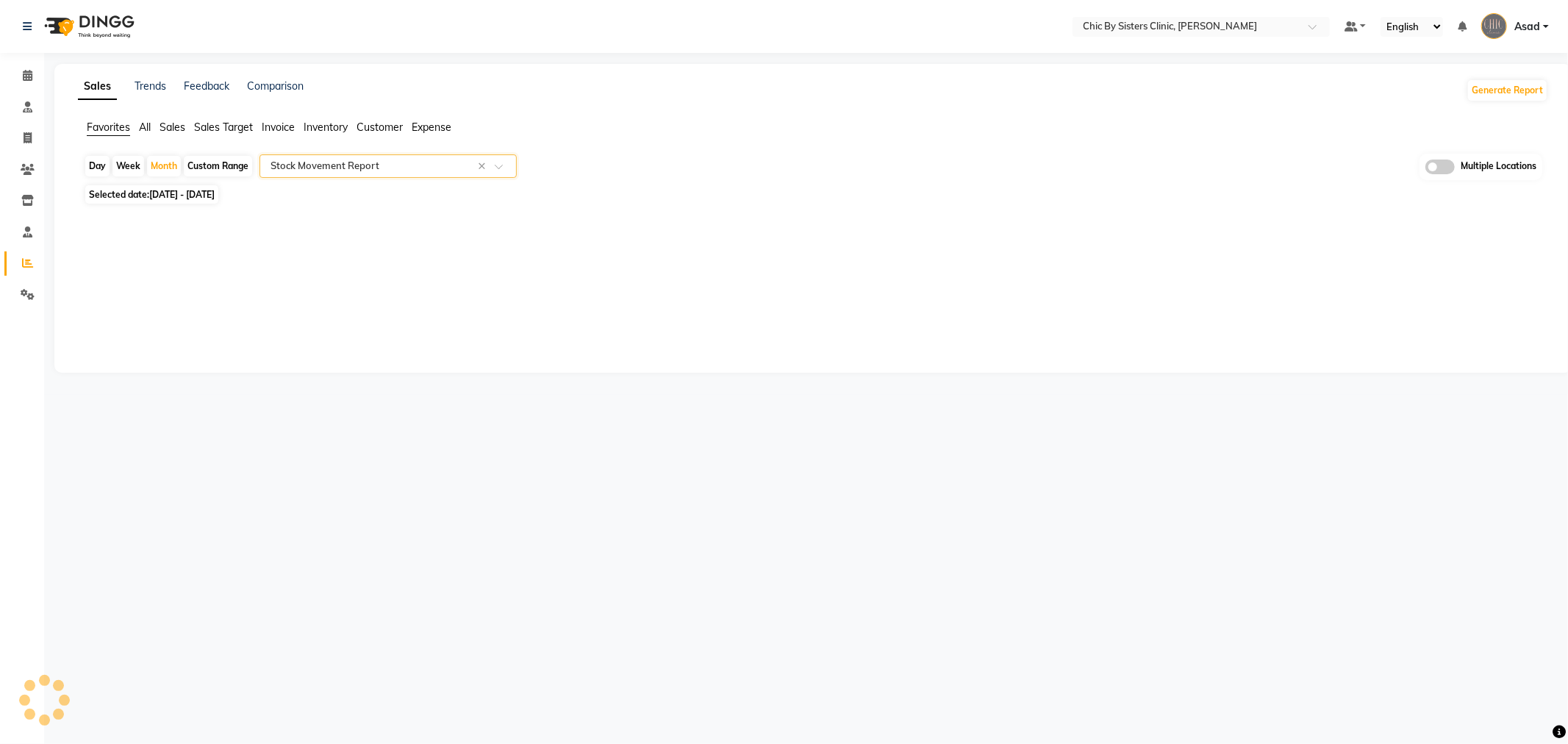
select select "full_report"
select select "csv"
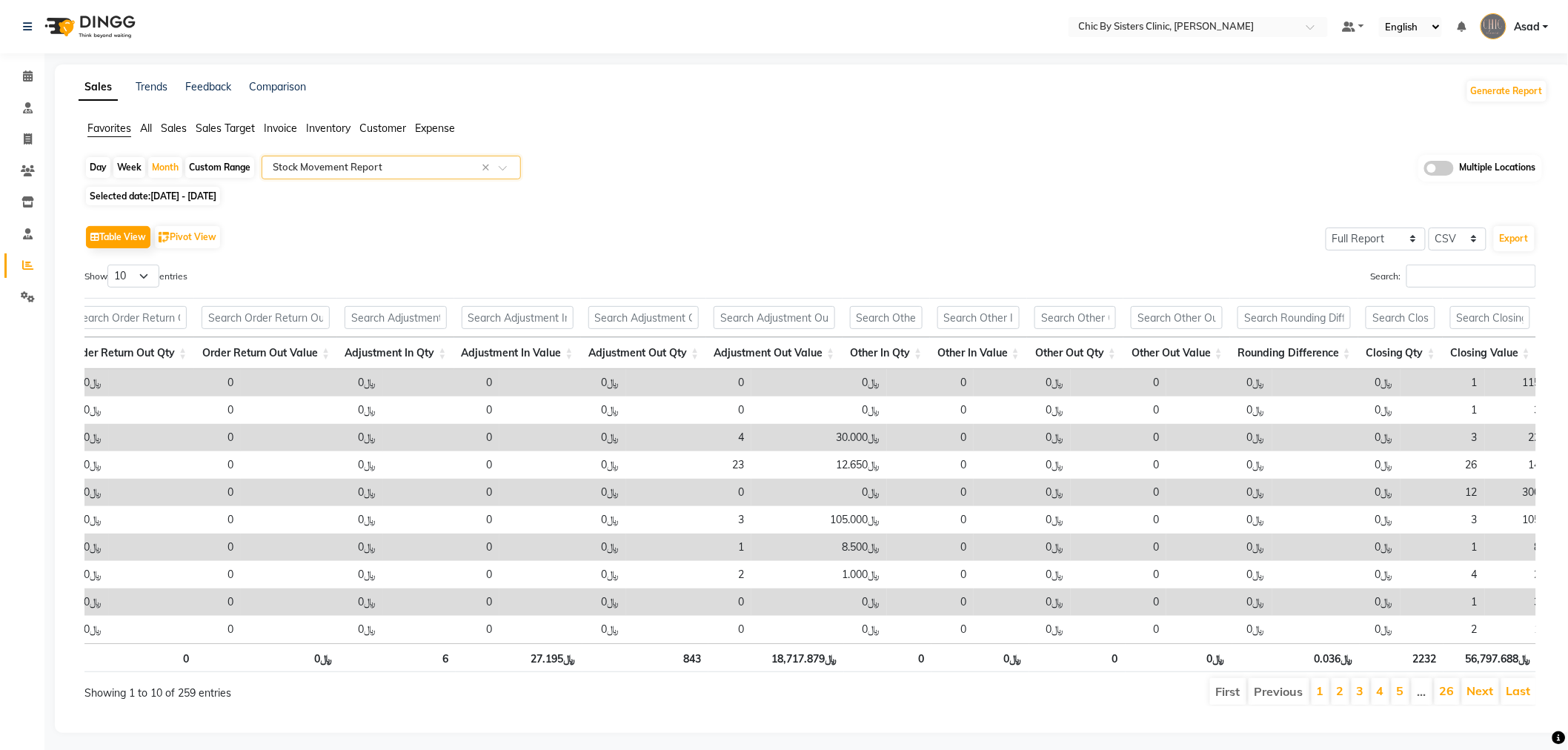
scroll to position [0, 439]
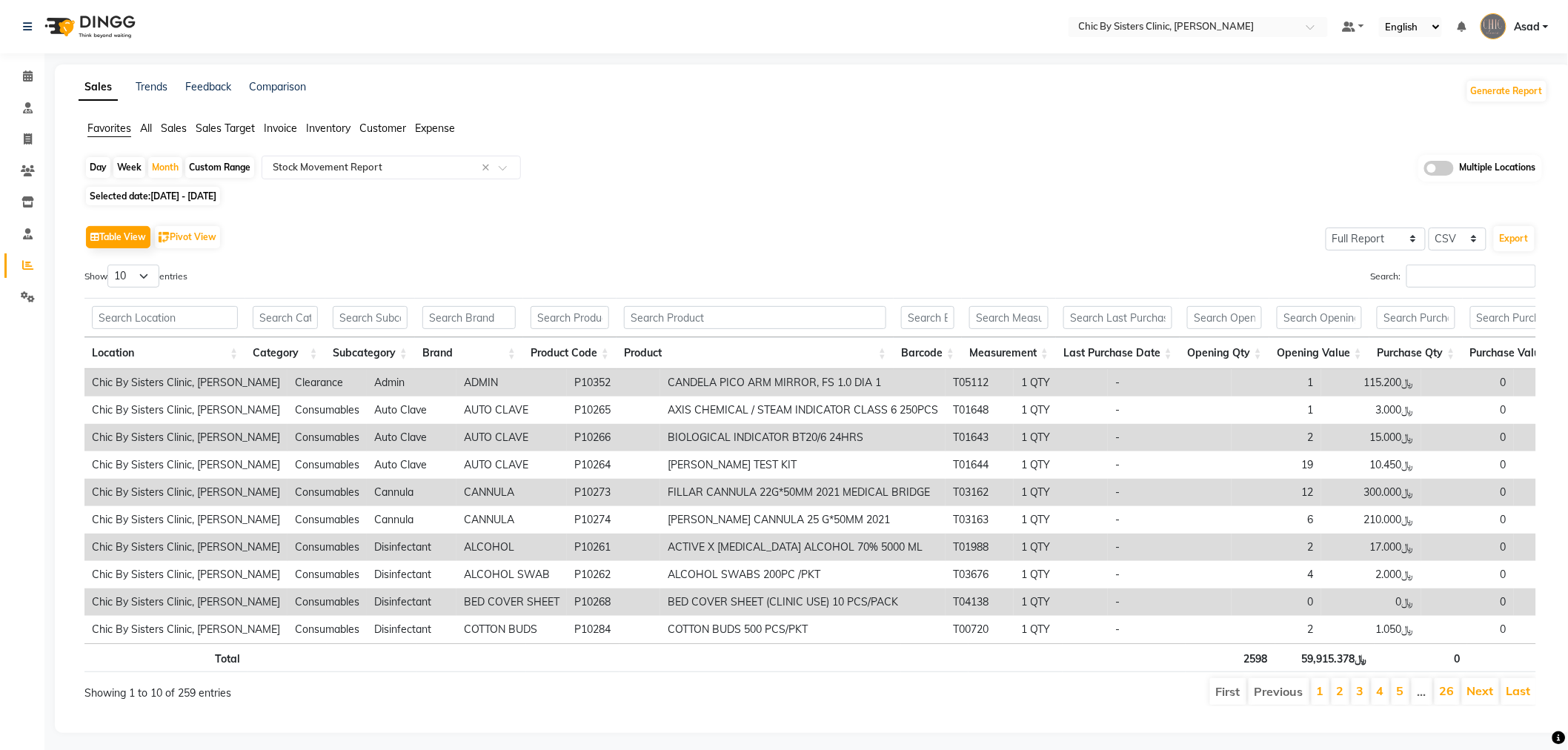
click at [1440, 168] on span at bounding box center [1440, 168] width 30 height 15
click at [1425, 171] on input "checkbox" at bounding box center [1425, 171] width 0 height 0
click at [781, 167] on span "Chic By Sisters Clinic, Al Sarooj x" at bounding box center [710, 169] width 342 height 25
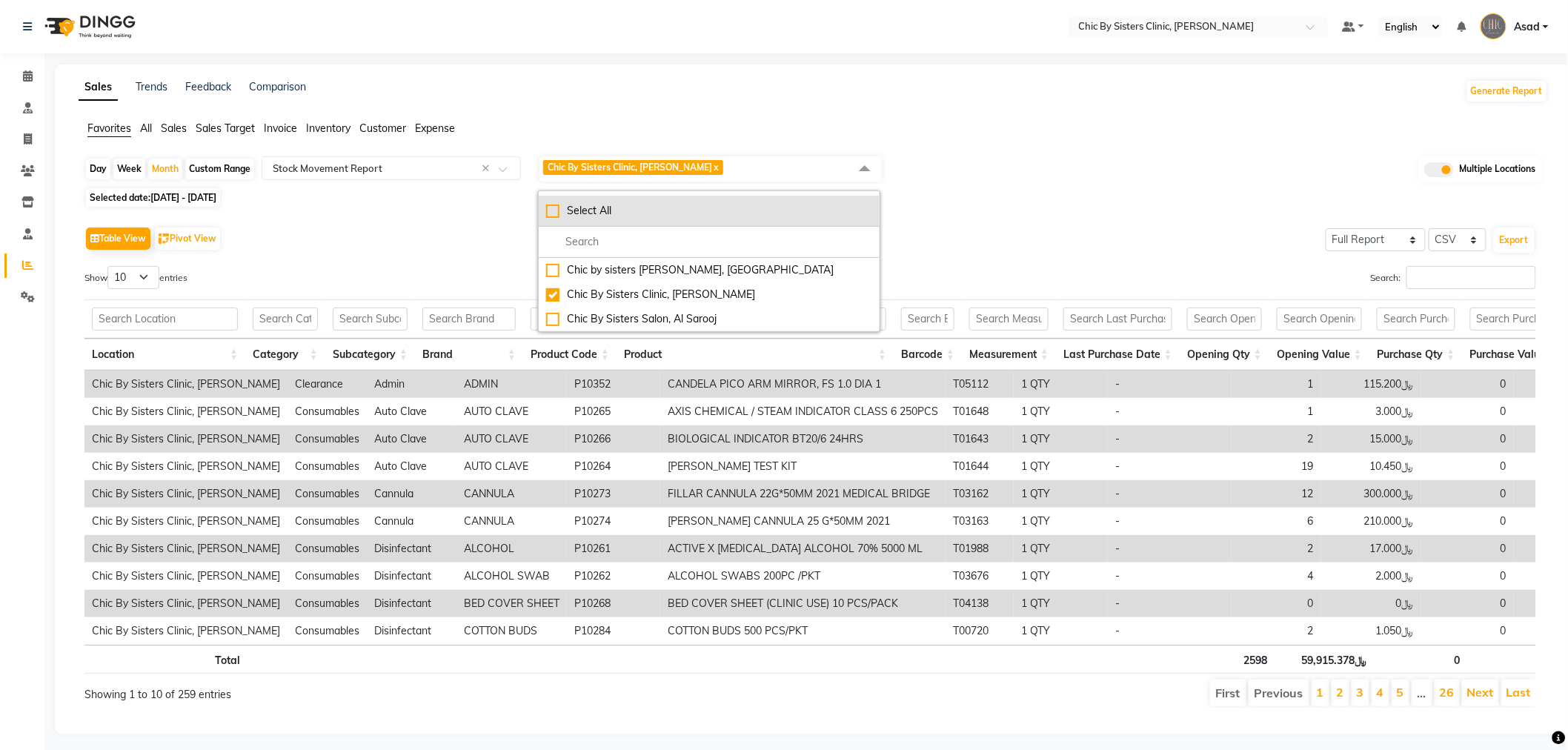
click at [557, 213] on div "Select All" at bounding box center [709, 211] width 326 height 16
checkbox input "true"
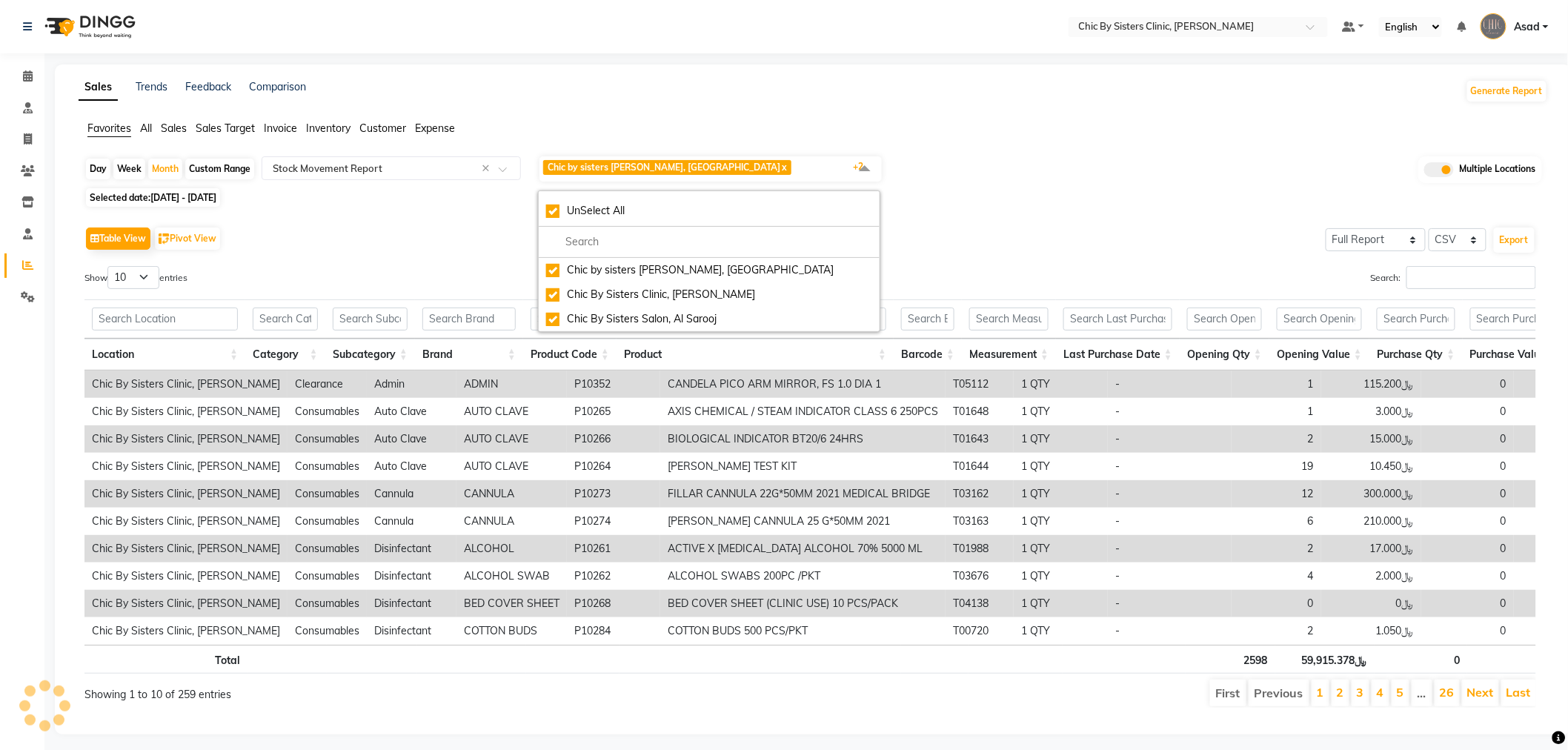
click at [1037, 193] on div "Selected date: 01-09-2025 - 30-09-2025" at bounding box center [816, 197] width 1464 height 16
